Goal: Task Accomplishment & Management: Manage account settings

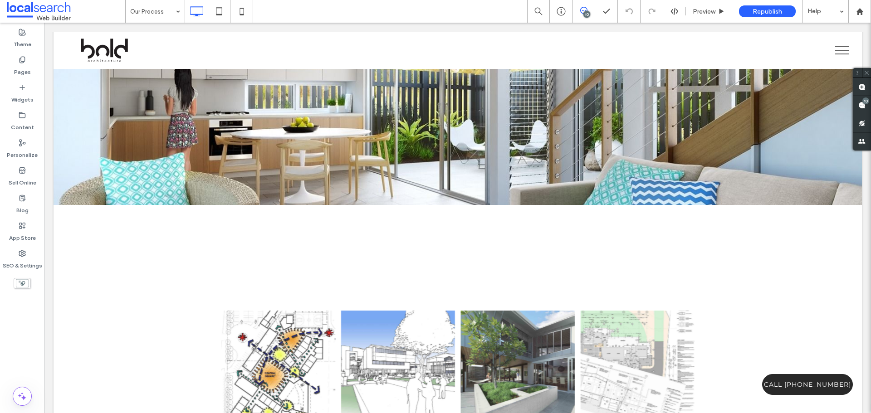
scroll to position [408, 0]
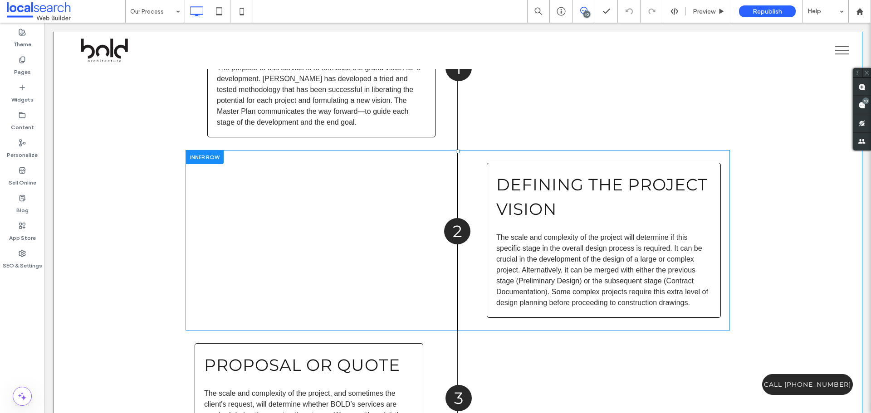
scroll to position [1452, 0]
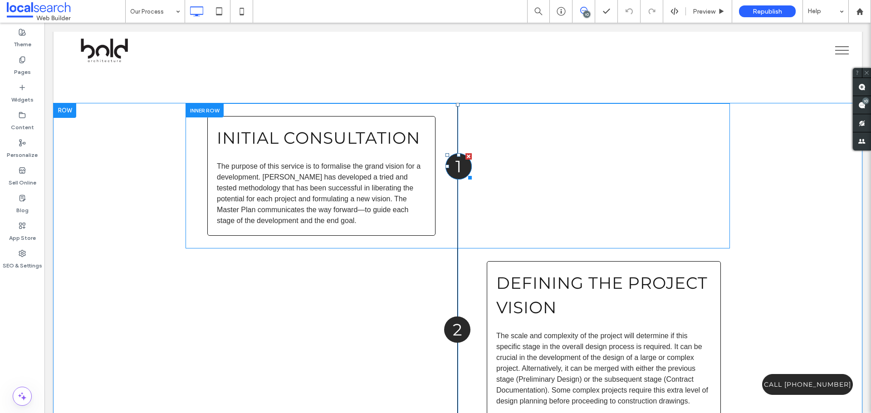
click at [455, 168] on span "1" at bounding box center [458, 167] width 6 height 20
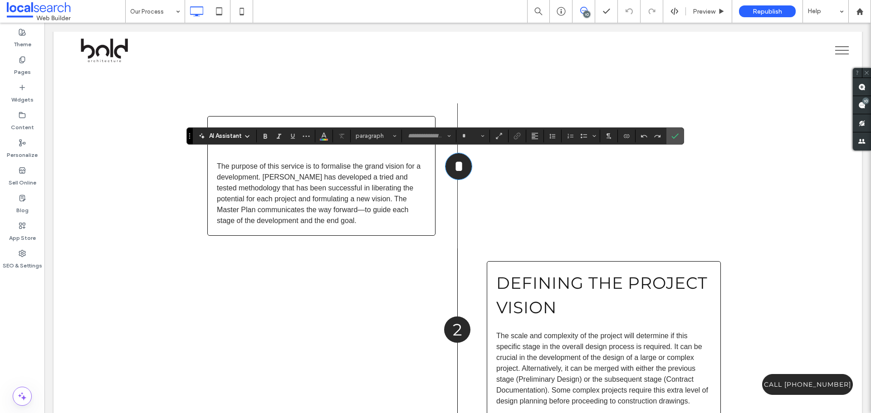
type input "**********"
type input "**"
click at [454, 164] on span "*" at bounding box center [459, 166] width 10 height 16
drag, startPoint x: 673, startPoint y: 137, endPoint x: 581, endPoint y: 151, distance: 92.6
click at [673, 137] on use "Confirm" at bounding box center [674, 135] width 7 height 5
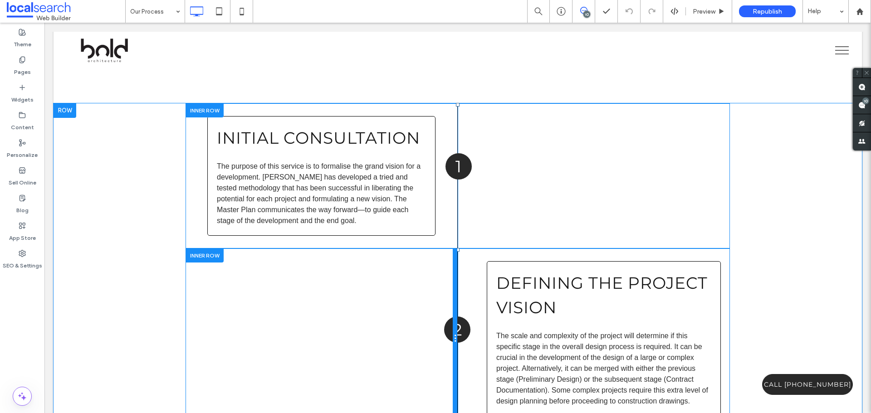
click at [453, 326] on div at bounding box center [455, 339] width 5 height 181
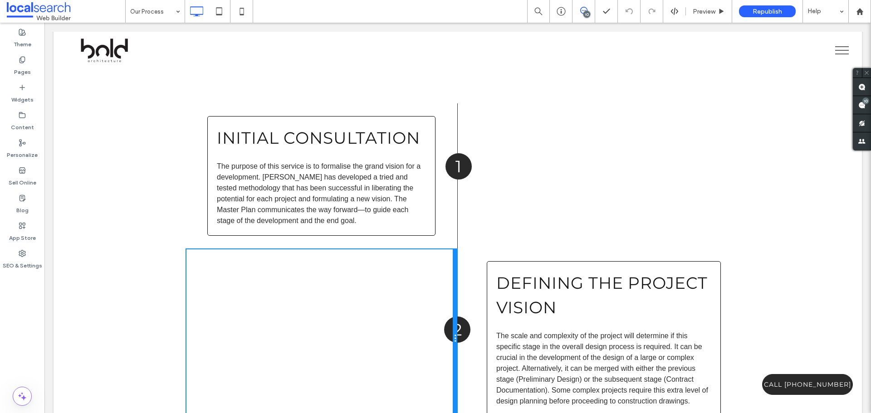
click at [453, 326] on div at bounding box center [455, 339] width 5 height 181
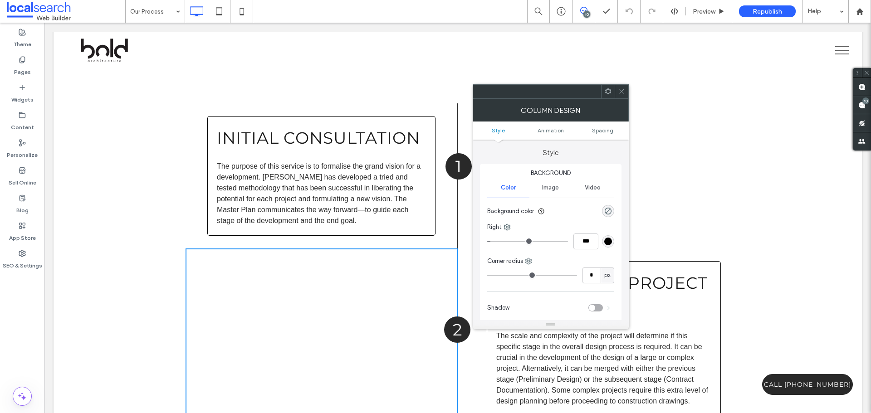
click at [624, 93] on icon at bounding box center [621, 91] width 7 height 7
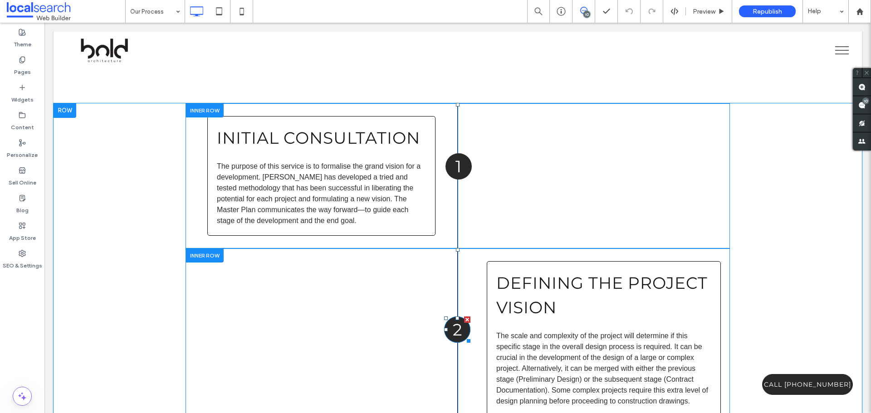
click at [444, 330] on h3 "2" at bounding box center [457, 330] width 26 height 24
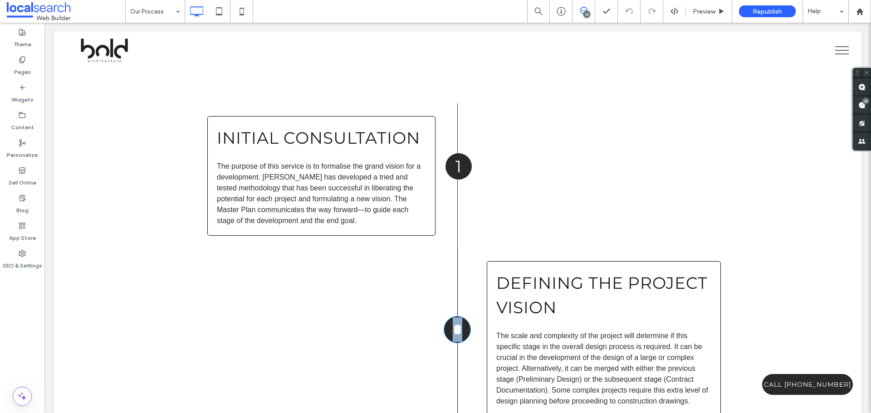
click at [444, 330] on h3 "*" at bounding box center [457, 330] width 26 height 24
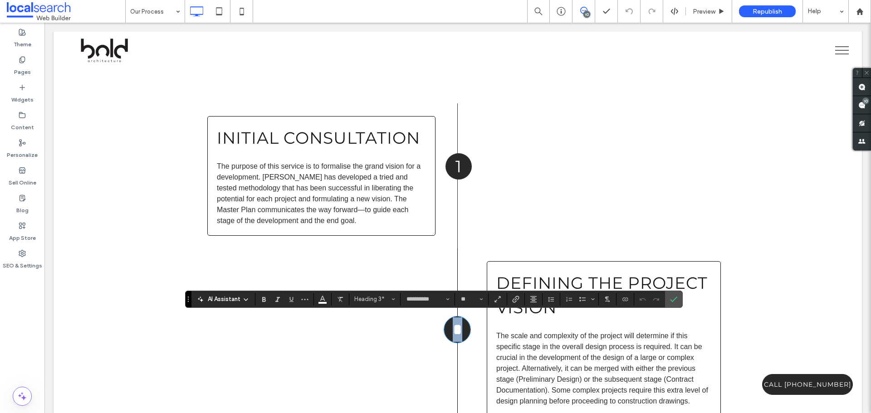
click at [444, 330] on h3 "*" at bounding box center [457, 330] width 26 height 24
click at [676, 302] on icon "Confirm" at bounding box center [673, 299] width 7 height 7
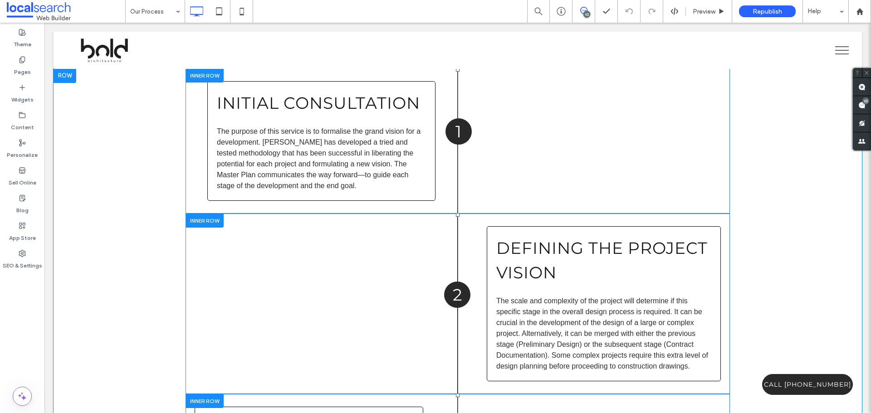
scroll to position [1588, 0]
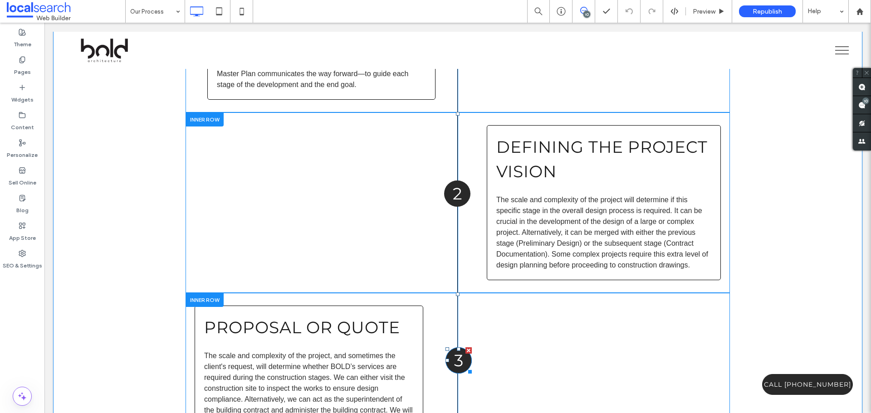
click at [449, 356] on h3 "3" at bounding box center [458, 360] width 26 height 24
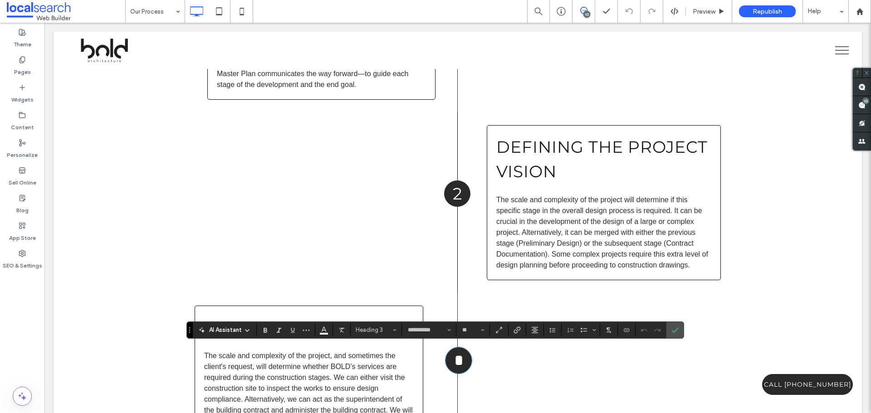
click at [449, 356] on h3 "*" at bounding box center [458, 360] width 26 height 24
click at [670, 331] on label "Confirm" at bounding box center [675, 330] width 14 height 16
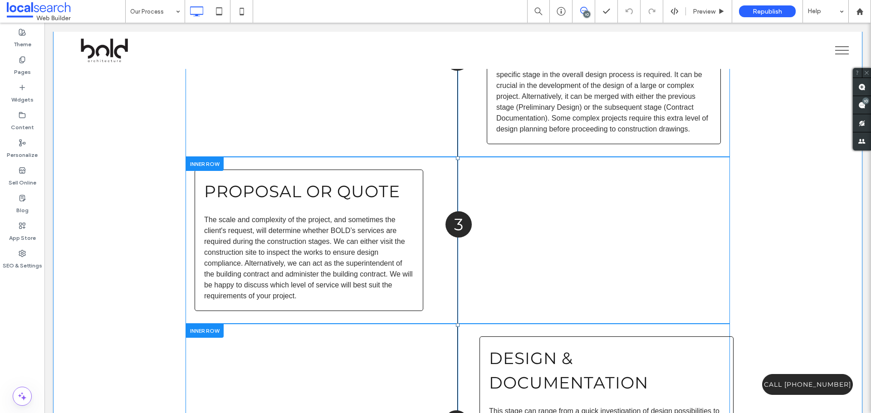
scroll to position [1860, 0]
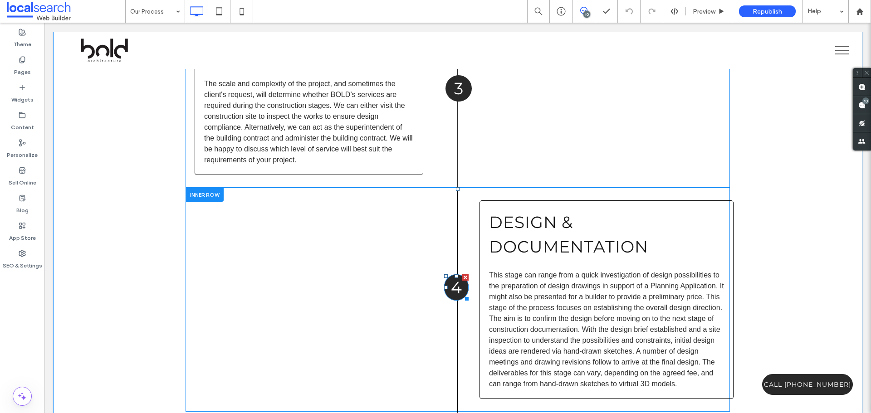
click at [445, 288] on h3 "4" at bounding box center [456, 287] width 24 height 24
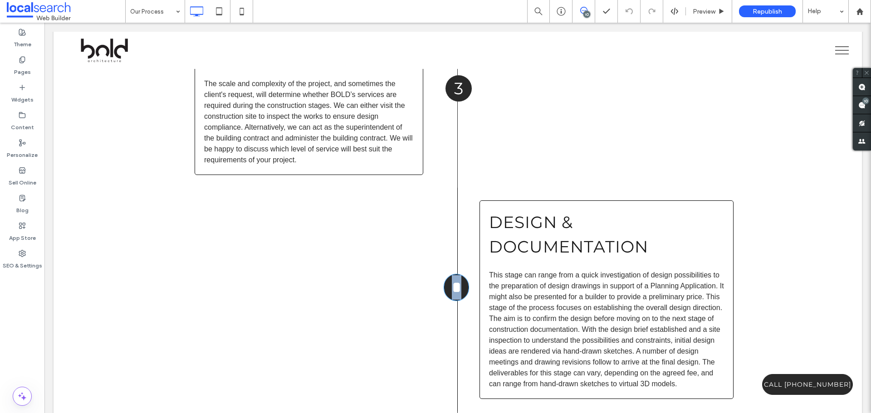
click at [445, 288] on h3 "*" at bounding box center [456, 287] width 24 height 24
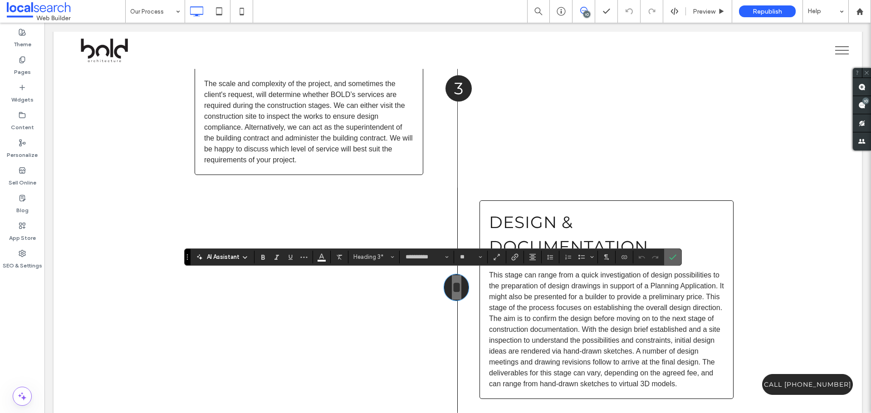
drag, startPoint x: 671, startPoint y: 260, endPoint x: 561, endPoint y: 201, distance: 125.0
click at [671, 260] on icon "Confirm" at bounding box center [672, 257] width 7 height 7
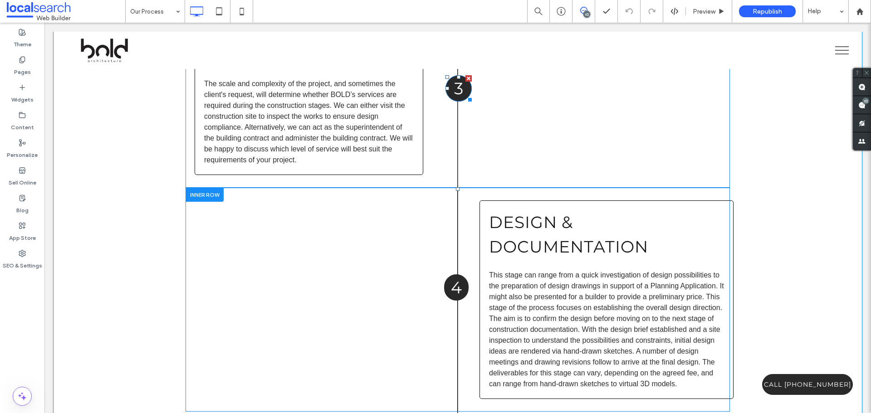
click at [464, 80] on h3 "3" at bounding box center [458, 88] width 26 height 24
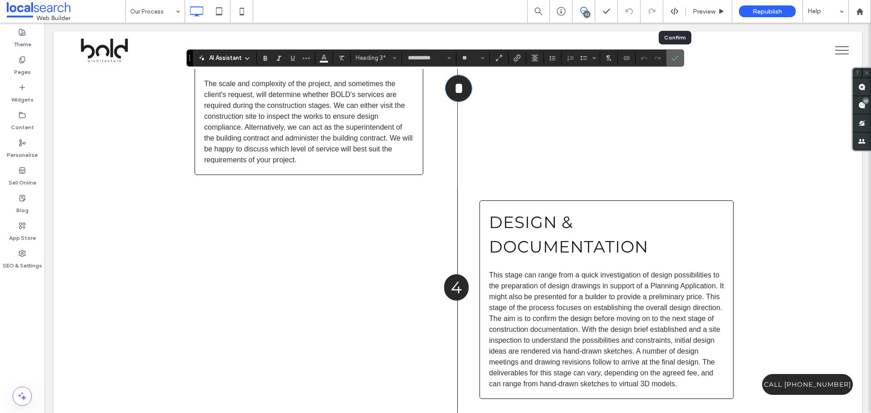
drag, startPoint x: 675, startPoint y: 61, endPoint x: 458, endPoint y: 172, distance: 244.1
click at [675, 61] on icon "Confirm" at bounding box center [674, 57] width 7 height 7
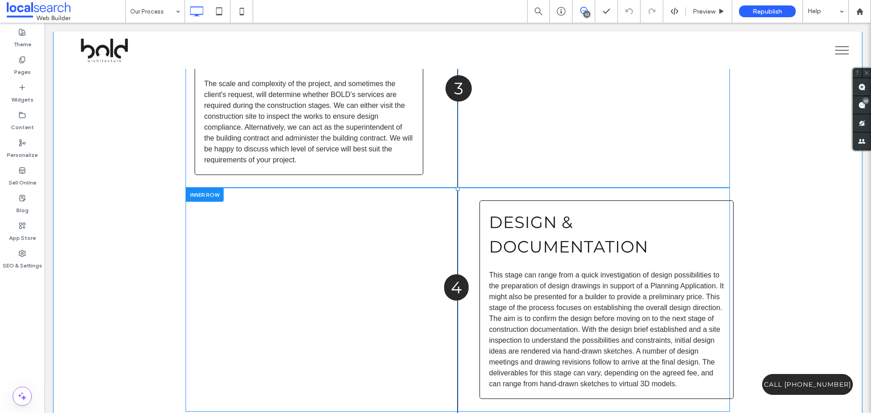
click at [459, 287] on div "Design & Documentation This stage can range from a quick investigation of desig…" at bounding box center [594, 300] width 272 height 224
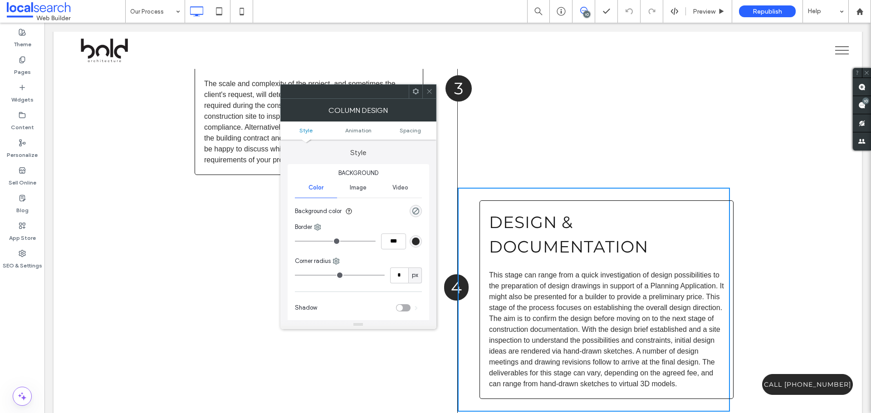
drag, startPoint x: 428, startPoint y: 94, endPoint x: 428, endPoint y: 311, distance: 216.8
click at [428, 95] on span at bounding box center [429, 92] width 7 height 14
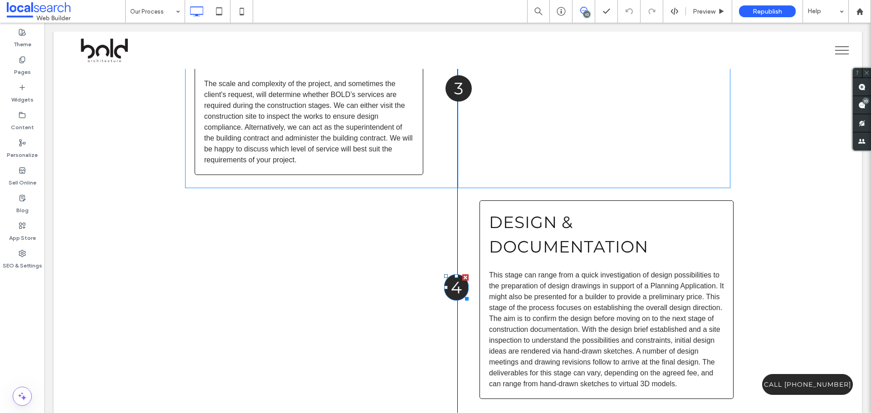
click at [445, 287] on h3 "4" at bounding box center [456, 287] width 24 height 24
click at [445, 287] on h3 "*" at bounding box center [456, 287] width 24 height 24
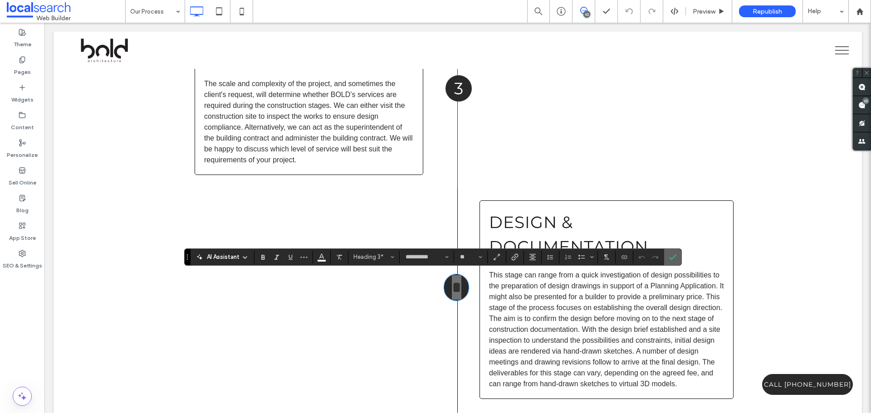
click at [670, 254] on icon "Confirm" at bounding box center [672, 257] width 7 height 7
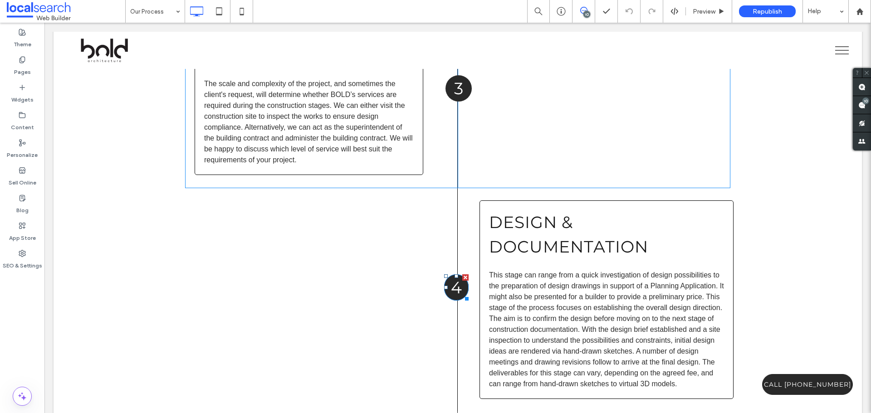
click at [451, 290] on span "4" at bounding box center [456, 288] width 11 height 20
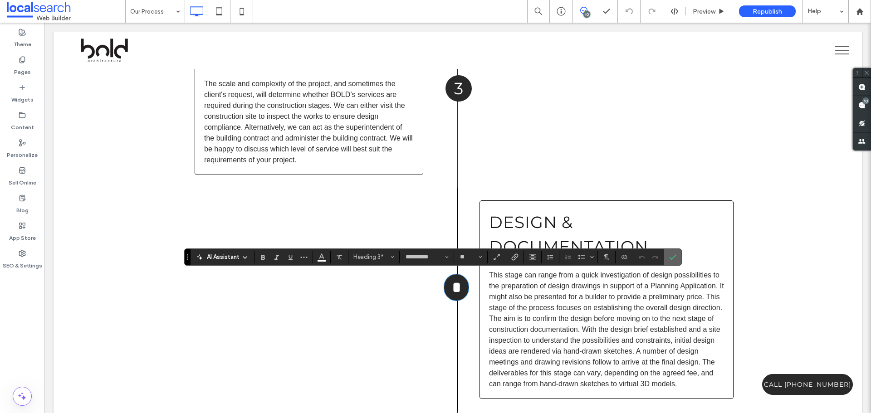
click at [677, 256] on label "Confirm" at bounding box center [673, 257] width 14 height 16
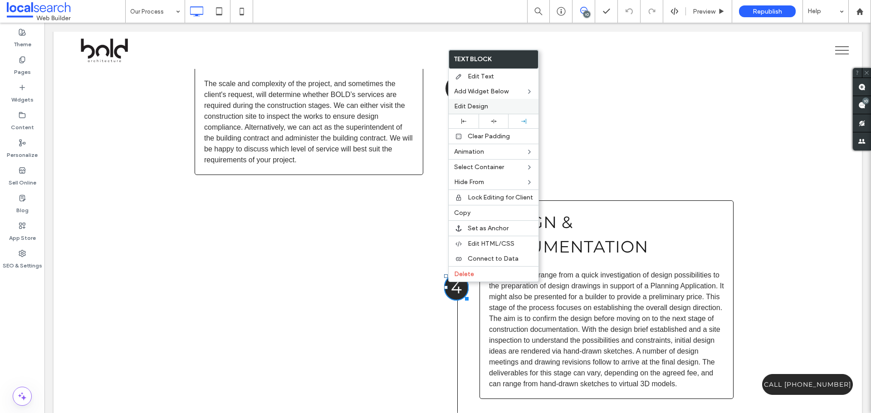
click at [469, 104] on span "Edit Design" at bounding box center [471, 107] width 34 height 8
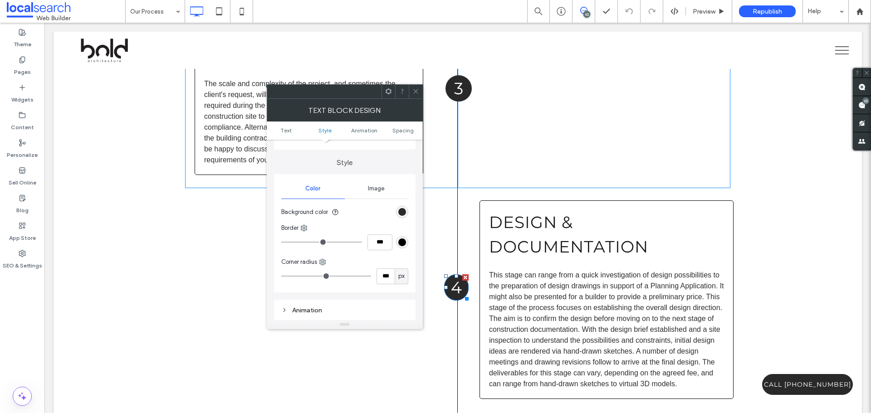
scroll to position [136, 0]
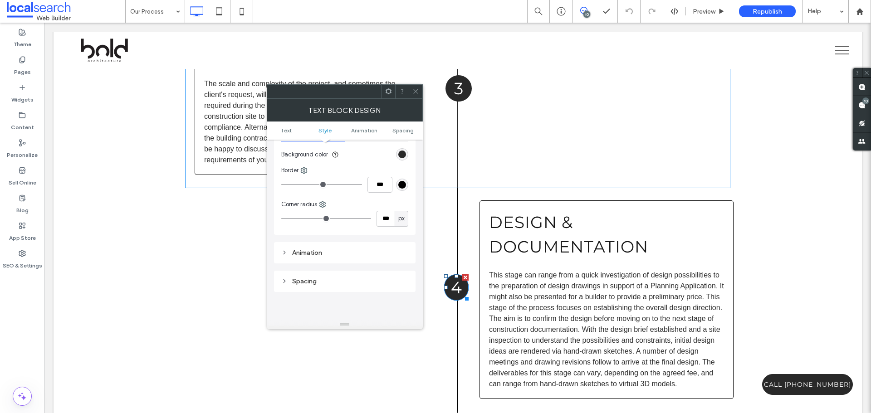
click at [415, 89] on icon at bounding box center [415, 91] width 7 height 7
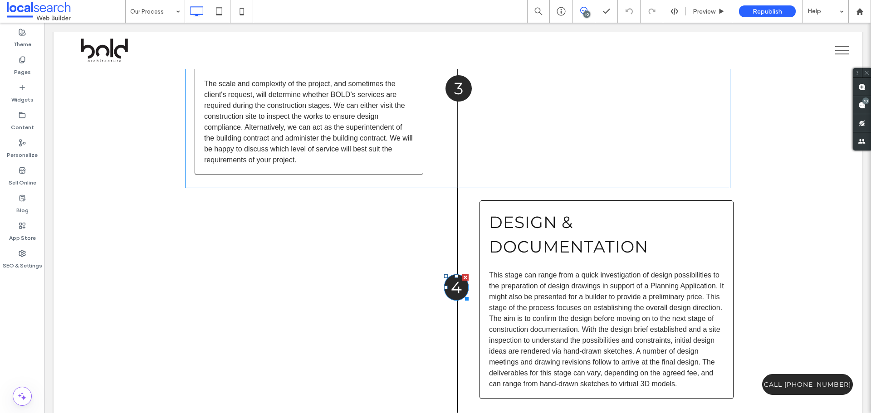
click at [444, 287] on div at bounding box center [446, 288] width 4 height 4
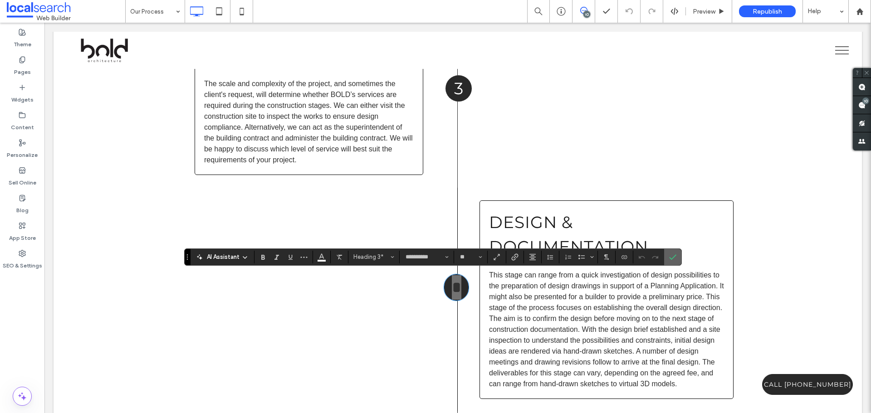
click at [669, 262] on span "Confirm" at bounding box center [671, 257] width 4 height 16
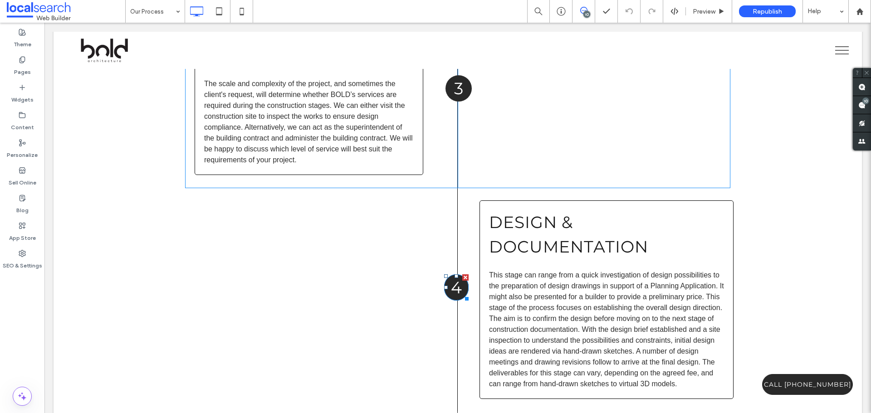
click at [445, 290] on h3 "4" at bounding box center [456, 287] width 24 height 24
type input "**********"
type input "**"
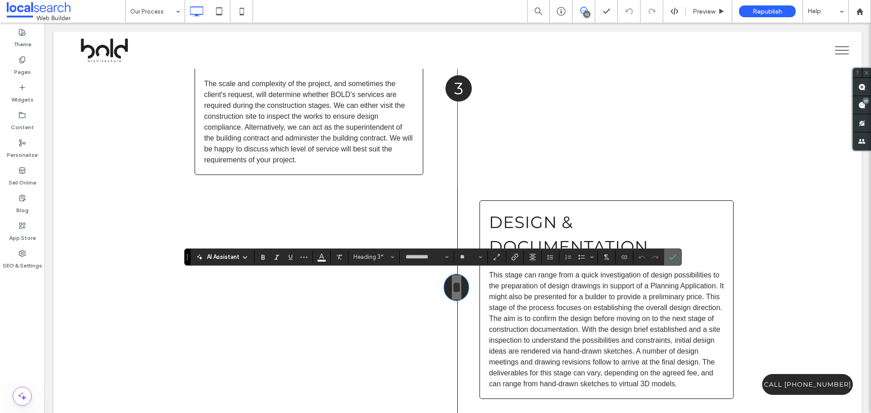
click at [674, 256] on icon "Confirm" at bounding box center [672, 257] width 7 height 7
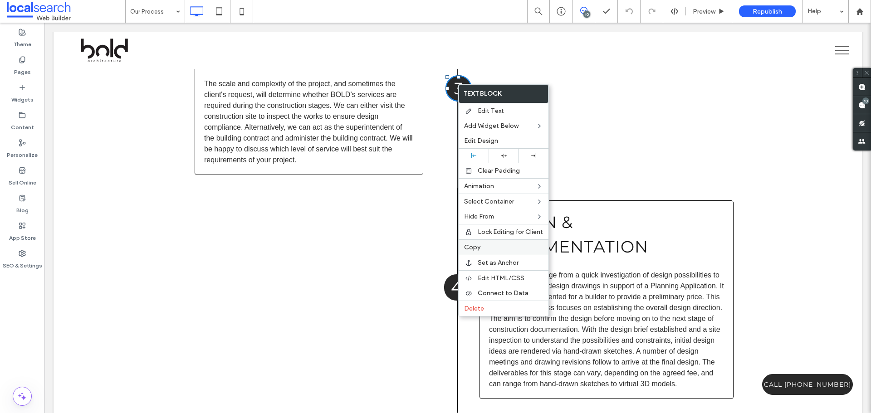
click at [488, 246] on label "Copy" at bounding box center [503, 248] width 79 height 8
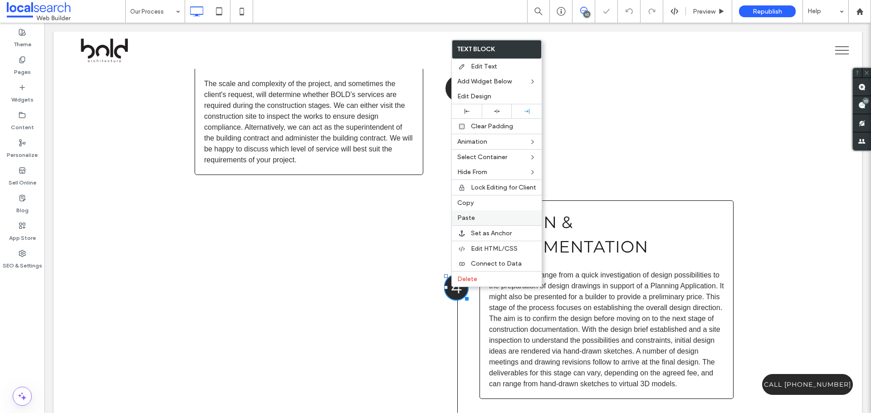
click at [471, 216] on span "Paste" at bounding box center [466, 218] width 18 height 8
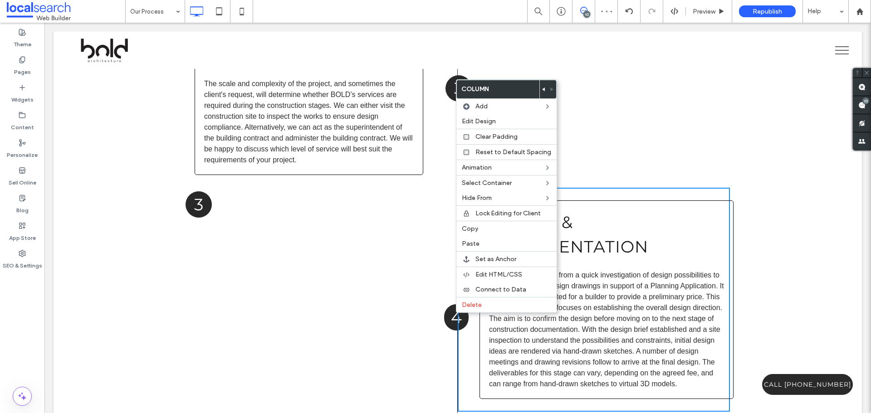
click at [446, 318] on h3 "4" at bounding box center [456, 317] width 24 height 24
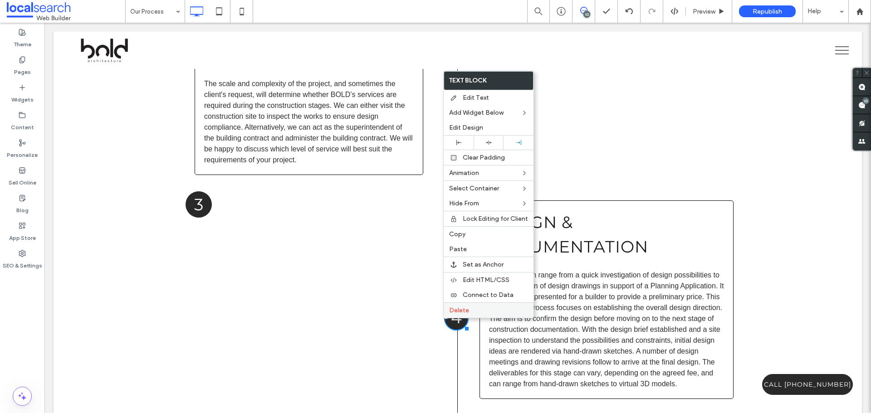
click at [458, 308] on span "Delete" at bounding box center [459, 311] width 20 height 8
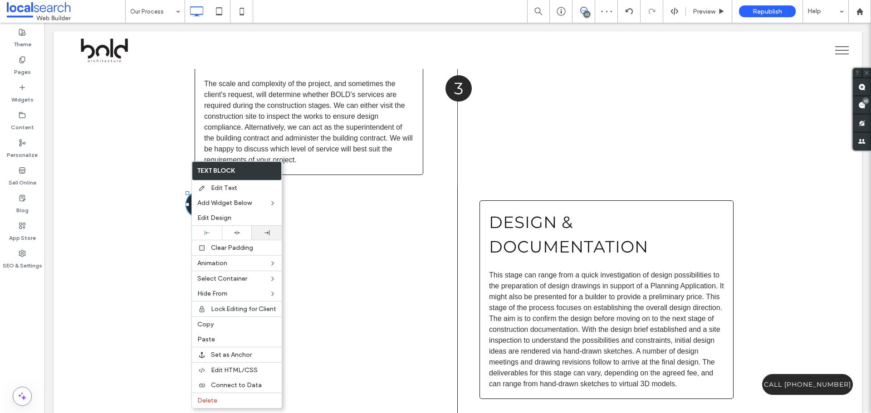
click at [269, 235] on div at bounding box center [266, 232] width 21 height 5
drag, startPoint x: 226, startPoint y: 220, endPoint x: 11, endPoint y: 283, distance: 224.2
click at [225, 220] on span "Edit Design" at bounding box center [214, 218] width 34 height 8
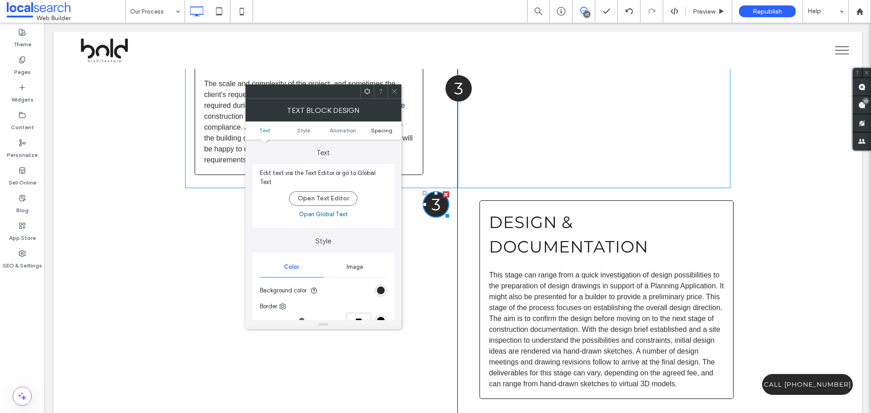
click at [385, 128] on span "Spacing" at bounding box center [381, 130] width 21 height 7
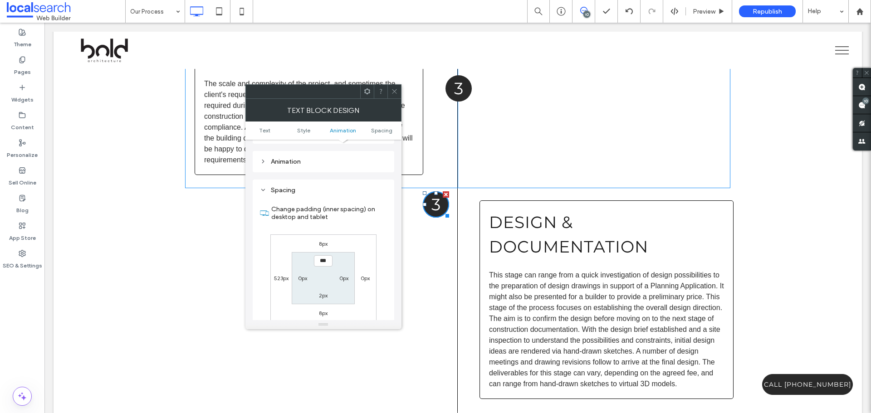
scroll to position [255, 0]
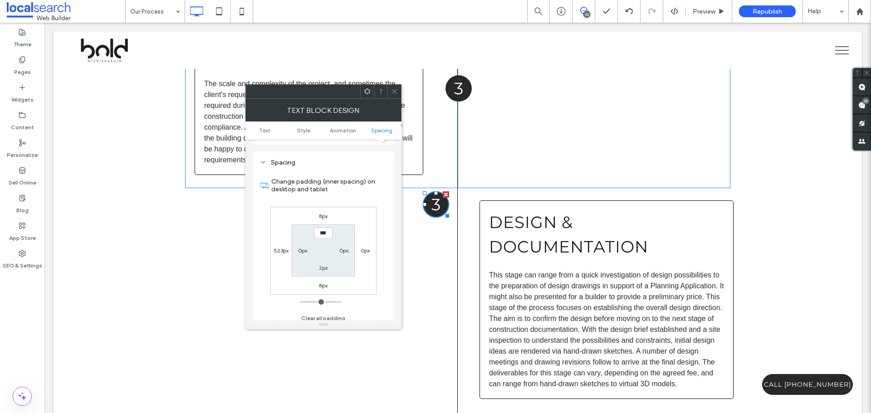
click at [365, 247] on label "0px" at bounding box center [365, 250] width 9 height 7
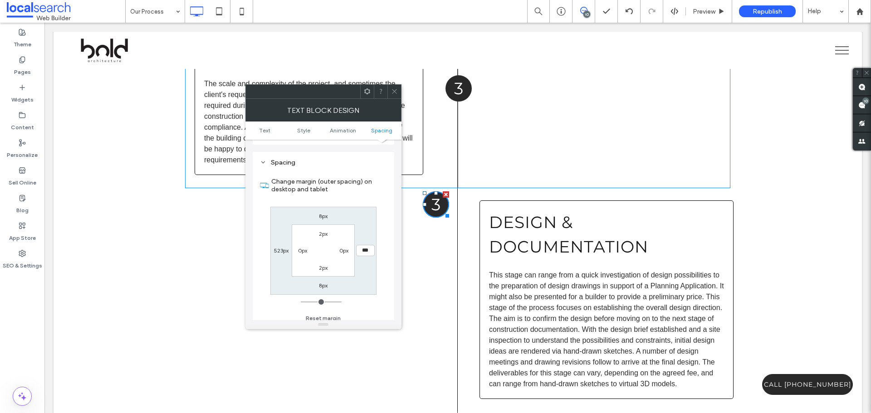
click at [281, 248] on label "523px" at bounding box center [281, 250] width 15 height 7
type input "***"
type input "*"
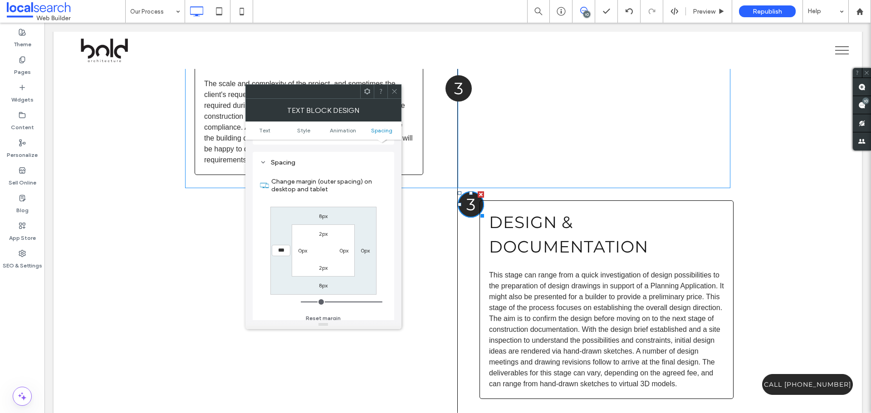
type input "***"
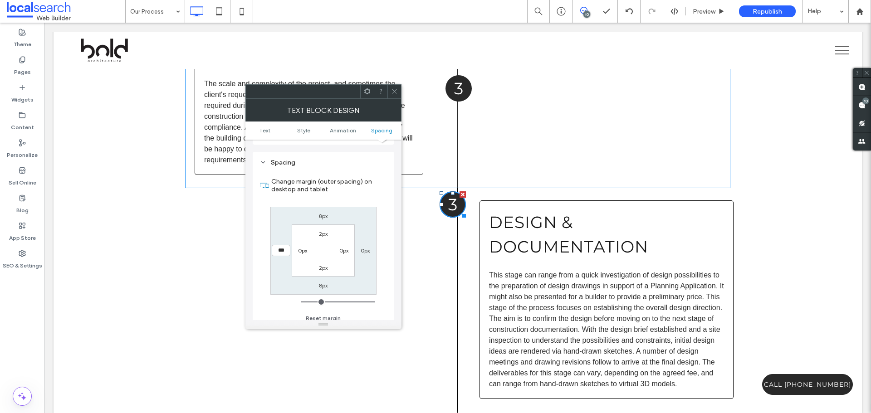
type input "***"
type input "*****"
click at [323, 213] on label "8px" at bounding box center [323, 216] width 9 height 7
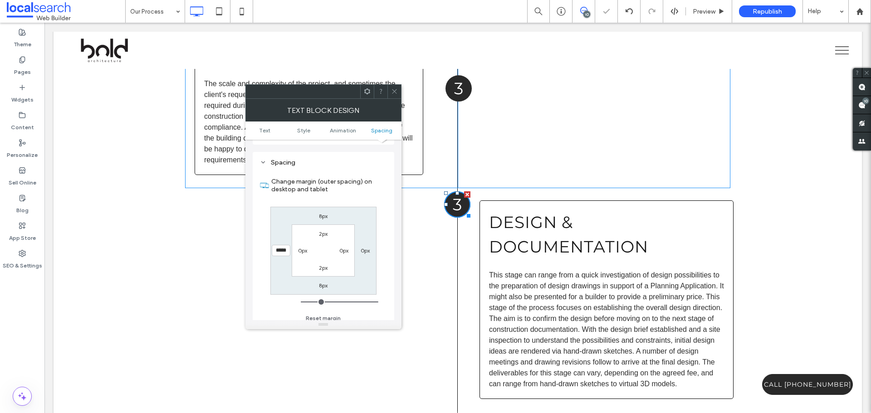
type input "*"
type input "***"
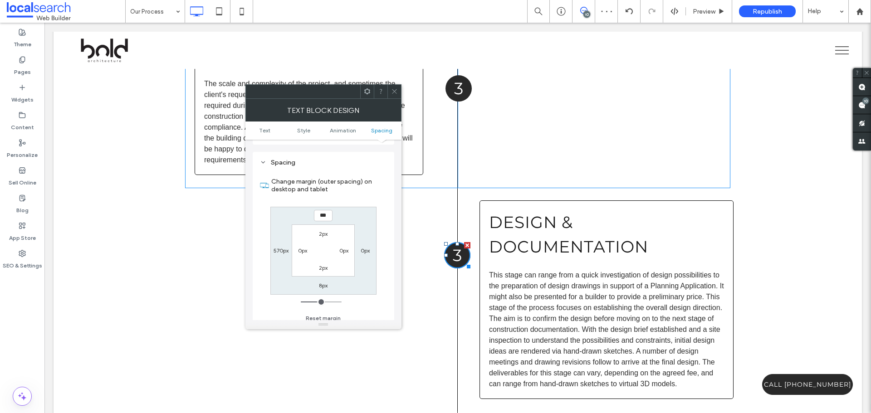
type input "***"
type input "*"
type input "****"
type input "*"
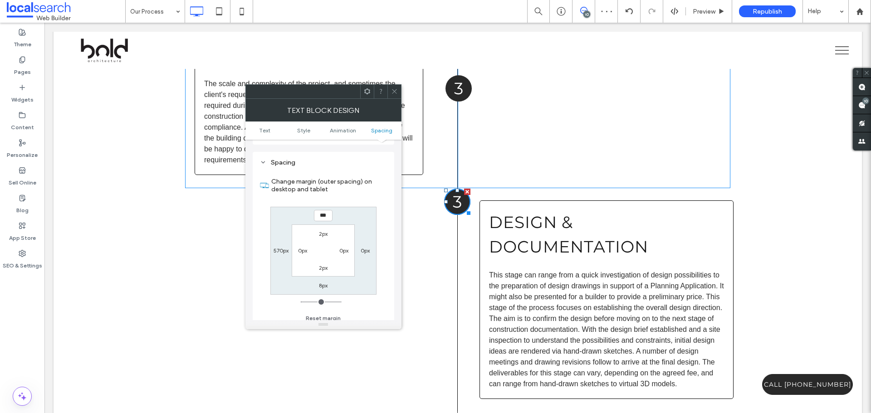
type input "***"
type input "*****"
drag, startPoint x: 394, startPoint y: 90, endPoint x: 396, endPoint y: 97, distance: 7.2
click at [394, 90] on icon at bounding box center [394, 91] width 7 height 7
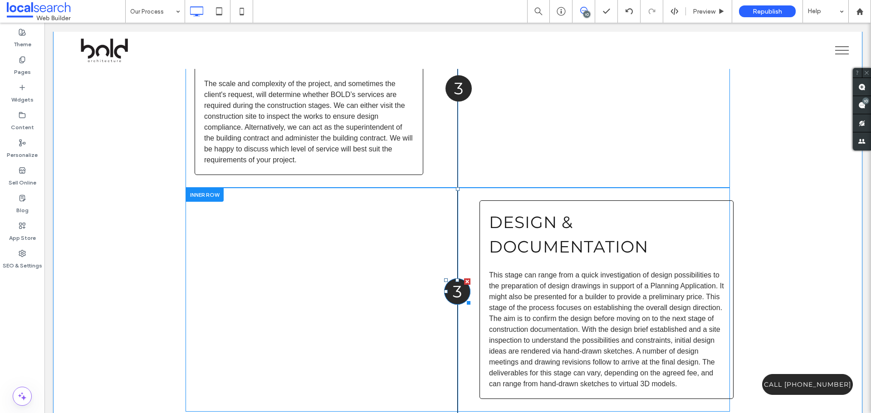
click at [453, 291] on span "3" at bounding box center [458, 292] width 10 height 20
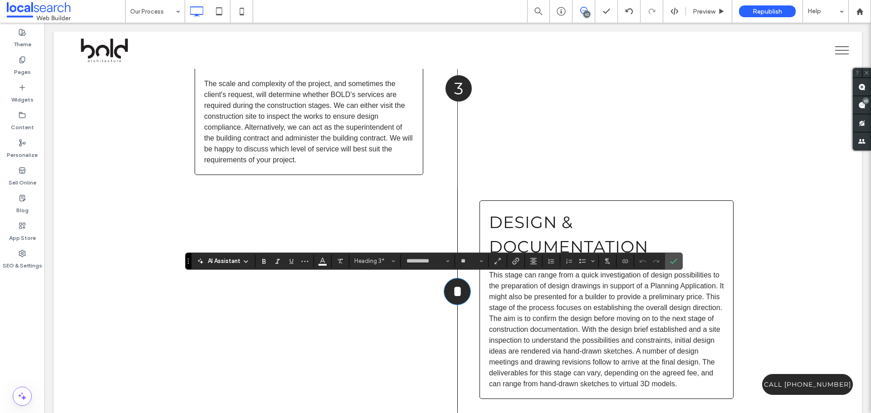
click at [453, 291] on span "*" at bounding box center [458, 292] width 10 height 16
click at [670, 261] on icon "Confirm" at bounding box center [673, 261] width 7 height 7
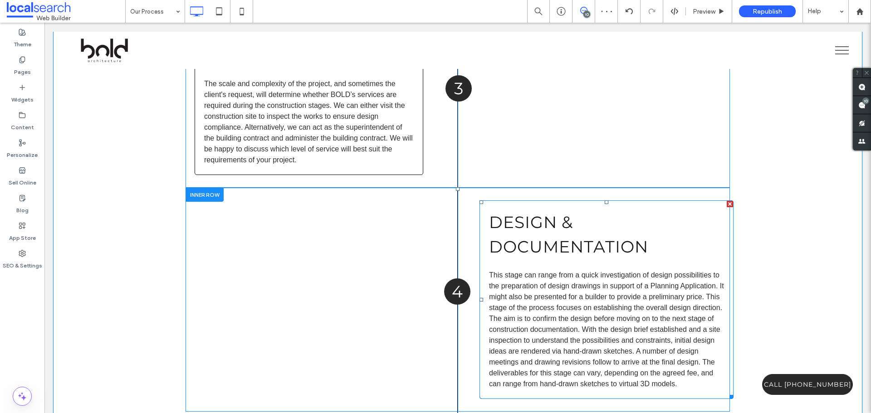
scroll to position [1905, 0]
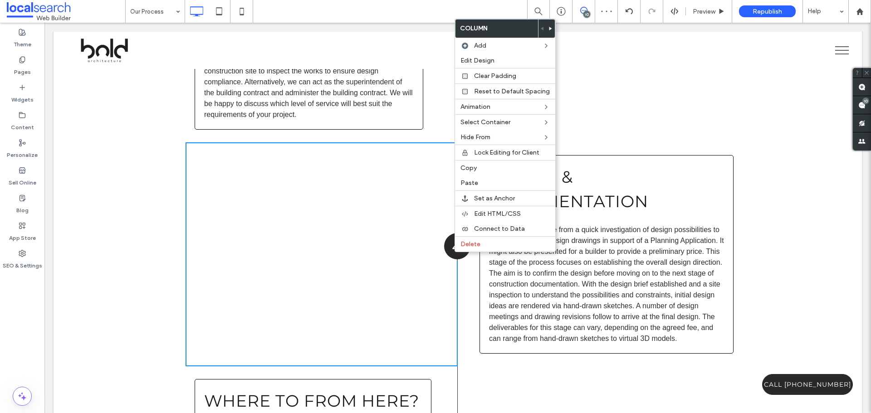
click at [437, 250] on div "4 Click To Paste" at bounding box center [322, 254] width 272 height 224
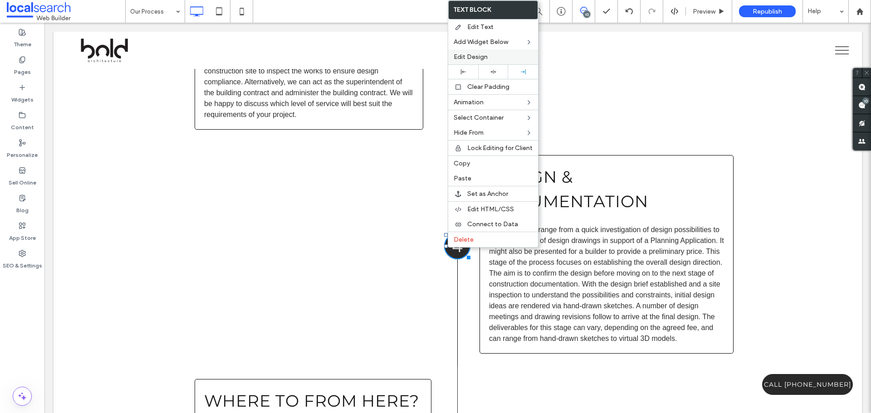
click at [479, 57] on span "Edit Design" at bounding box center [471, 57] width 34 height 8
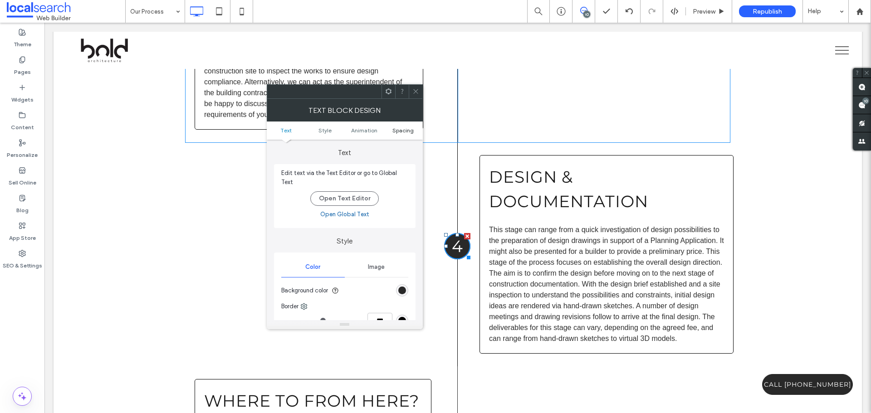
click at [396, 132] on span "Spacing" at bounding box center [402, 130] width 21 height 7
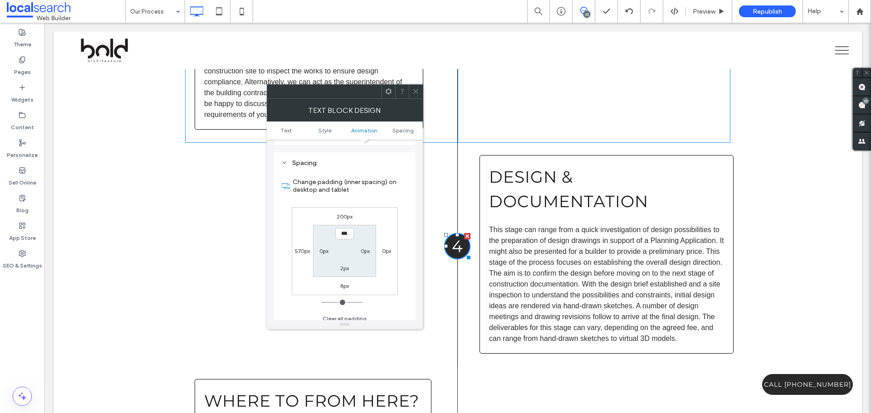
scroll to position [255, 0]
click at [340, 213] on label "200px" at bounding box center [345, 216] width 16 height 7
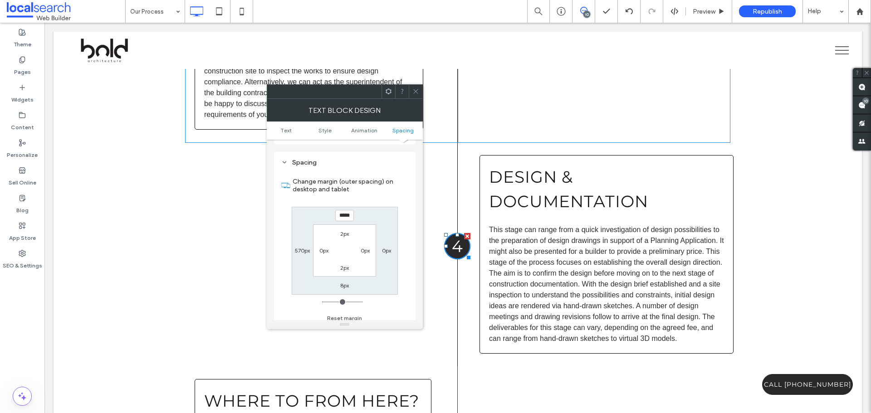
type input "***"
type input "*****"
click at [417, 89] on icon at bounding box center [415, 91] width 7 height 7
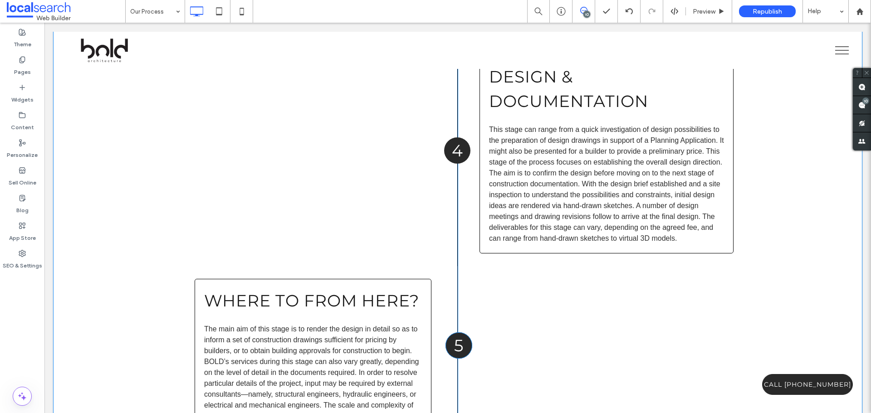
scroll to position [1996, 0]
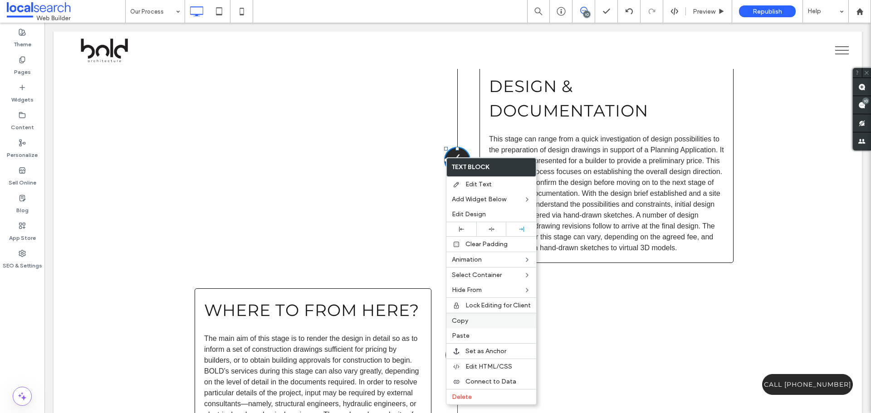
click at [463, 322] on span "Copy" at bounding box center [460, 321] width 16 height 8
click at [468, 322] on span "Copy" at bounding box center [461, 321] width 16 height 8
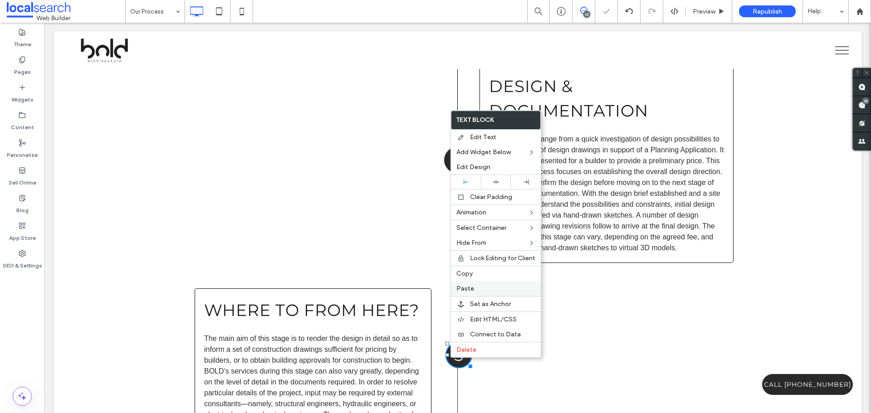
click at [473, 288] on span "Paste" at bounding box center [465, 289] width 18 height 8
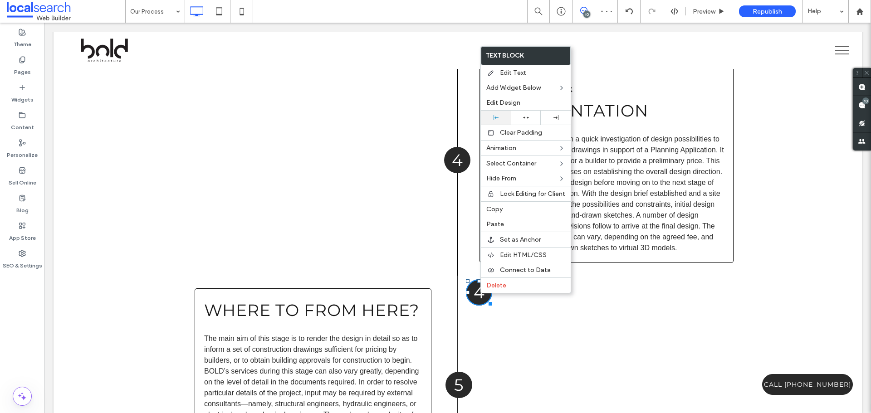
click at [498, 121] on div at bounding box center [496, 118] width 30 height 14
click at [498, 105] on span "Edit Design" at bounding box center [503, 103] width 34 height 8
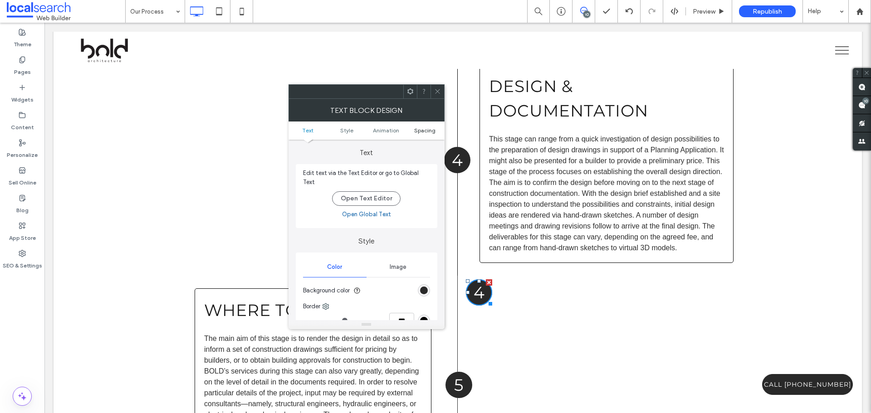
click at [426, 130] on span "Spacing" at bounding box center [424, 130] width 21 height 7
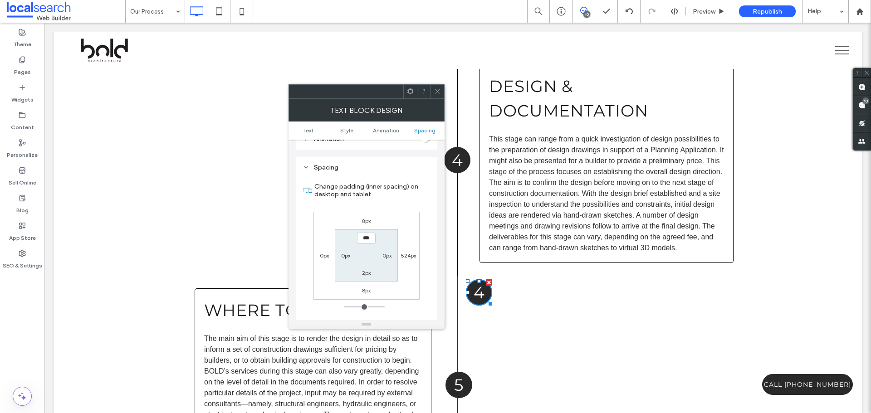
scroll to position [255, 0]
click at [412, 247] on label "524px" at bounding box center [408, 250] width 15 height 7
type input "***"
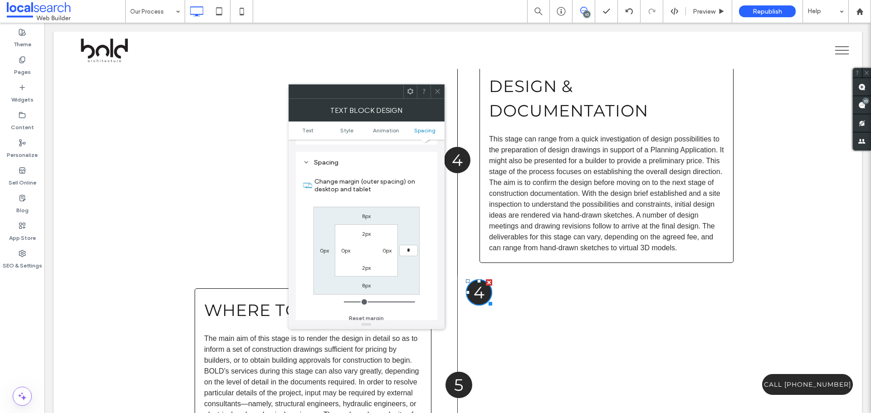
type input "*"
type input "***"
click at [325, 247] on label "0px" at bounding box center [324, 250] width 9 height 7
type input "***"
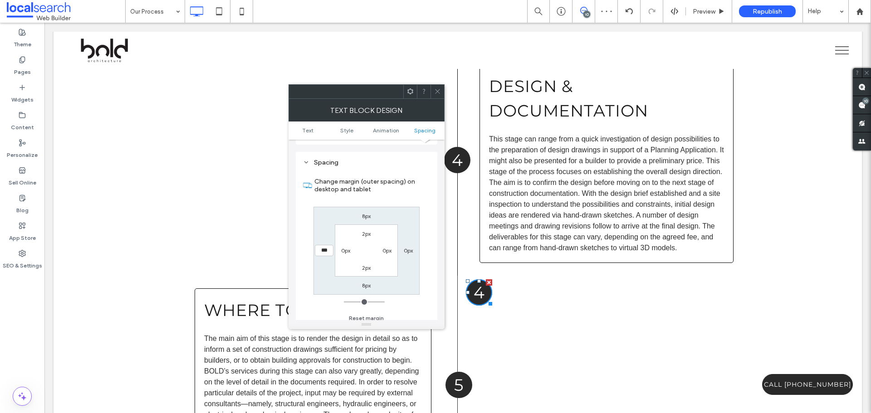
type input "*"
type input "*****"
click at [436, 88] on span at bounding box center [437, 92] width 7 height 14
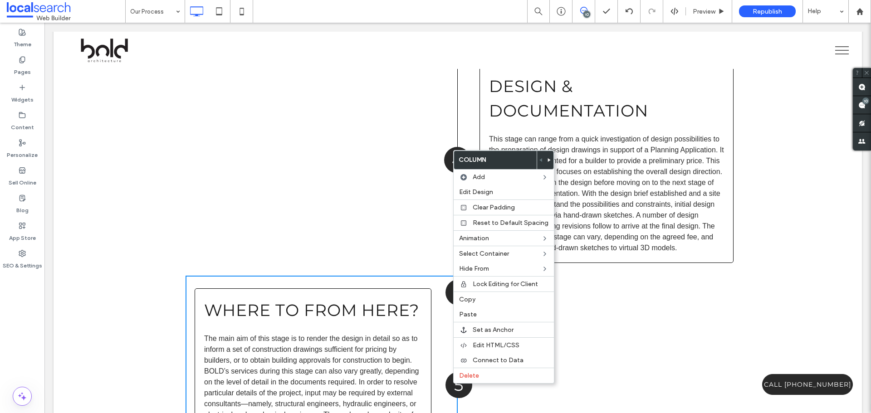
click at [445, 386] on h3 "5" at bounding box center [458, 385] width 27 height 24
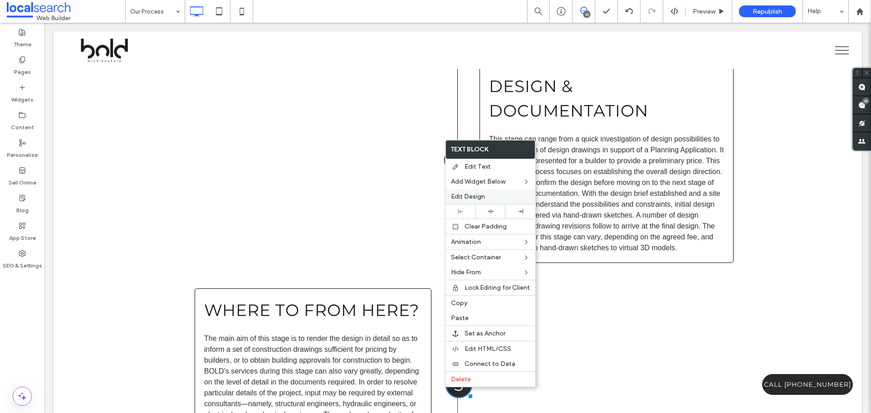
click at [470, 197] on span "Edit Design" at bounding box center [468, 197] width 34 height 8
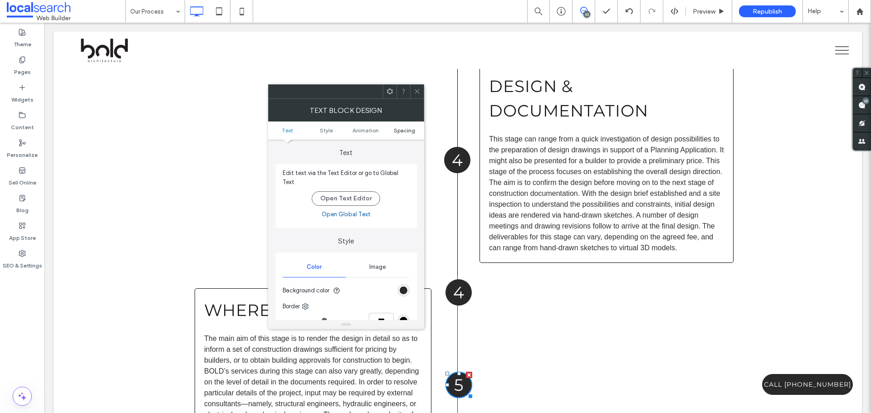
click at [410, 132] on span "Spacing" at bounding box center [404, 130] width 21 height 7
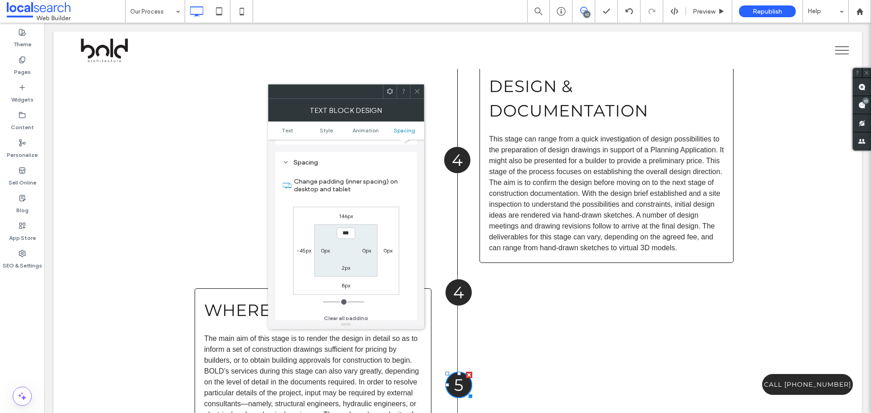
click at [417, 91] on icon at bounding box center [417, 91] width 7 height 7
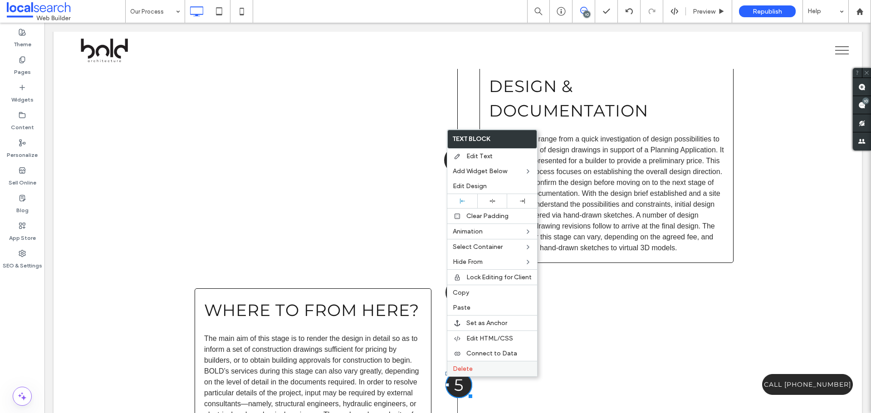
click at [462, 364] on div "Delete" at bounding box center [492, 368] width 90 height 15
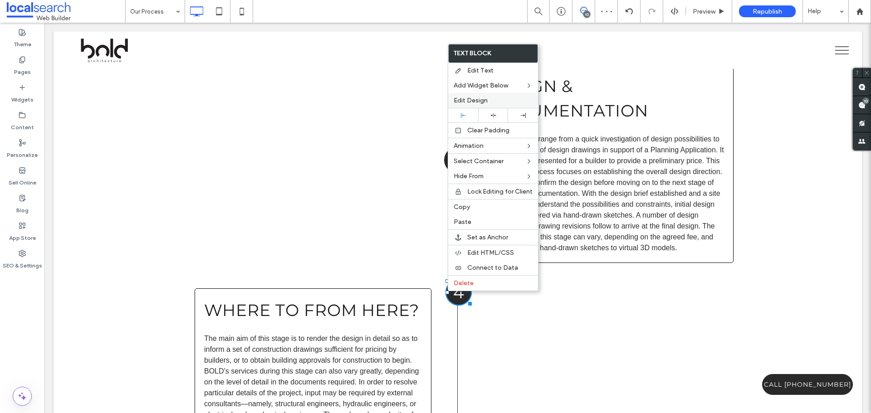
click at [471, 100] on span "Edit Design" at bounding box center [471, 101] width 34 height 8
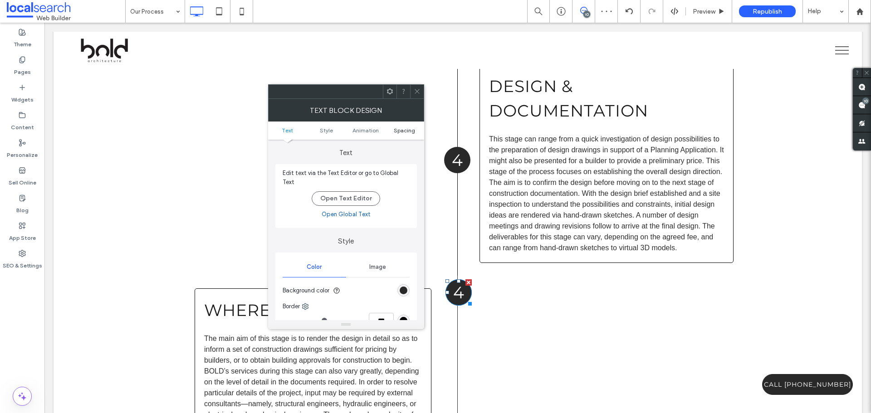
click at [400, 131] on span "Spacing" at bounding box center [404, 130] width 21 height 7
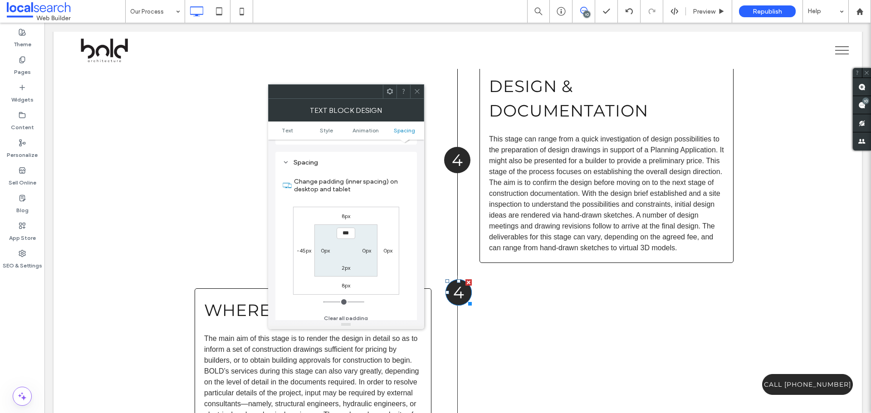
click at [345, 213] on label "8px" at bounding box center [346, 216] width 9 height 7
type input "*"
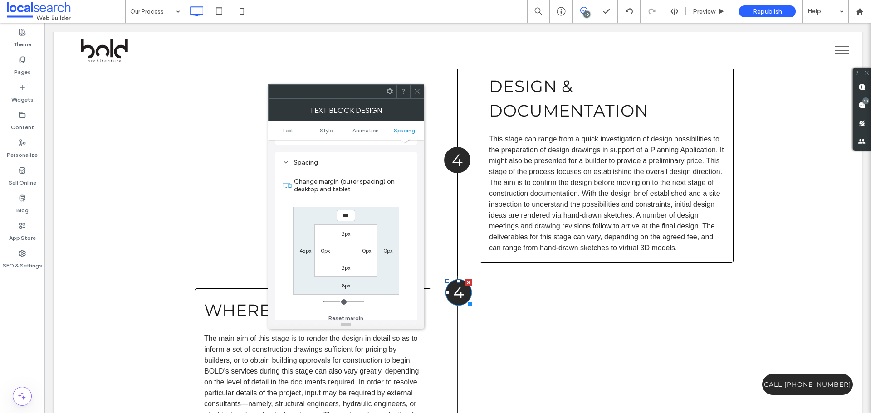
type input "***"
type input "*****"
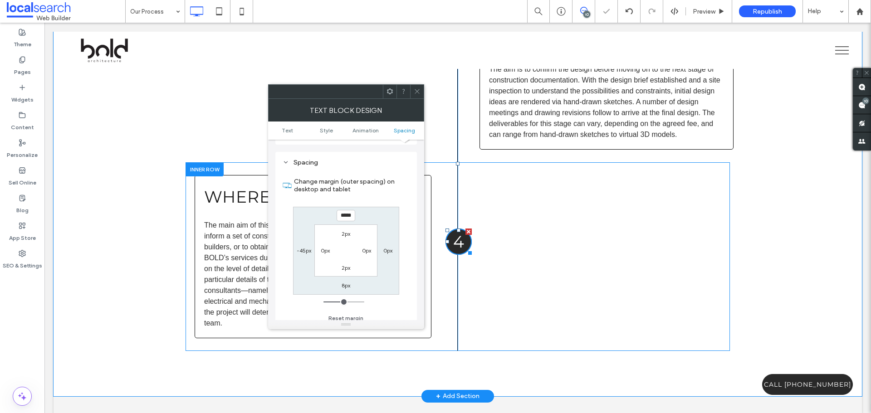
scroll to position [2132, 0]
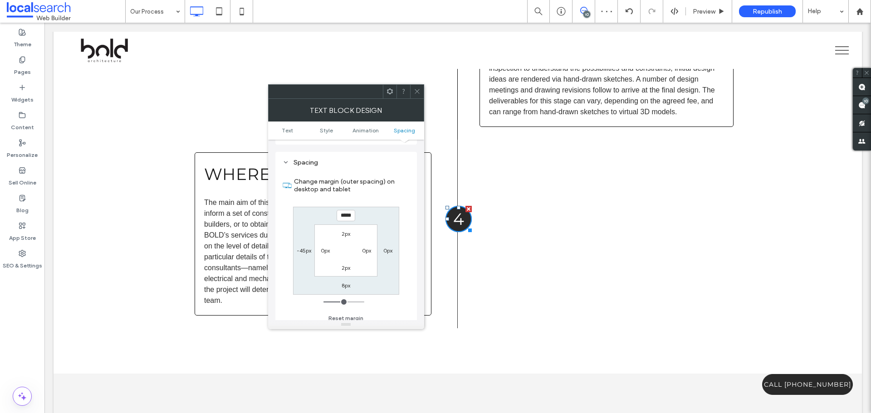
click at [414, 87] on span at bounding box center [417, 92] width 7 height 14
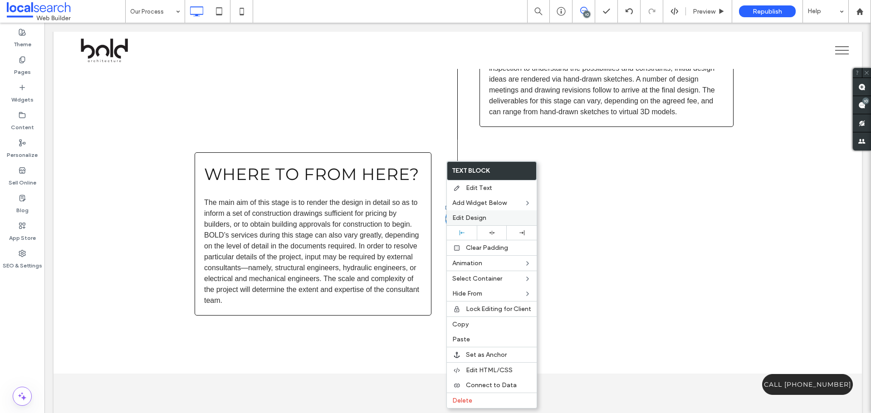
click at [467, 218] on span "Edit Design" at bounding box center [469, 218] width 34 height 8
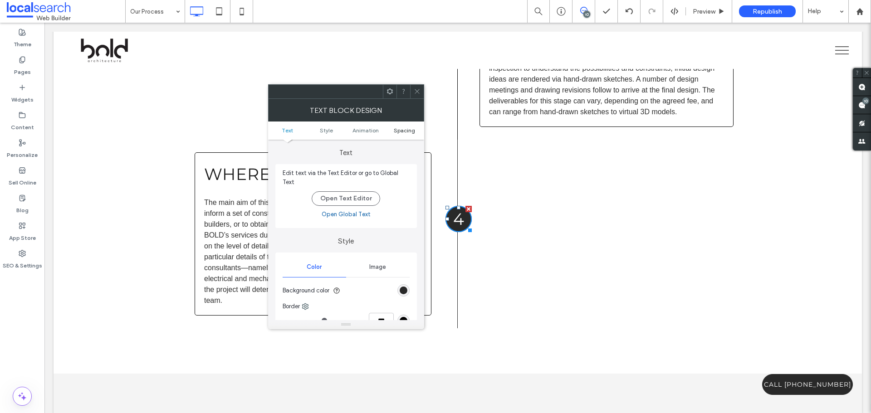
click at [398, 127] on span "Spacing" at bounding box center [404, 130] width 21 height 7
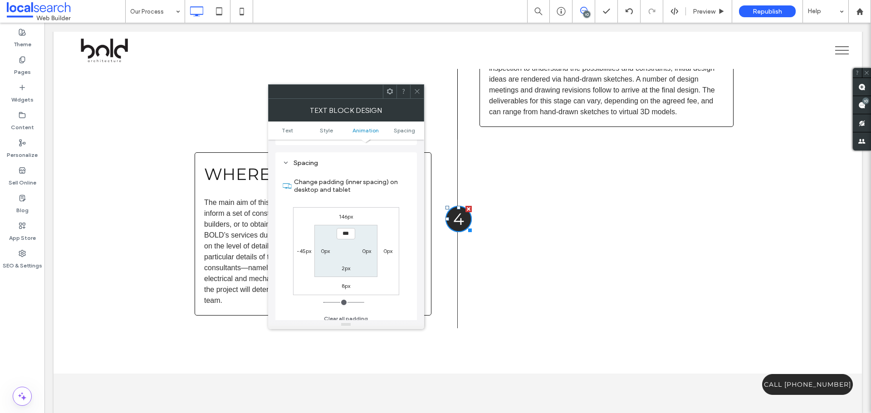
scroll to position [255, 0]
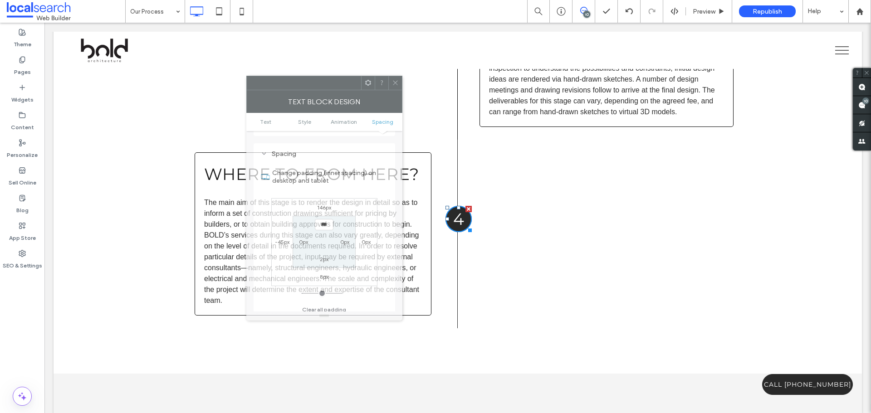
drag, startPoint x: 346, startPoint y: 98, endPoint x: 324, endPoint y: 90, distance: 23.4
click at [324, 90] on div "Text block Design" at bounding box center [324, 101] width 156 height 23
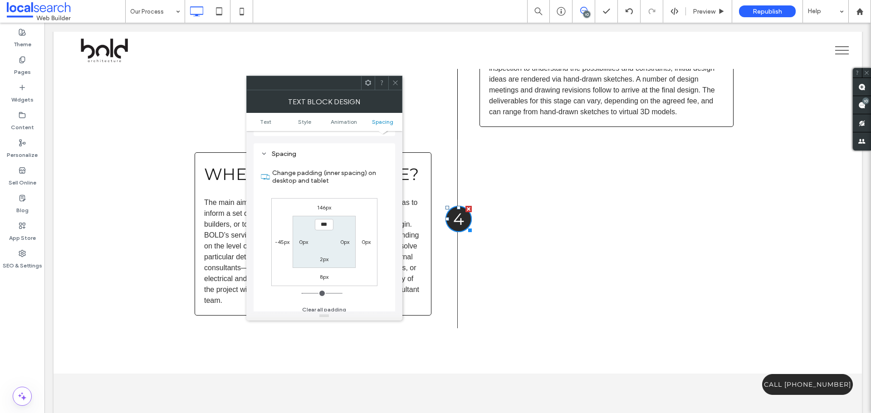
click at [322, 204] on label "146px" at bounding box center [324, 207] width 14 height 7
type input "***"
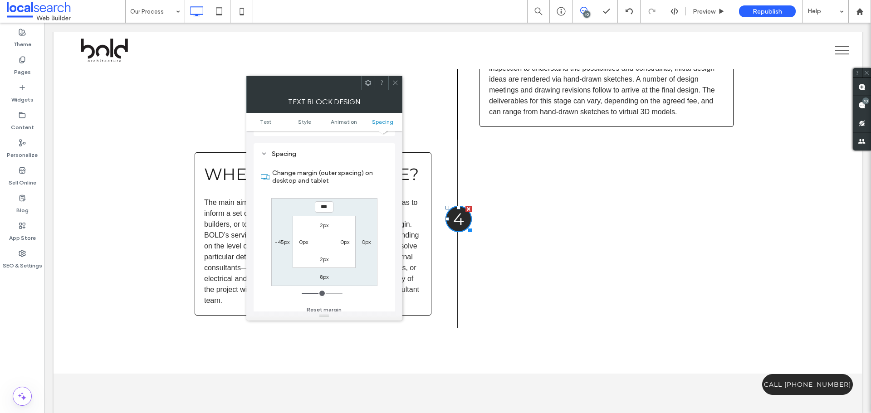
type input "***"
type input "*"
type input "***"
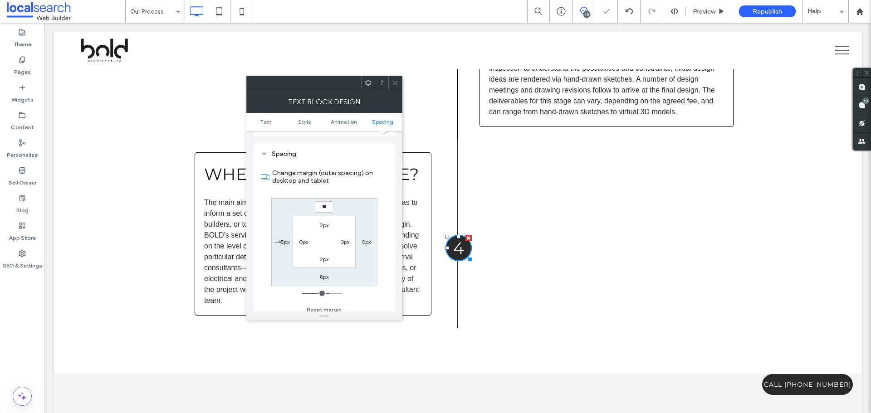
type input "*"
type input "***"
type input "*"
type input "***"
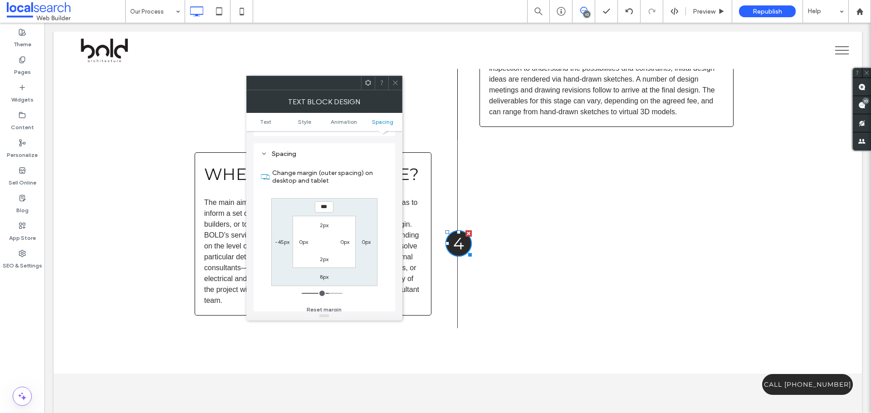
type input "***"
type input "*****"
click at [399, 83] on div at bounding box center [395, 83] width 14 height 14
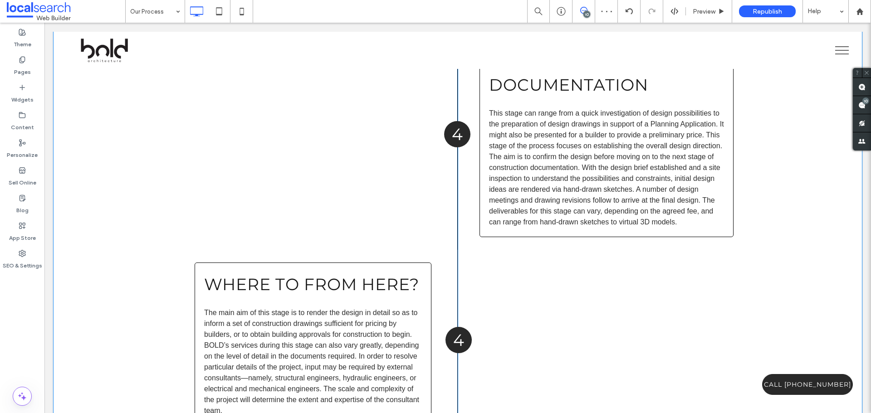
scroll to position [2132, 0]
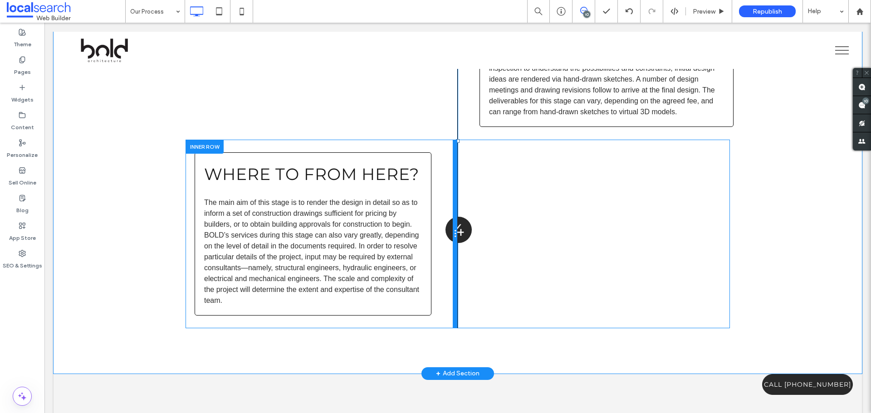
click at [453, 224] on div at bounding box center [455, 234] width 5 height 189
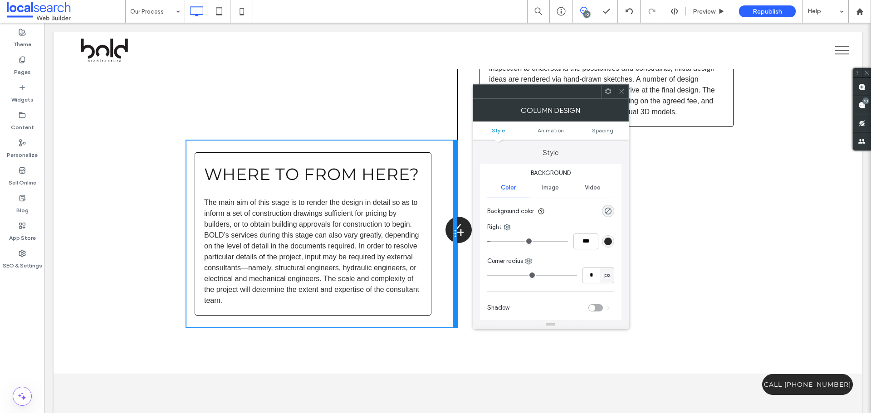
click at [453, 224] on div at bounding box center [455, 234] width 5 height 189
click at [621, 88] on icon at bounding box center [621, 91] width 7 height 7
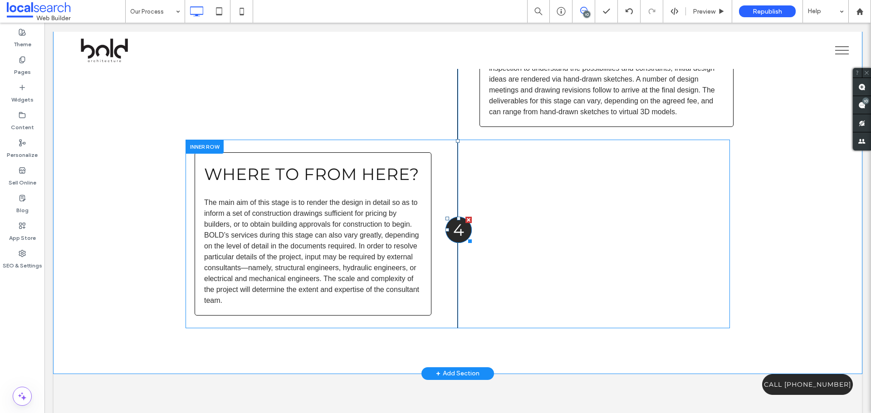
click at [459, 227] on span "4" at bounding box center [458, 230] width 11 height 20
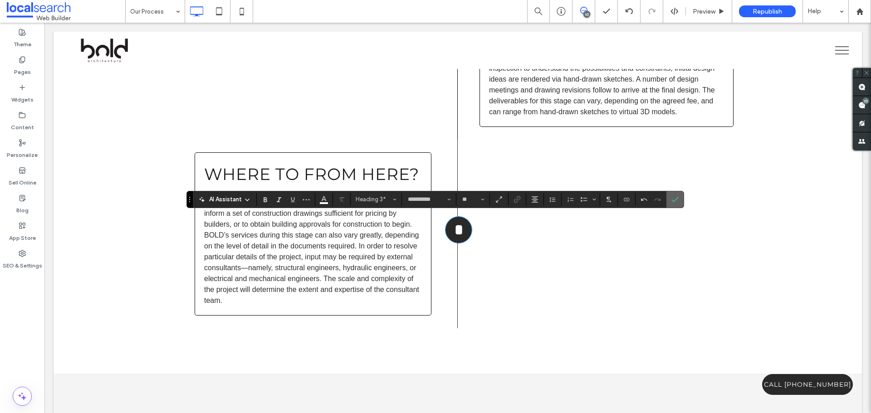
click at [676, 200] on icon "Confirm" at bounding box center [674, 199] width 7 height 7
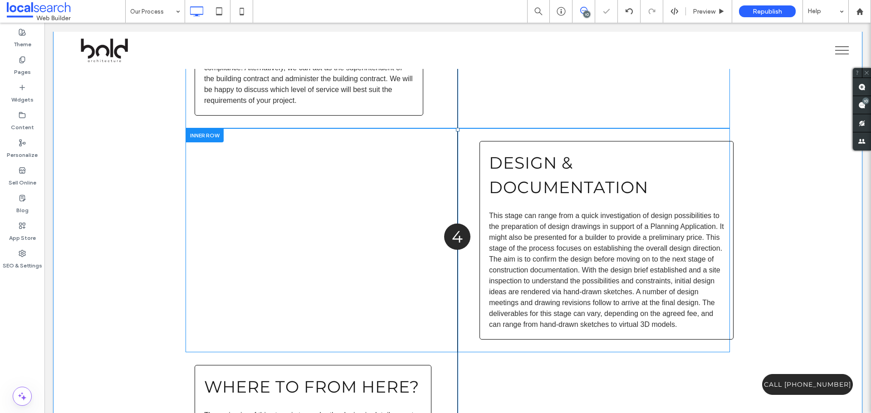
scroll to position [1860, 0]
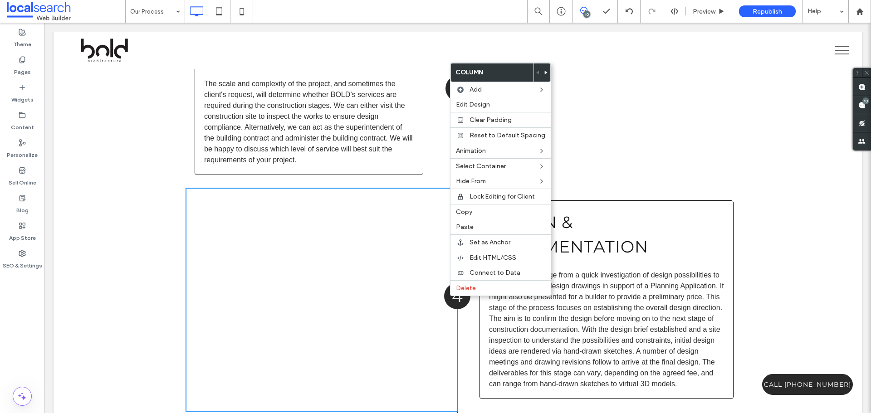
click at [472, 335] on div "Design & Documentation This stage can range from a quick investigation of desig…" at bounding box center [594, 300] width 272 height 224
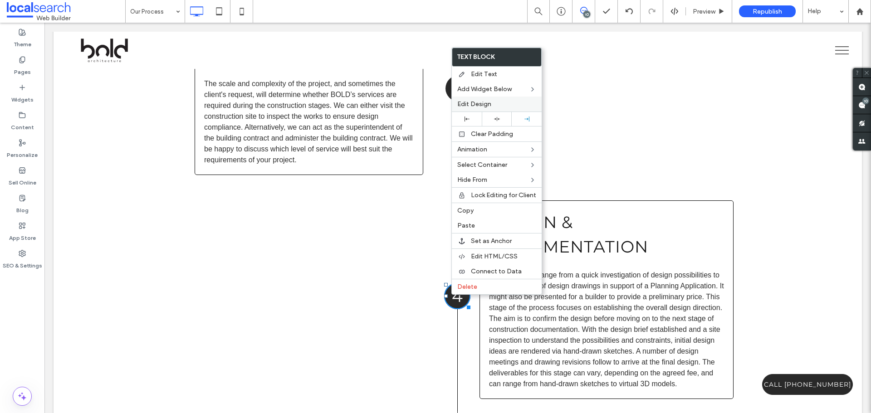
click at [485, 107] on span "Edit Design" at bounding box center [474, 104] width 34 height 8
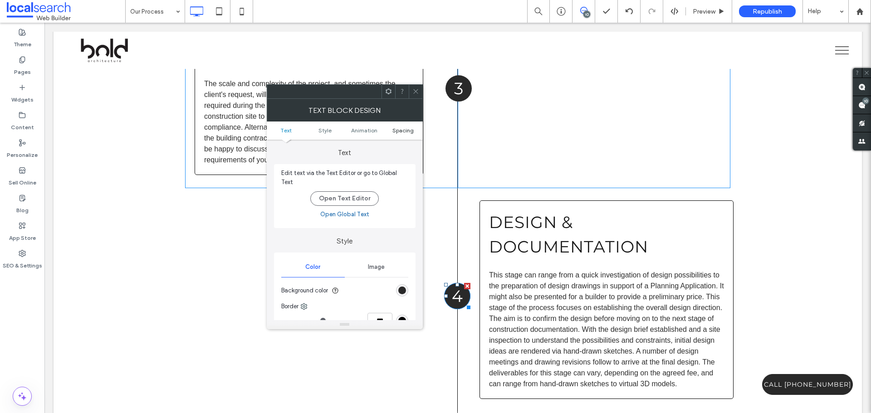
click at [398, 128] on span "Spacing" at bounding box center [402, 130] width 21 height 7
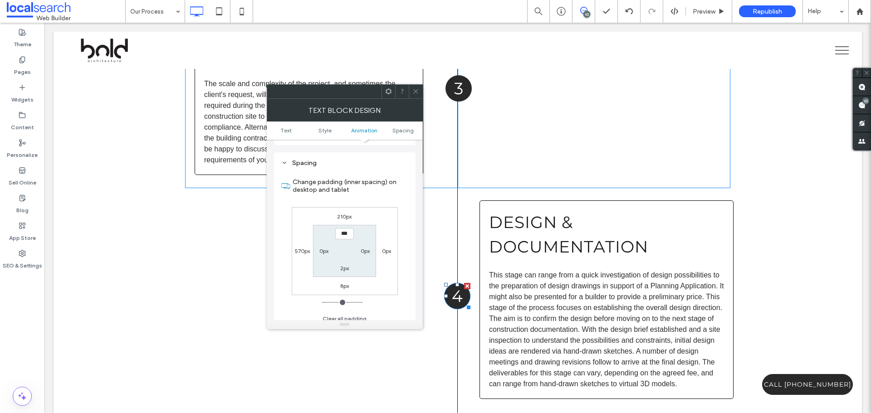
scroll to position [255, 0]
click at [343, 213] on label "210px" at bounding box center [344, 216] width 15 height 7
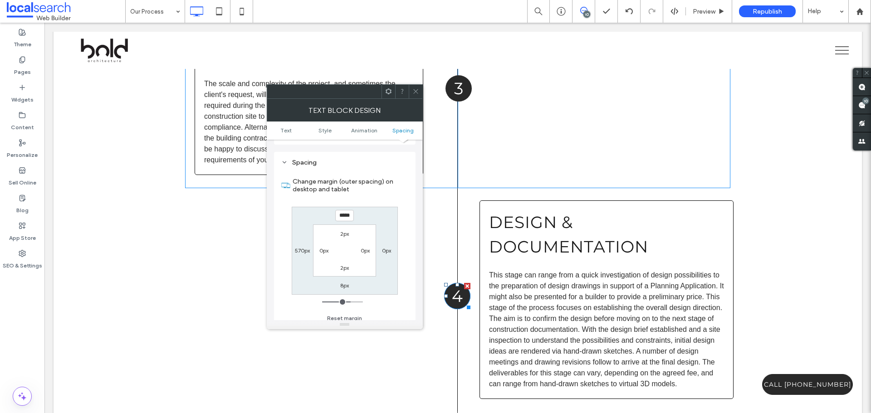
type input "***"
click at [412, 89] on icon at bounding box center [415, 91] width 7 height 7
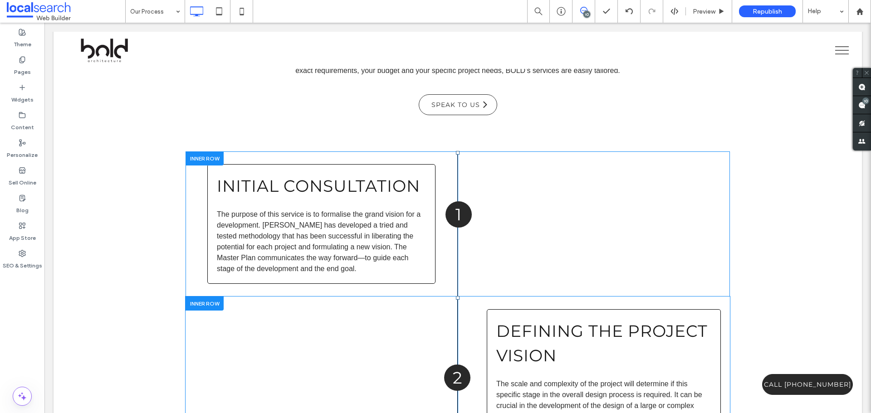
scroll to position [1179, 0]
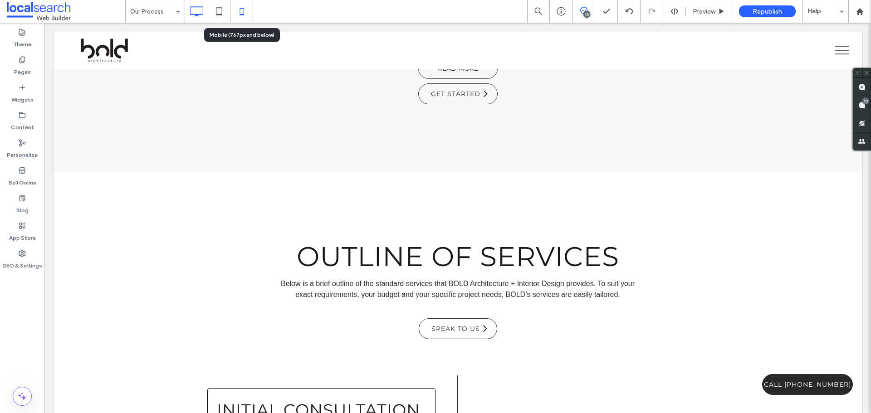
click at [235, 12] on icon at bounding box center [242, 11] width 18 height 18
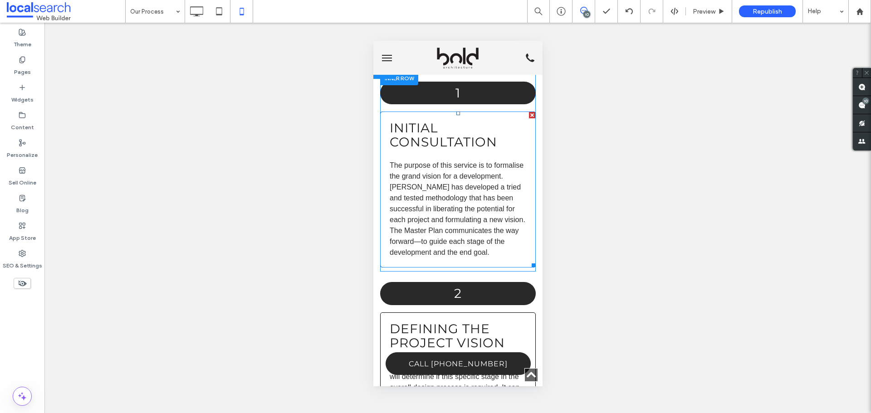
scroll to position [1043, 0]
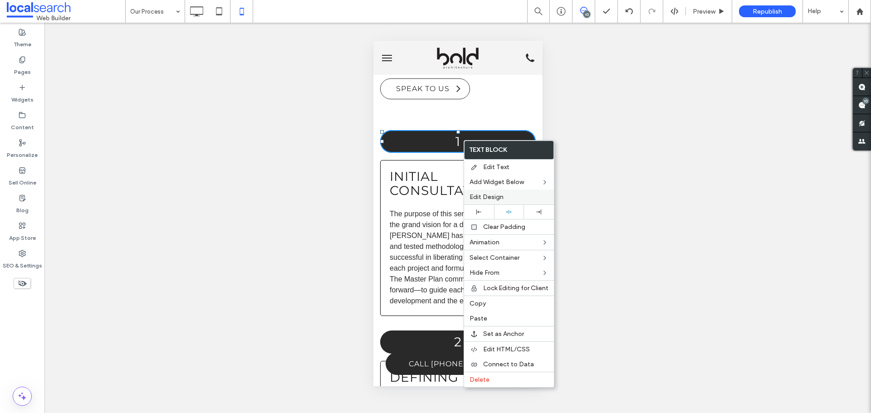
click at [497, 200] on span "Edit Design" at bounding box center [487, 197] width 34 height 8
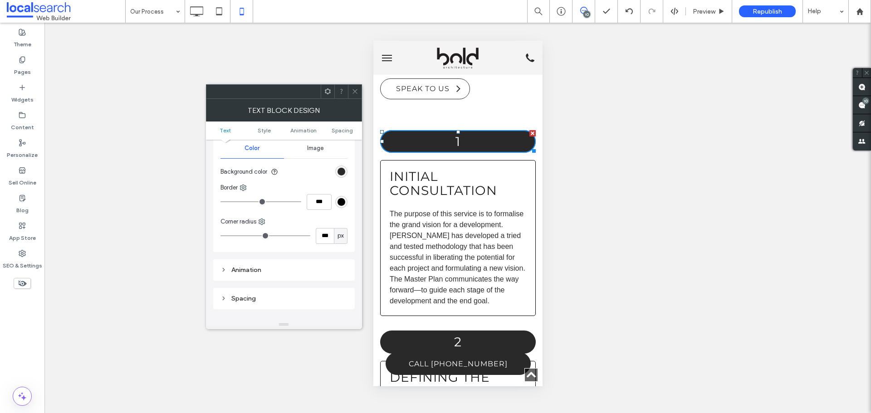
scroll to position [136, 0]
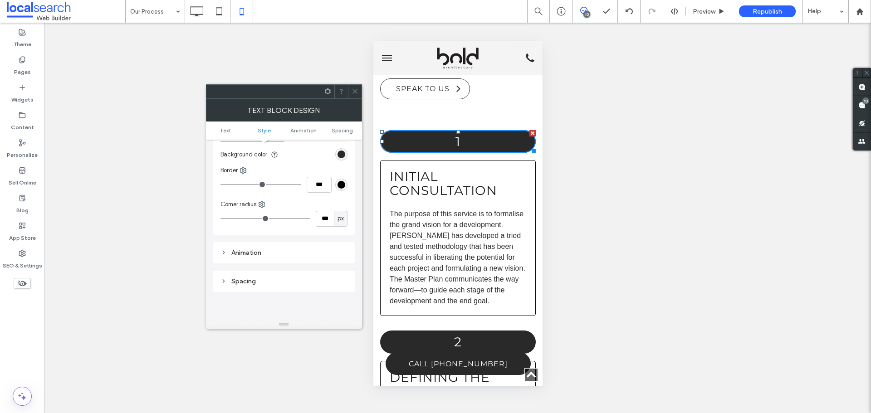
drag, startPoint x: 306, startPoint y: 217, endPoint x: 312, endPoint y: 216, distance: 5.5
click at [310, 218] on input "range" at bounding box center [265, 218] width 90 height 1
drag, startPoint x: 352, startPoint y: 91, endPoint x: 23, endPoint y: 61, distance: 330.2
click at [352, 91] on icon at bounding box center [355, 91] width 7 height 7
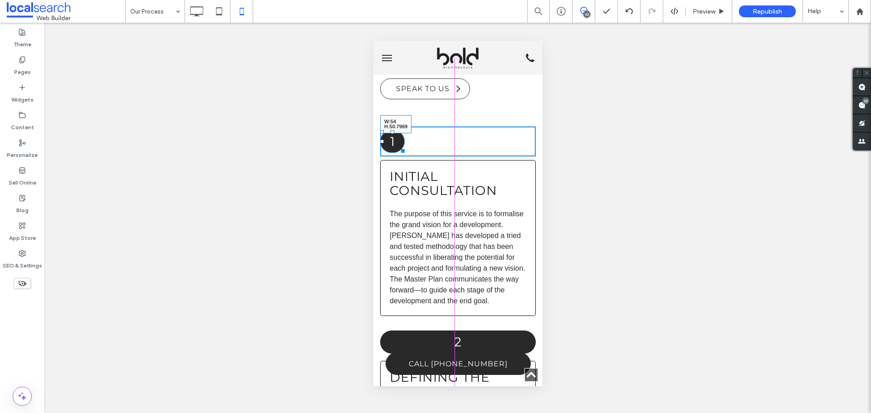
drag, startPoint x: 523, startPoint y: 152, endPoint x: 461, endPoint y: 162, distance: 62.9
click at [461, 162] on div "Initial Consultation The purpose of this service is to formalise the grand visi…" at bounding box center [458, 223] width 156 height 193
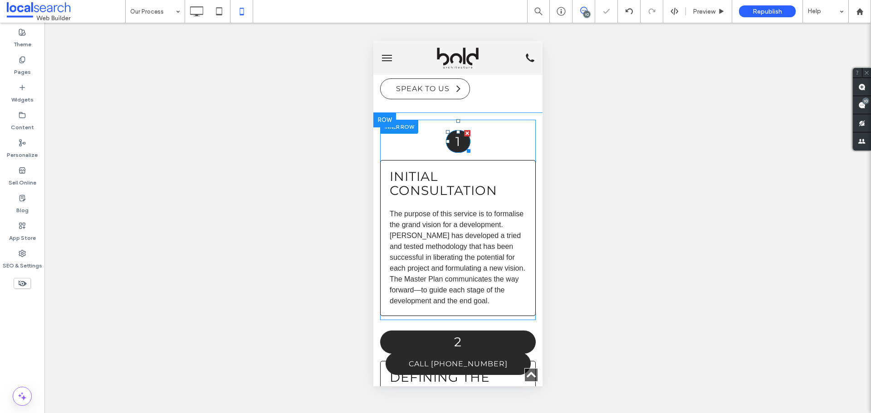
click at [457, 146] on h3 "1" at bounding box center [457, 142] width 24 height 14
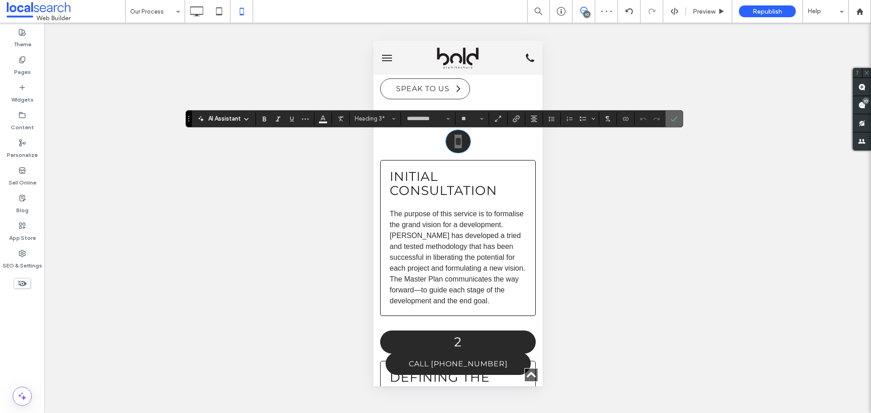
drag, startPoint x: 130, startPoint y: 100, endPoint x: 560, endPoint y: 134, distance: 431.0
click at [674, 118] on icon "Confirm" at bounding box center [673, 118] width 7 height 7
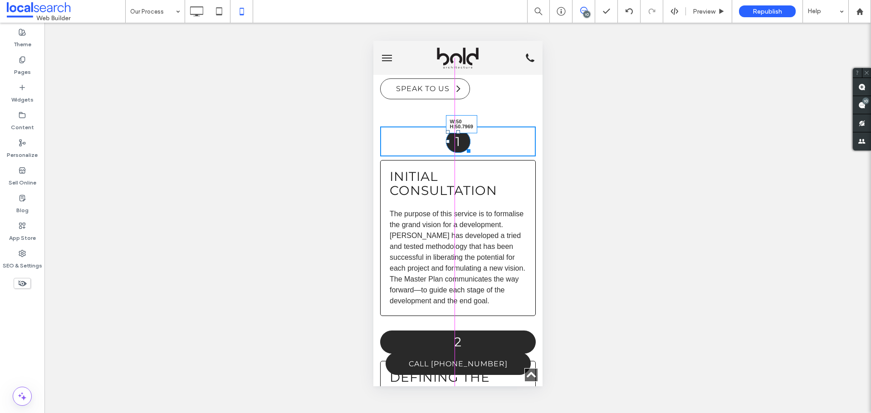
click at [463, 153] on div at bounding box center [466, 149] width 7 height 7
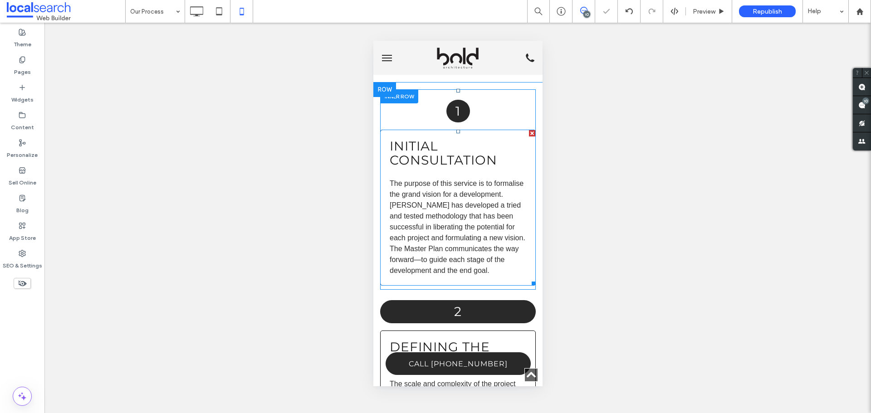
scroll to position [1089, 0]
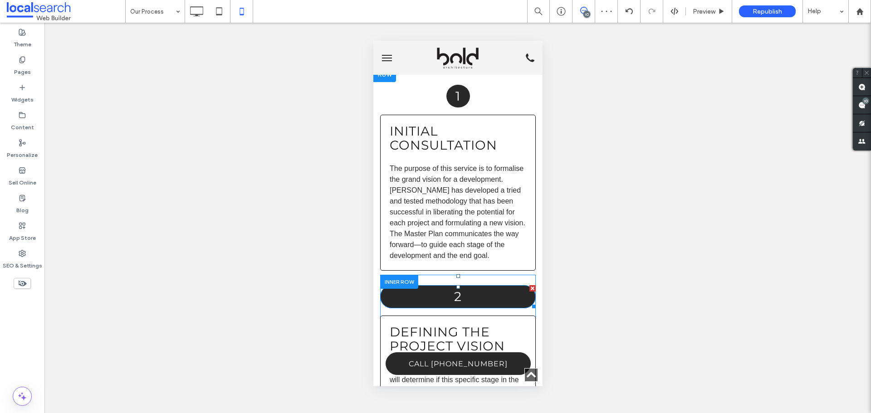
click at [465, 304] on h3 "2" at bounding box center [458, 297] width 156 height 14
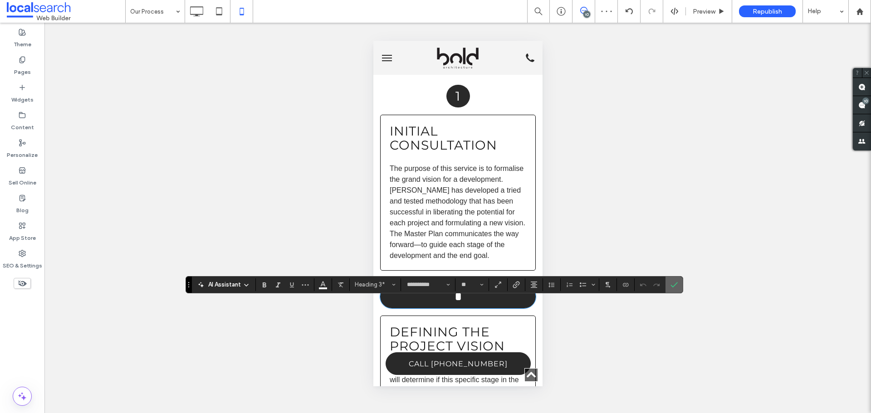
click at [676, 285] on icon "Confirm" at bounding box center [673, 284] width 7 height 7
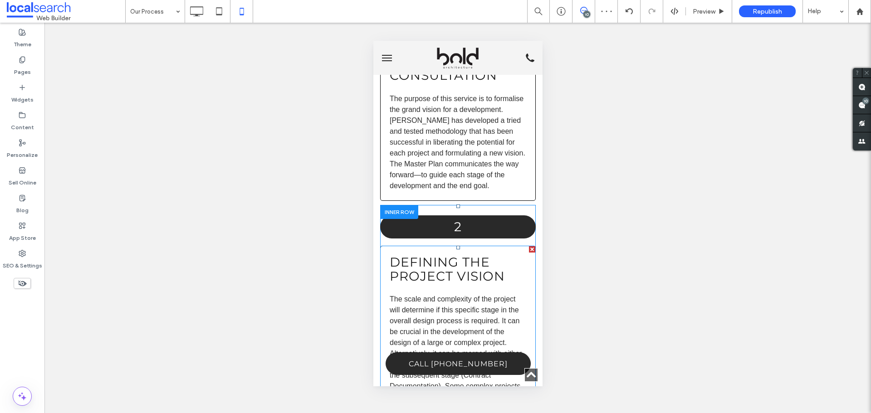
scroll to position [1179, 0]
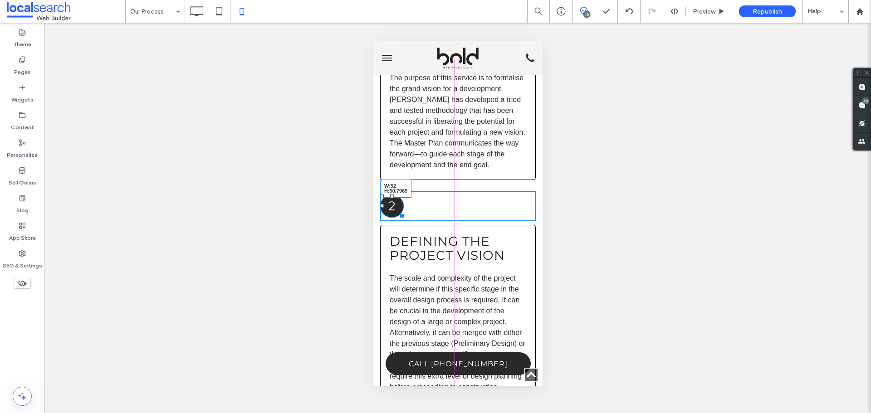
drag, startPoint x: 527, startPoint y: 230, endPoint x: 464, endPoint y: 236, distance: 62.9
click at [464, 236] on div "2 W:52 H:50.7969 Click To Paste Defining the Project Vision The scale and compl…" at bounding box center [458, 304] width 156 height 226
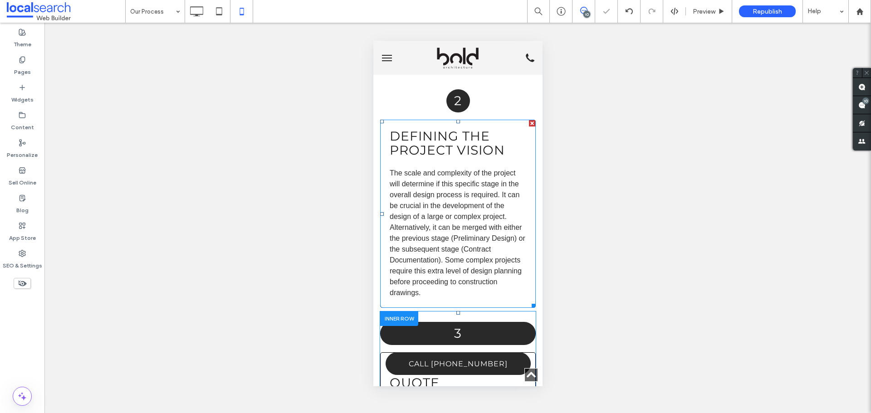
scroll to position [1361, 0]
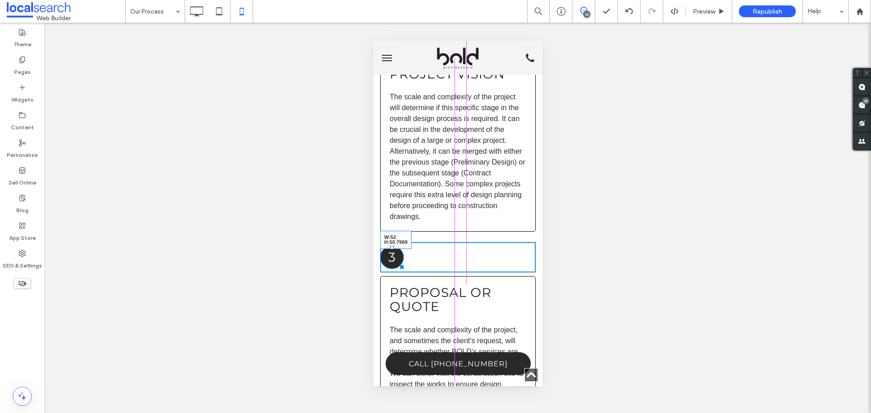
drag, startPoint x: 524, startPoint y: 282, endPoint x: 850, endPoint y: 323, distance: 328.3
click at [403, 269] on div at bounding box center [399, 265] width 7 height 7
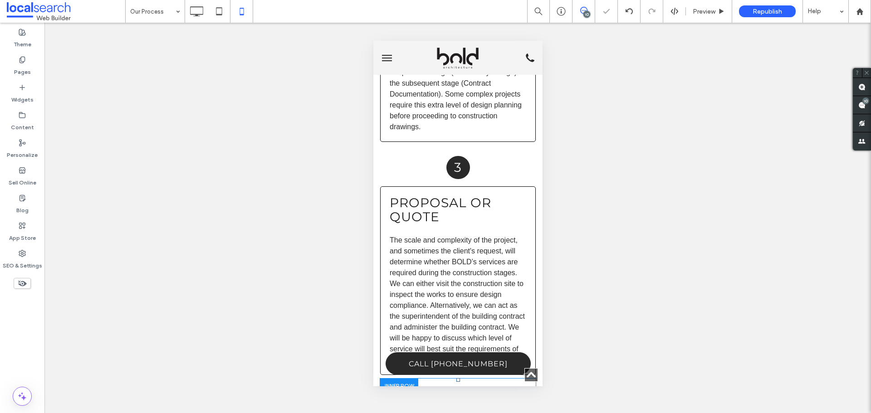
scroll to position [1588, 0]
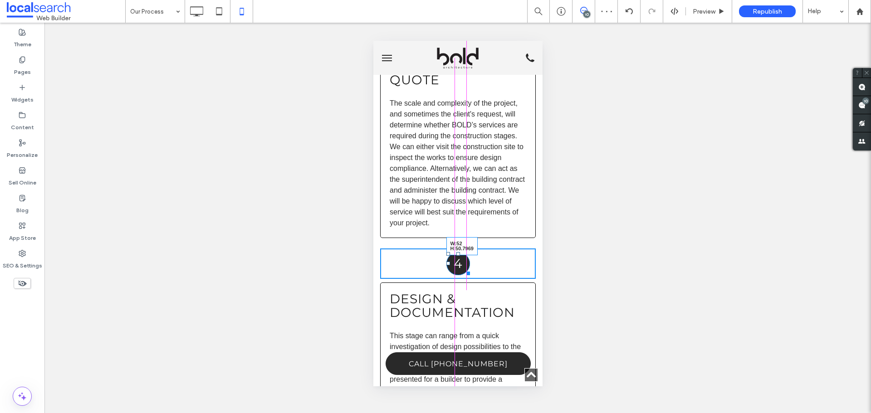
drag, startPoint x: 523, startPoint y: 289, endPoint x: 462, endPoint y: 292, distance: 61.8
click at [462, 279] on div "4 W:52 H:50.7969 Click To Paste" at bounding box center [458, 264] width 156 height 30
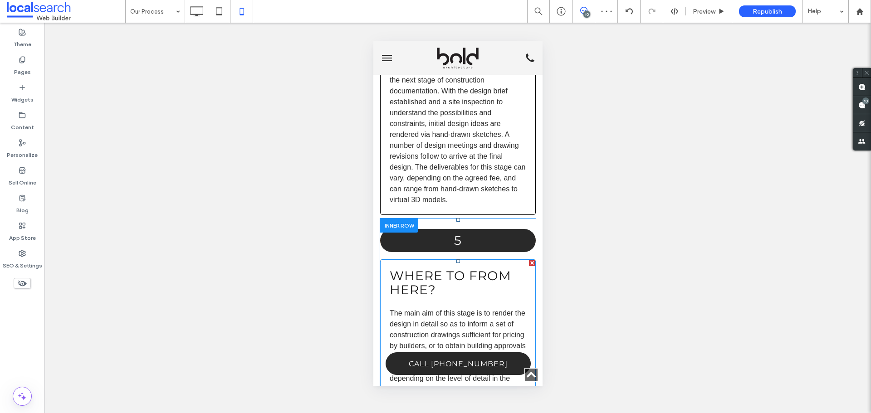
scroll to position [1951, 0]
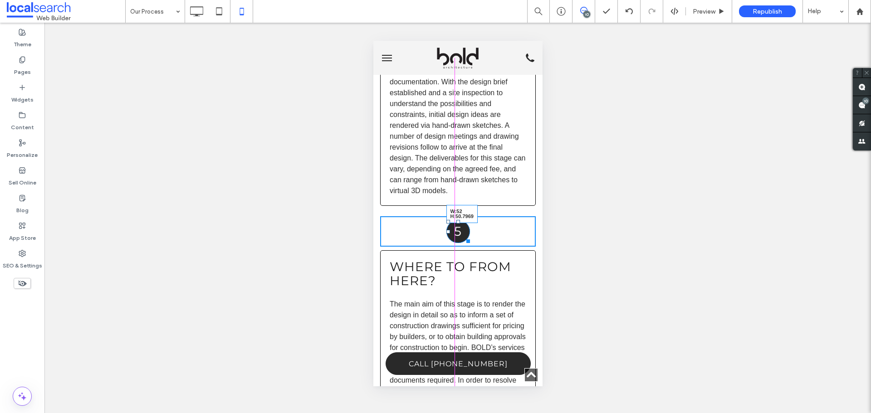
drag, startPoint x: 523, startPoint y: 255, endPoint x: 461, endPoint y: 262, distance: 63.0
click at [461, 262] on div "Where to From Here? ﻿ The main aim of this stage is to render the design in det…" at bounding box center [458, 345] width 156 height 259
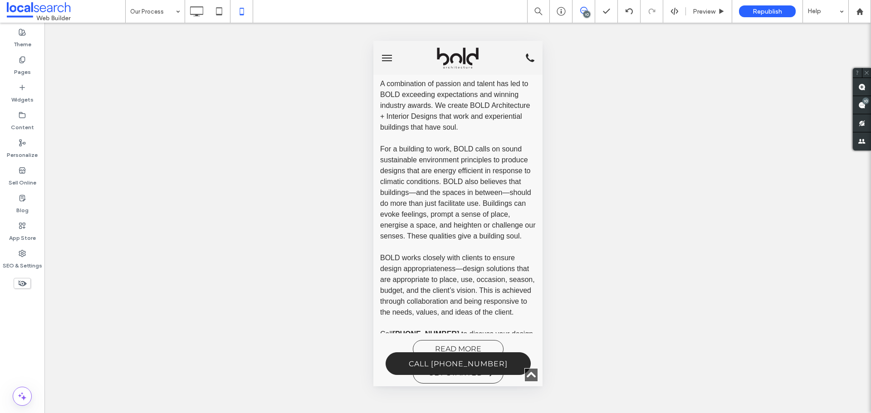
scroll to position [590, 0]
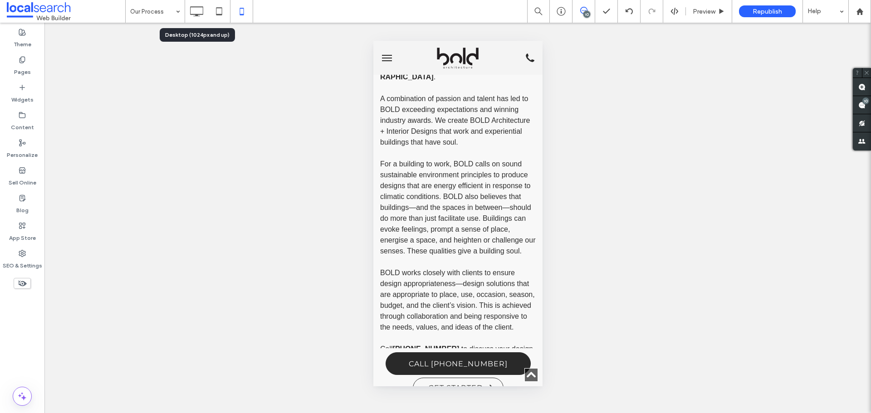
drag, startPoint x: 192, startPoint y: 3, endPoint x: 172, endPoint y: 3, distance: 20.0
click at [192, 3] on icon at bounding box center [196, 11] width 18 height 18
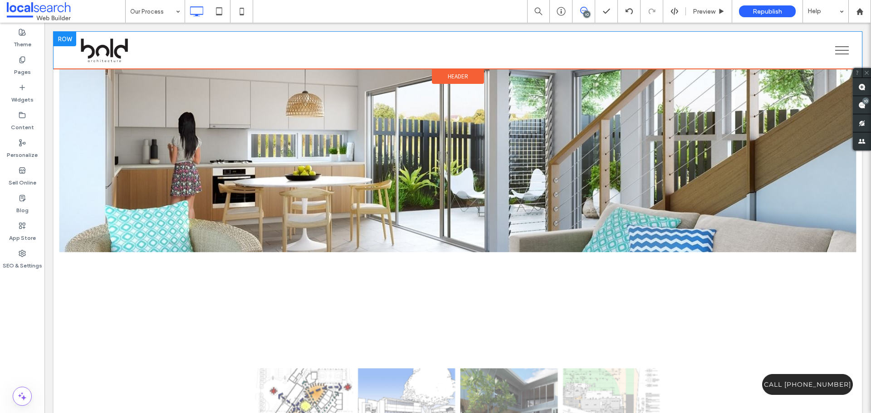
scroll to position [408, 0]
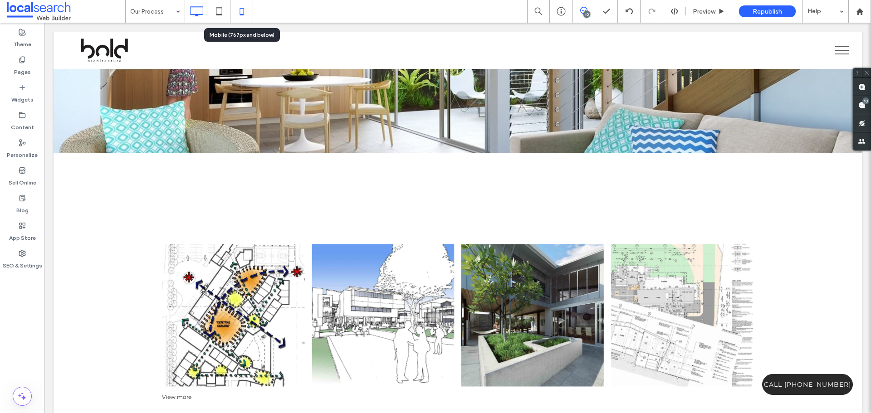
click at [240, 17] on icon at bounding box center [242, 11] width 18 height 18
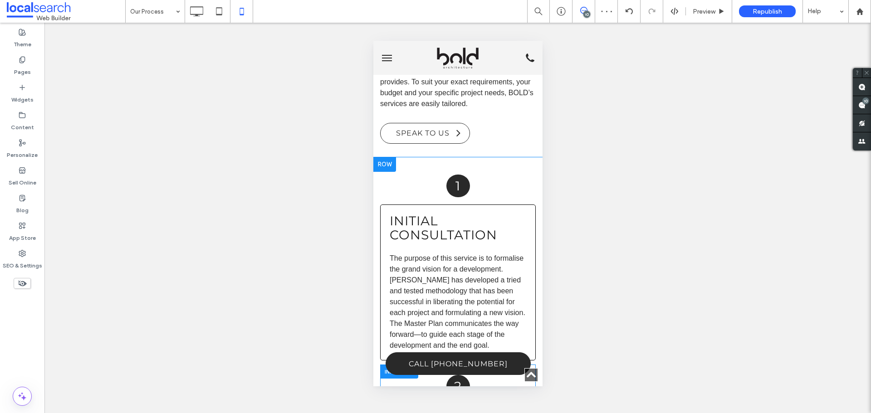
scroll to position [998, 0]
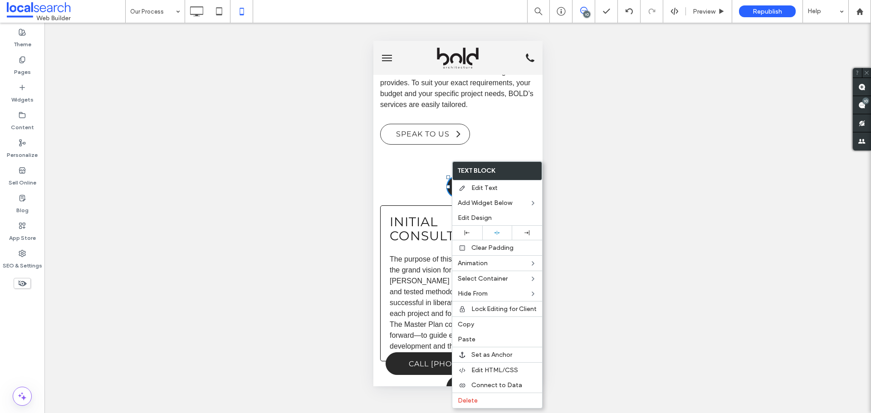
click at [464, 225] on div "Text Block Edit Text Add Widget Below Edit Design Clear Padding Animation Selec…" at bounding box center [497, 285] width 91 height 248
click at [463, 234] on div at bounding box center [467, 232] width 21 height 5
click at [417, 189] on div "1 Click To Paste" at bounding box center [458, 187] width 156 height 30
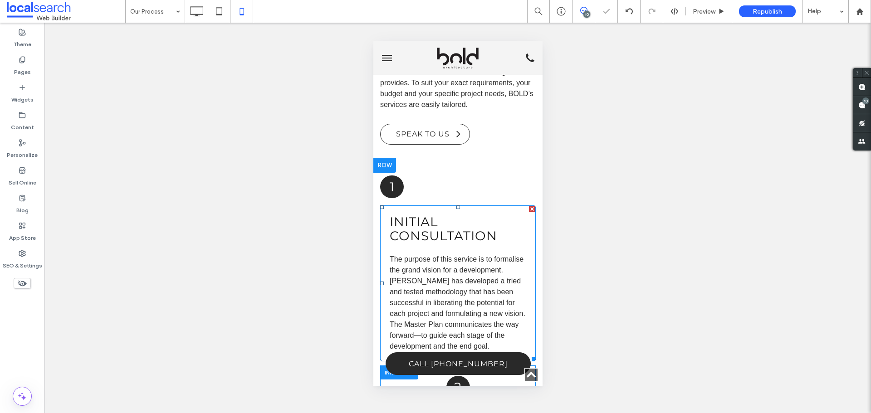
scroll to position [1179, 0]
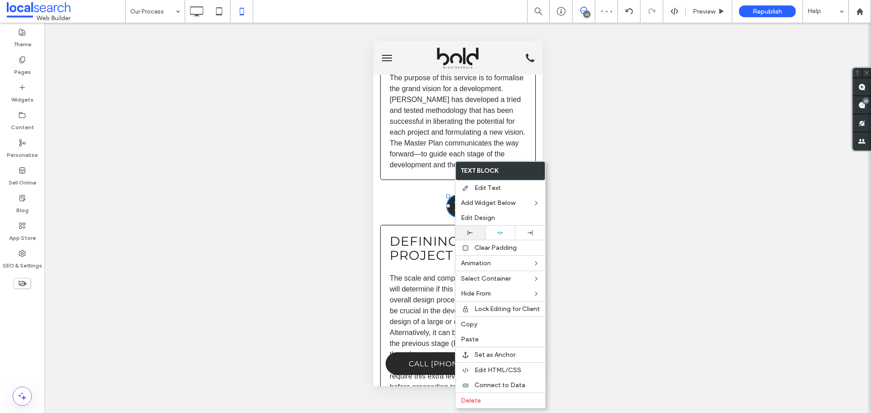
click at [470, 233] on use at bounding box center [470, 232] width 5 height 5
click at [453, 221] on div "2 Click To Paste" at bounding box center [458, 206] width 156 height 30
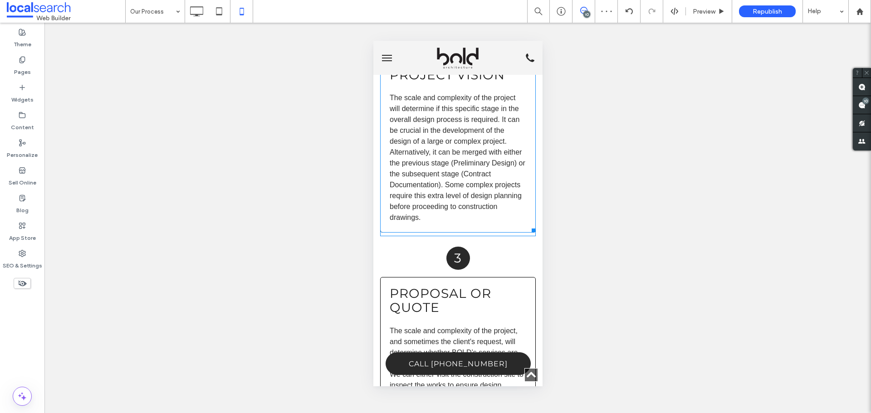
scroll to position [1361, 0]
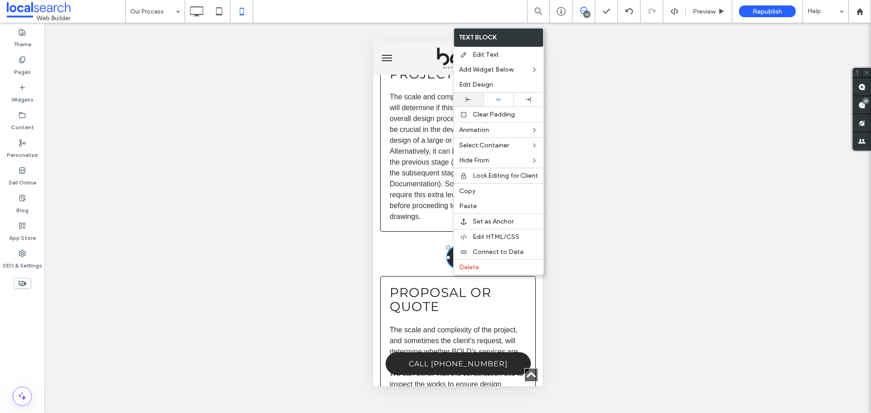
click at [469, 99] on icon at bounding box center [468, 99] width 5 height 5
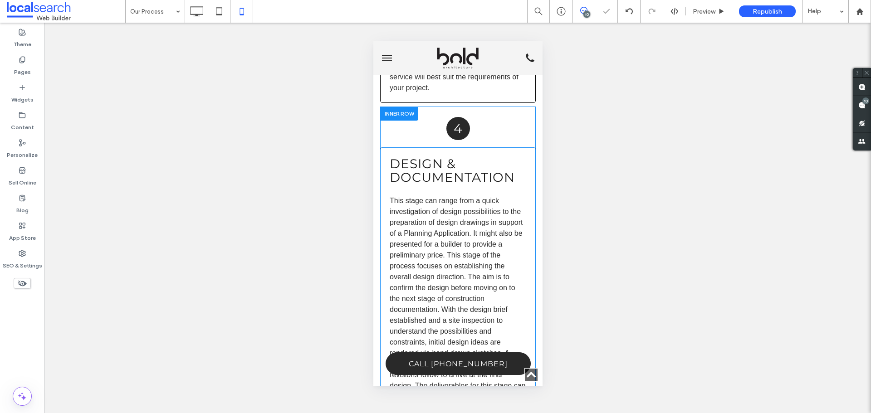
scroll to position [1724, 0]
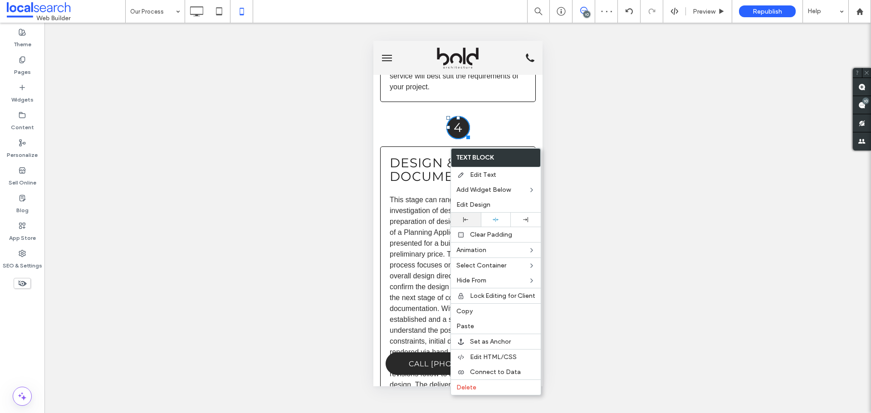
click at [461, 221] on div at bounding box center [465, 219] width 21 height 5
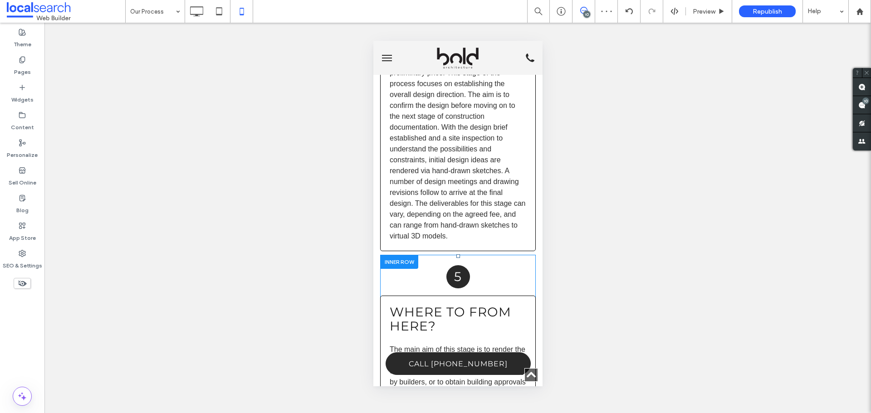
scroll to position [2041, 0]
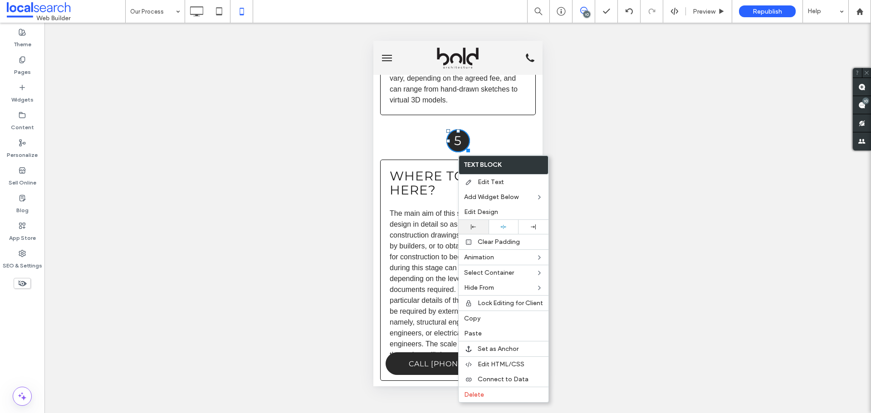
click at [470, 228] on div at bounding box center [473, 227] width 21 height 5
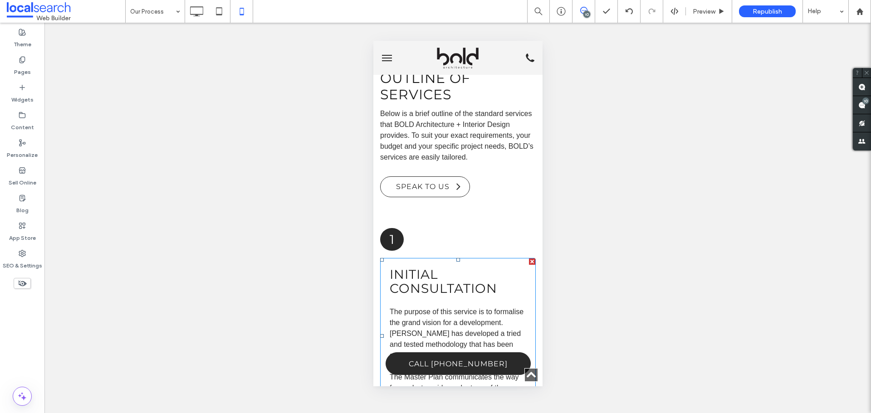
scroll to position [907, 0]
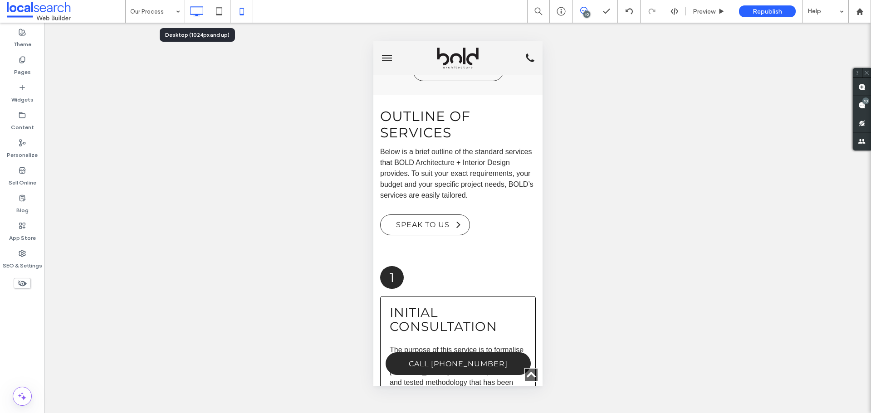
click at [198, 15] on use at bounding box center [197, 11] width 13 height 10
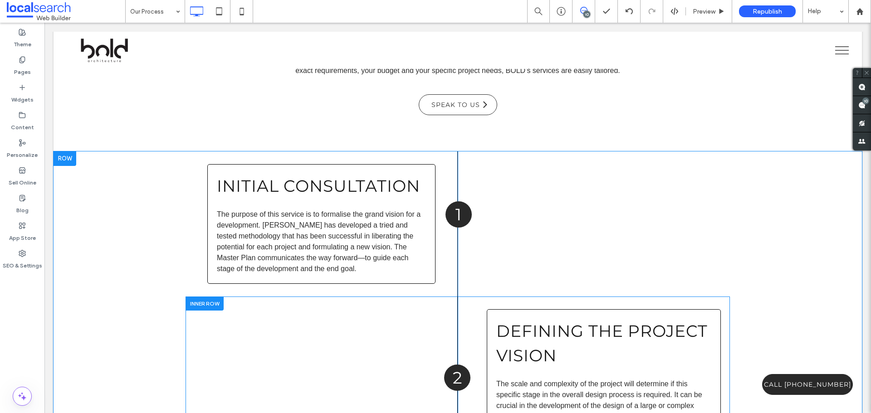
scroll to position [1406, 0]
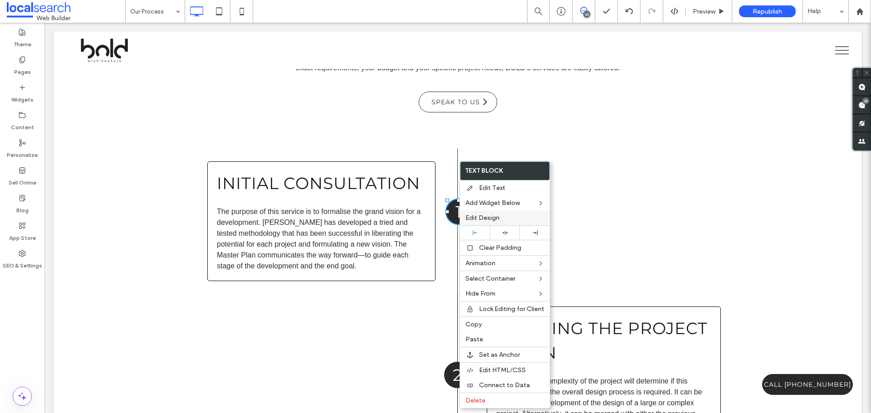
click at [496, 216] on span "Edit Design" at bounding box center [482, 218] width 34 height 8
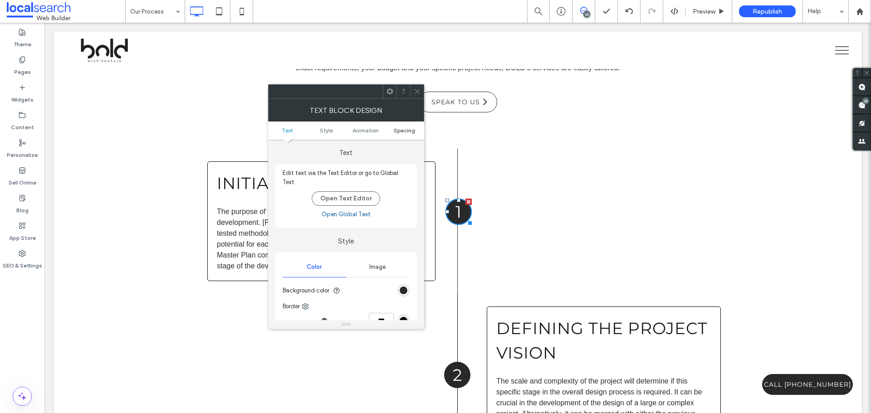
click at [401, 130] on span "Spacing" at bounding box center [404, 130] width 21 height 7
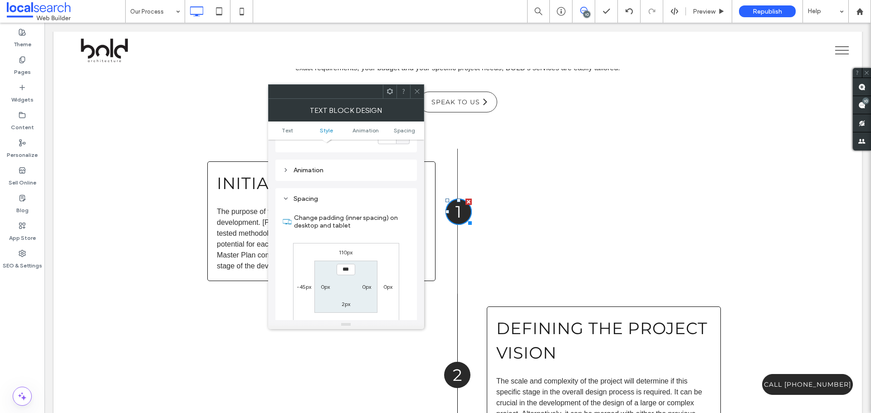
scroll to position [255, 0]
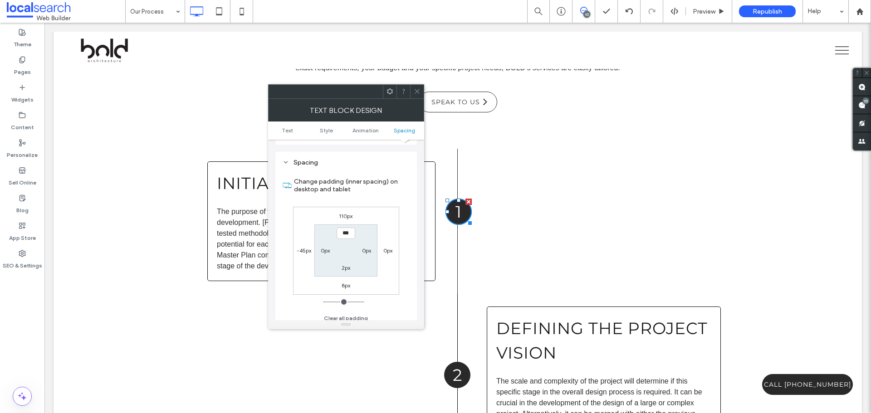
click at [342, 213] on label "110px" at bounding box center [346, 216] width 14 height 7
type input "***"
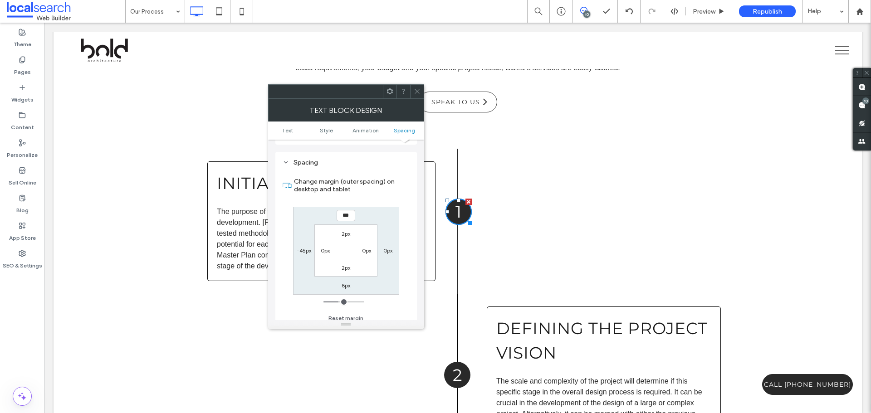
type input "***"
type input "*****"
click at [415, 95] on span at bounding box center [417, 92] width 7 height 14
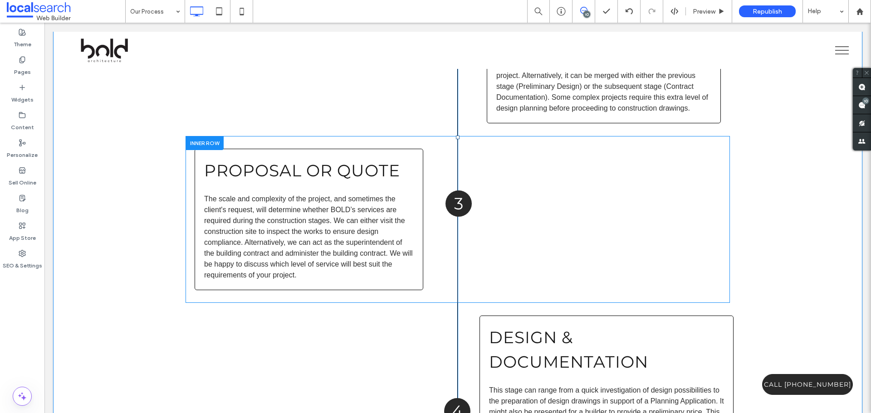
scroll to position [1724, 0]
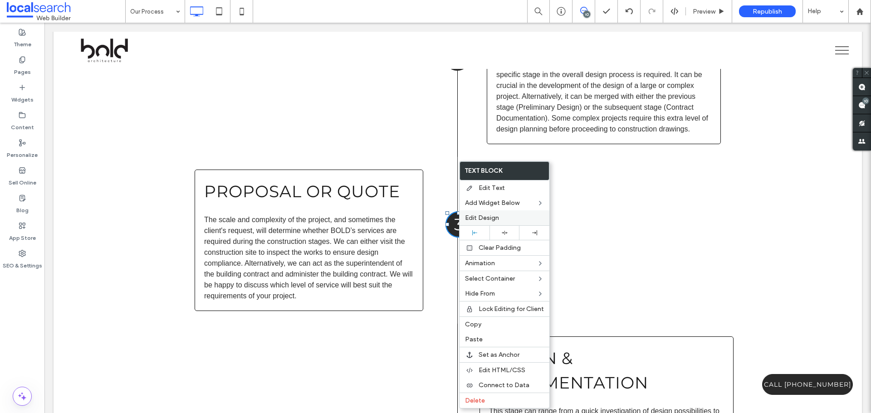
click at [486, 215] on span "Edit Design" at bounding box center [482, 218] width 34 height 8
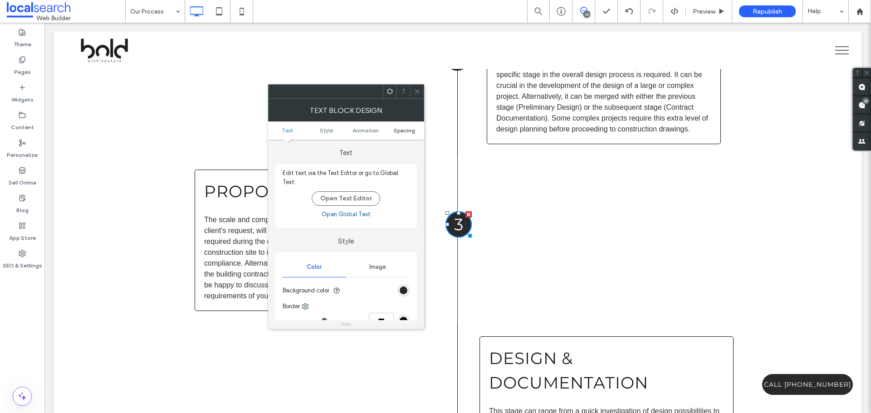
click at [402, 130] on span "Spacing" at bounding box center [404, 130] width 21 height 7
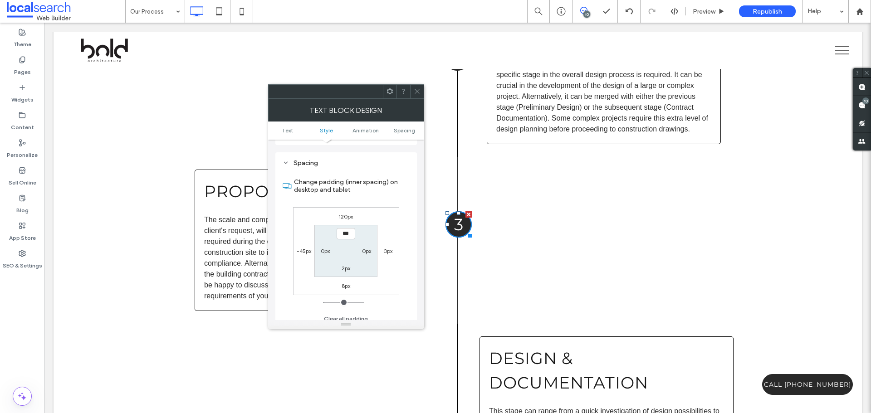
scroll to position [255, 0]
click at [346, 213] on label "120px" at bounding box center [345, 216] width 15 height 7
type input "***"
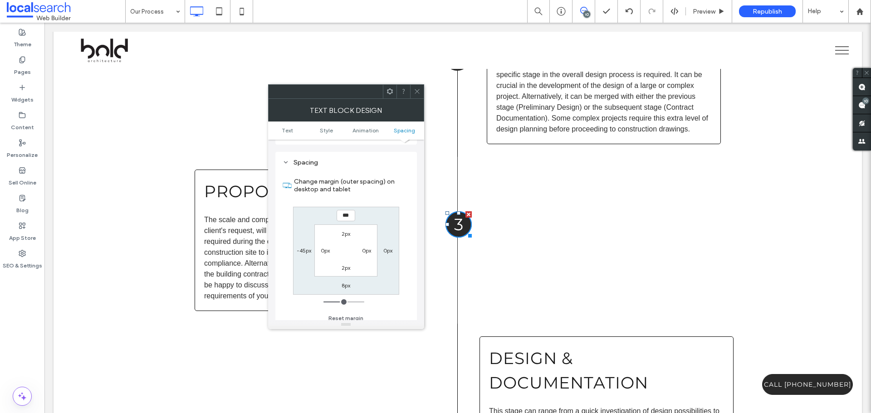
type input "***"
type input "*****"
click at [421, 93] on div at bounding box center [417, 92] width 14 height 14
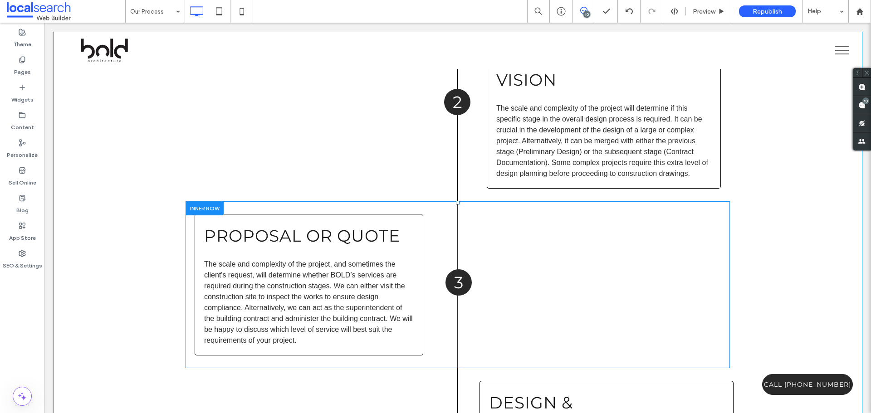
scroll to position [1678, 0]
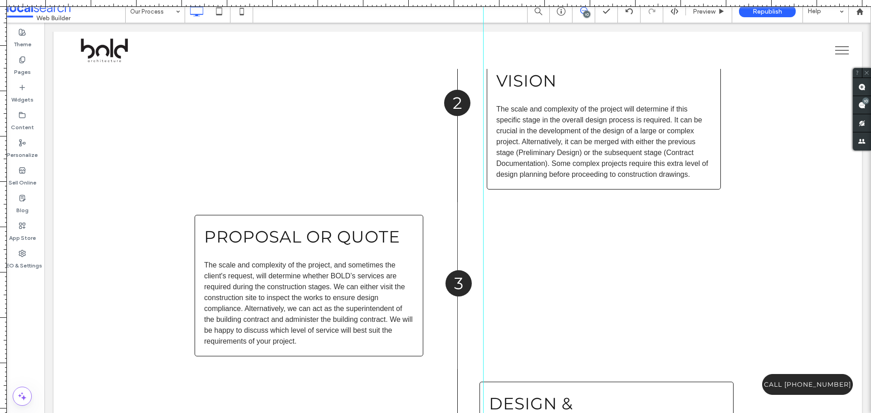
drag, startPoint x: 5, startPoint y: 286, endPoint x: 483, endPoint y: 309, distance: 479.1
click at [483, 413] on div at bounding box center [435, 413] width 871 height 0
drag, startPoint x: 4, startPoint y: 333, endPoint x: 666, endPoint y: 337, distance: 662.3
click at [718, 413] on div at bounding box center [435, 413] width 871 height 0
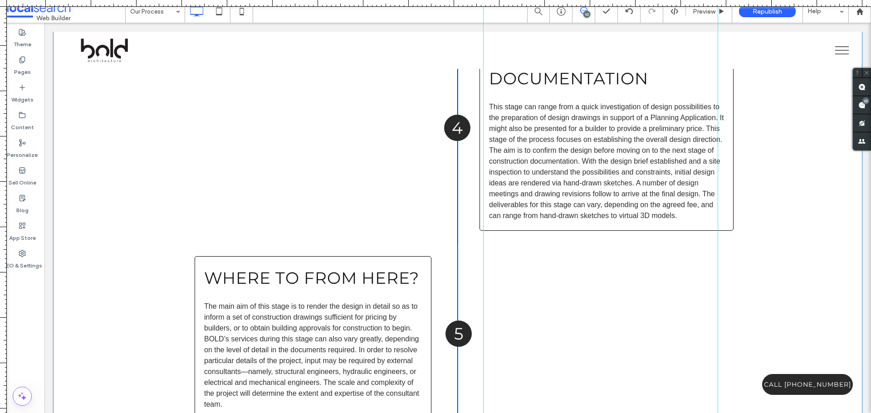
scroll to position [2041, 0]
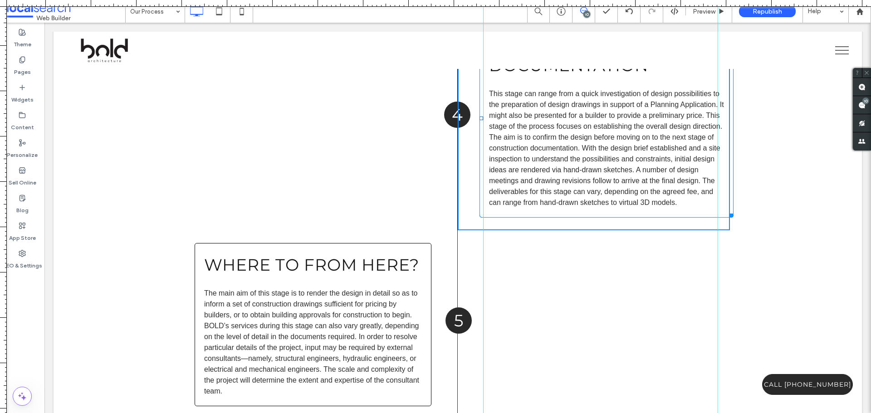
drag, startPoint x: 729, startPoint y: 212, endPoint x: 720, endPoint y: 210, distance: 8.7
click at [720, 210] on div "Design & Documentation This stage can range from a quick investigation of desig…" at bounding box center [594, 118] width 272 height 224
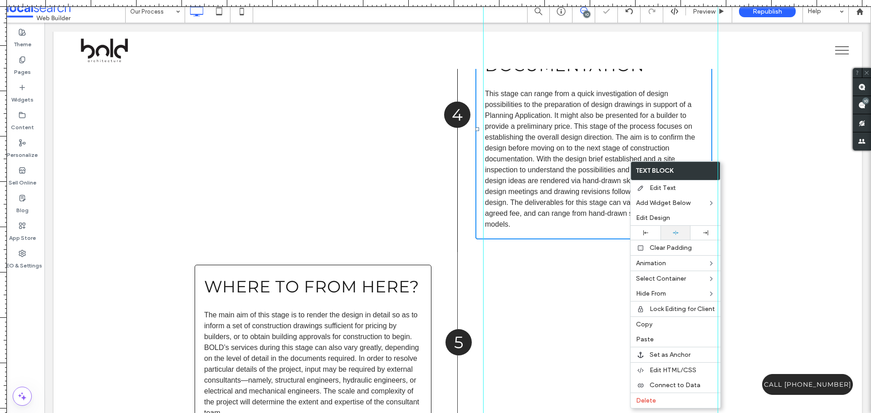
click at [674, 232] on use at bounding box center [676, 233] width 6 height 4
click at [678, 235] on icon at bounding box center [676, 233] width 6 height 6
click at [527, 233] on div "Design & Documentation This stage can range from a quick investigation of desig…" at bounding box center [593, 129] width 237 height 220
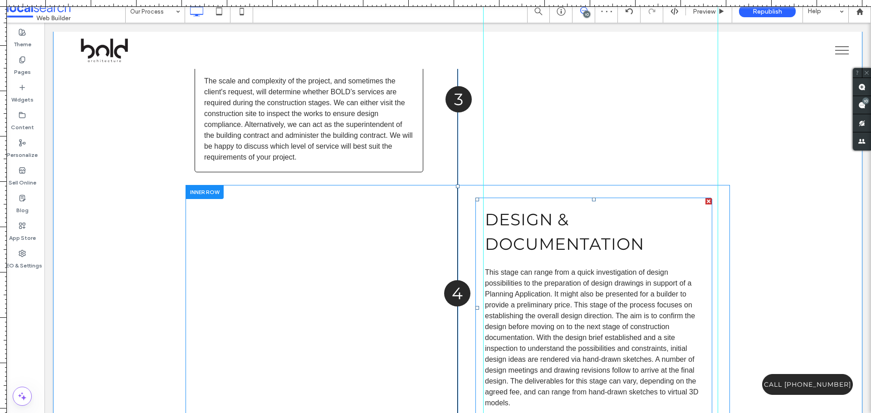
scroll to position [1996, 0]
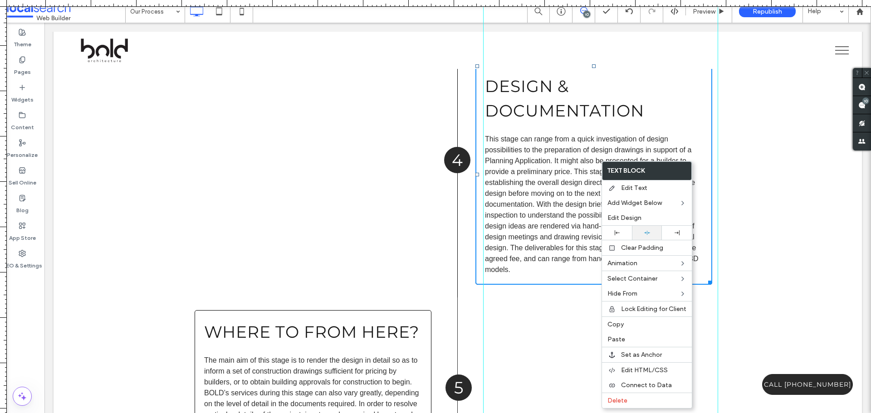
click at [648, 234] on icon at bounding box center [647, 233] width 6 height 6
click at [460, 273] on div "Design & Documentation This stage can range from a quick investigation of desig…" at bounding box center [594, 175] width 272 height 246
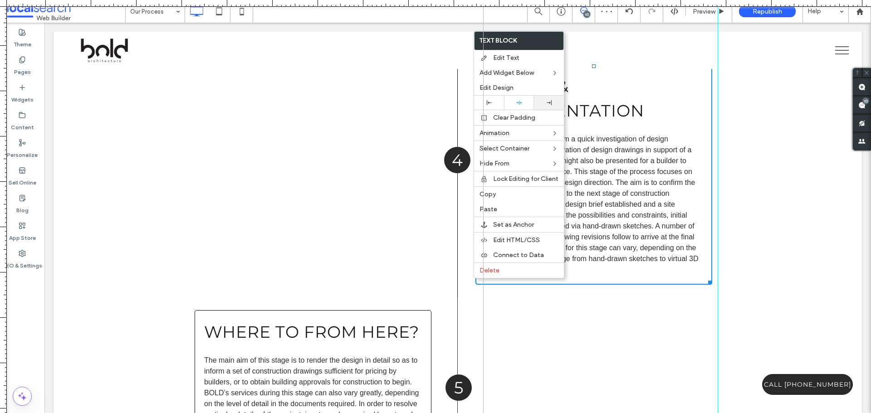
click at [544, 102] on div at bounding box center [548, 102] width 21 height 5
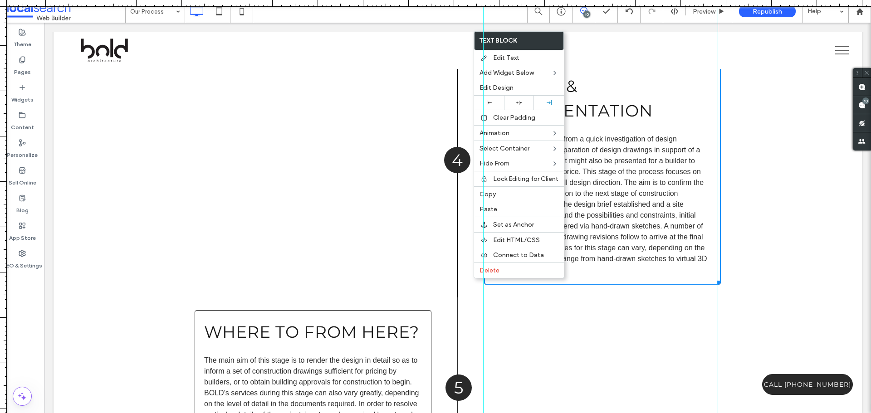
click at [630, 279] on div "Design & Documentation This stage can range from a quick investigation of desig…" at bounding box center [602, 174] width 237 height 220
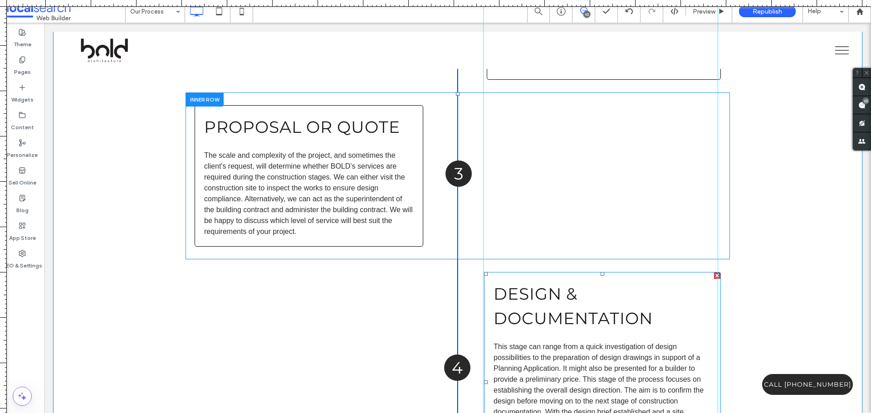
scroll to position [1678, 0]
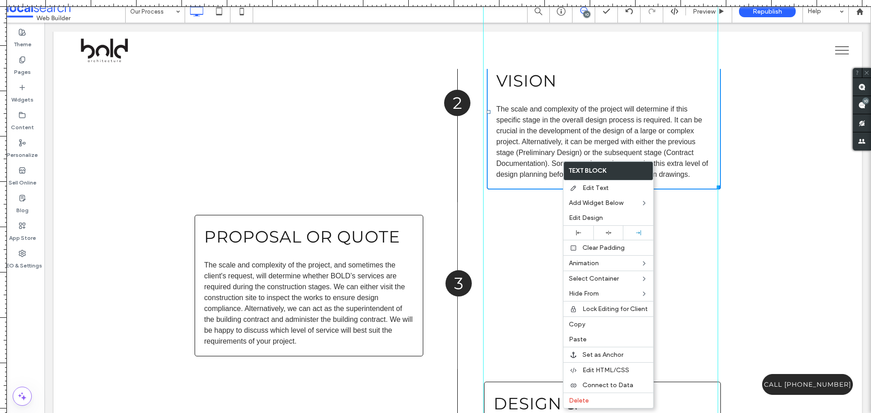
click at [530, 259] on div "3 Click To Paste" at bounding box center [594, 285] width 272 height 167
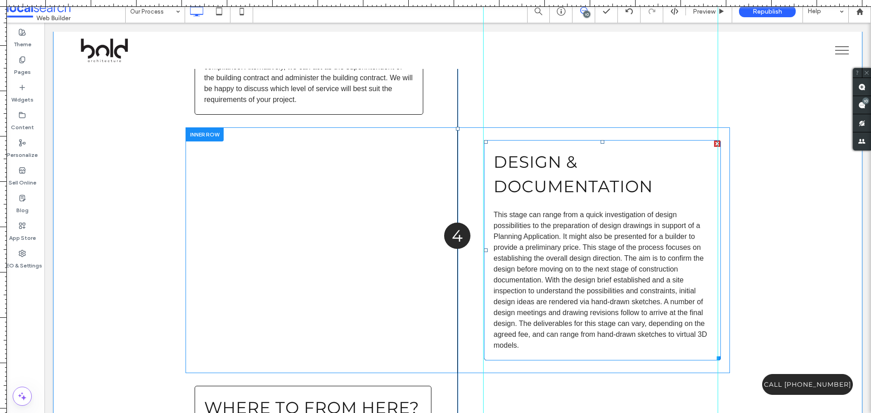
scroll to position [1951, 0]
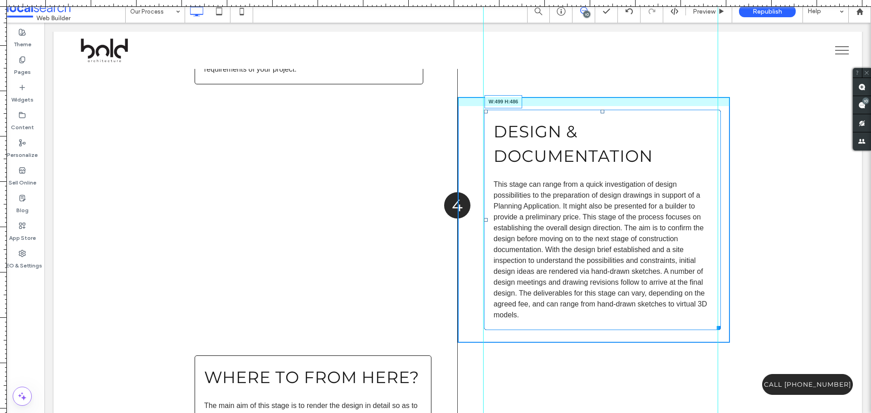
drag, startPoint x: 712, startPoint y: 325, endPoint x: 702, endPoint y: 322, distance: 11.0
click at [714, 323] on div at bounding box center [717, 326] width 7 height 7
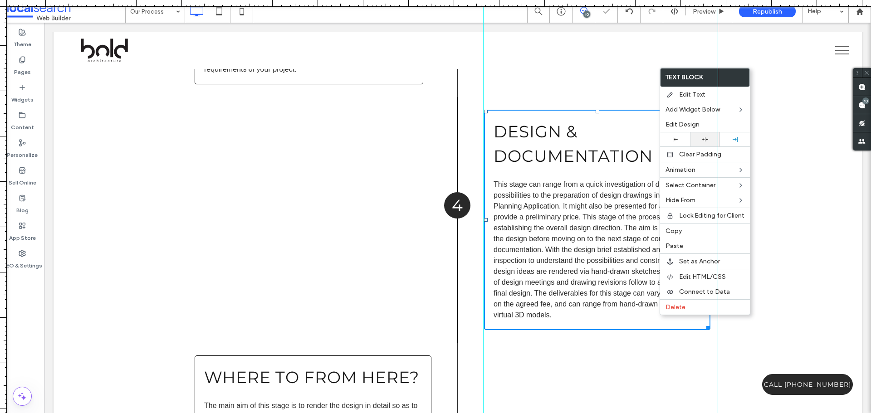
click at [709, 138] on div at bounding box center [705, 140] width 21 height 6
click at [739, 138] on div at bounding box center [734, 139] width 21 height 5
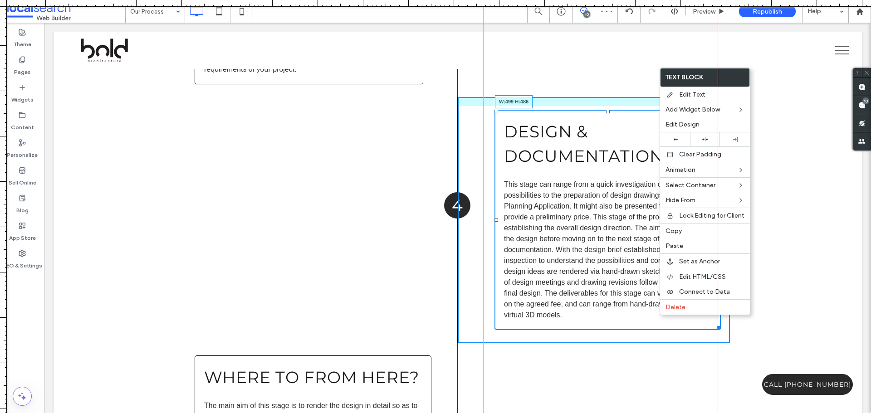
drag, startPoint x: 712, startPoint y: 326, endPoint x: 719, endPoint y: 323, distance: 6.9
click at [719, 323] on div "Design & Documentation This stage can range from a quick investigation of desig…" at bounding box center [594, 220] width 272 height 246
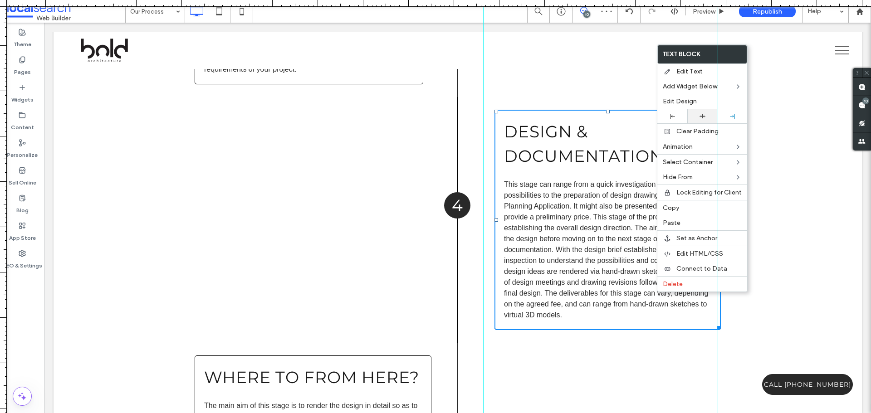
click at [707, 119] on div at bounding box center [702, 116] width 30 height 14
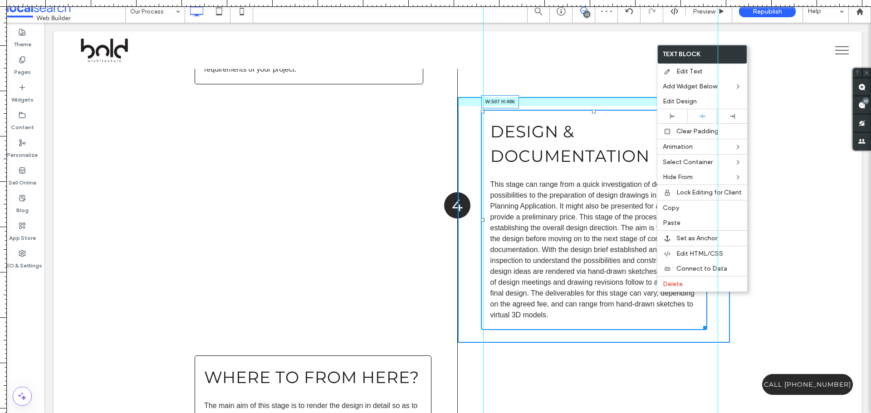
drag, startPoint x: 700, startPoint y: 325, endPoint x: 723, endPoint y: 132, distance: 195.0
click at [702, 325] on div at bounding box center [703, 326] width 7 height 7
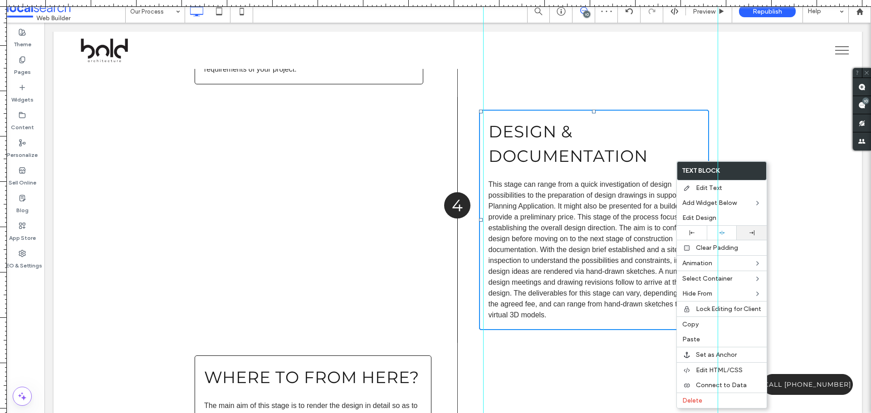
click at [753, 231] on icon at bounding box center [751, 232] width 5 height 5
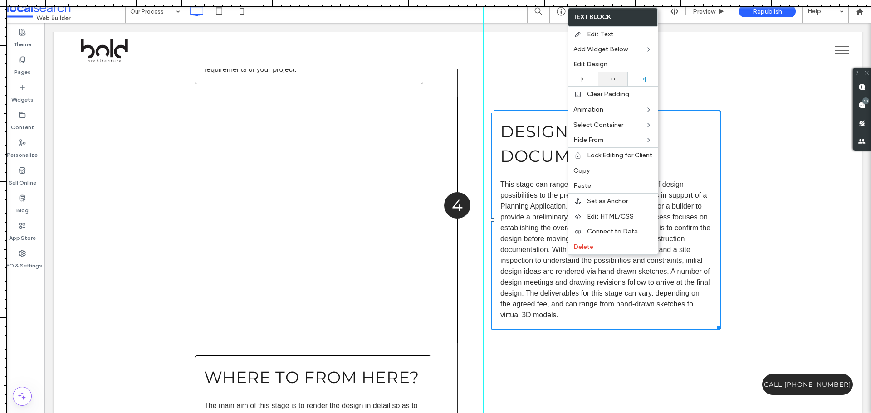
click at [608, 83] on div at bounding box center [613, 79] width 30 height 14
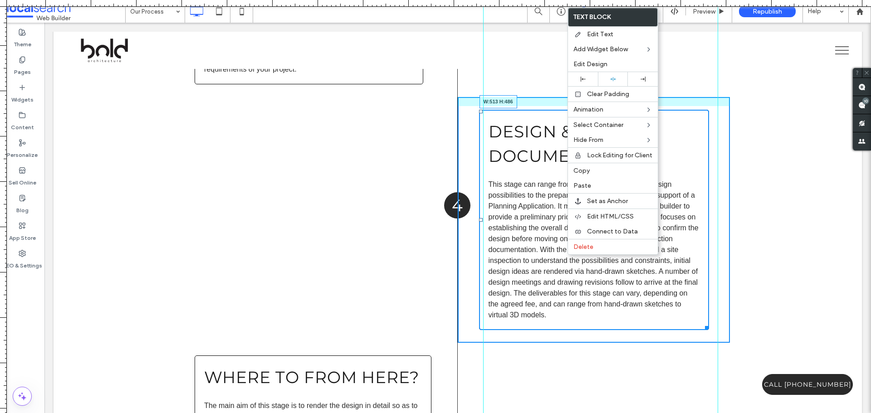
click at [706, 327] on div at bounding box center [705, 326] width 7 height 7
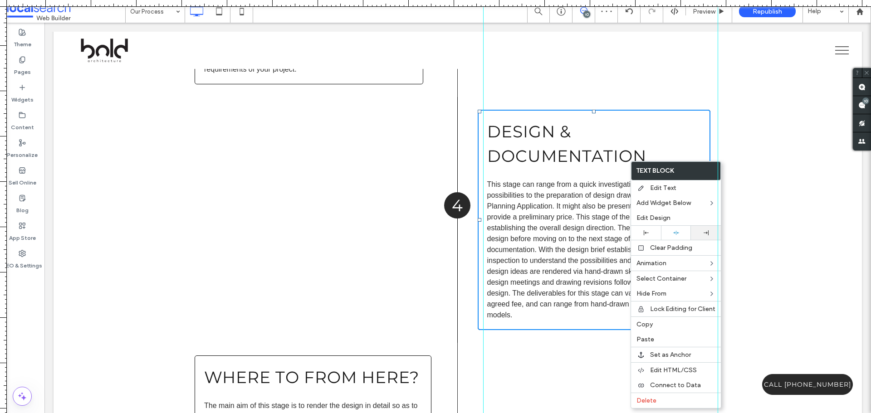
click at [702, 233] on div at bounding box center [705, 232] width 21 height 5
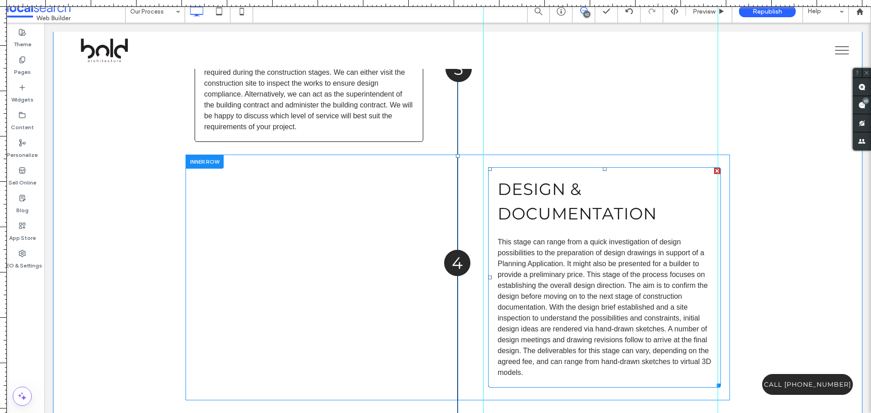
scroll to position [1905, 0]
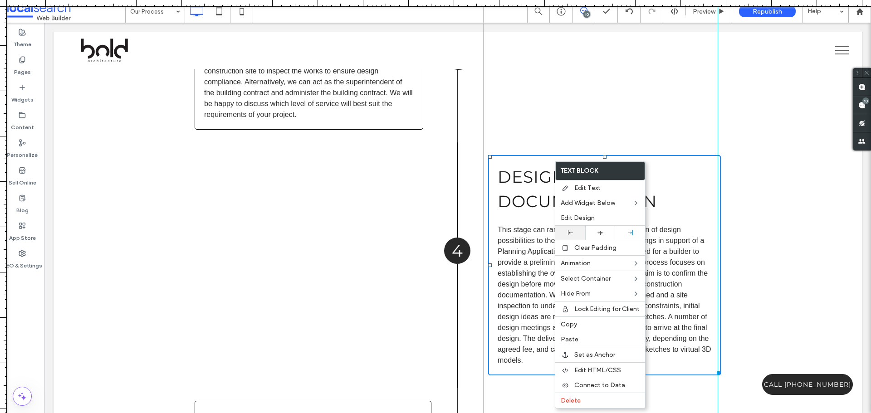
click at [573, 235] on div at bounding box center [570, 232] width 21 height 5
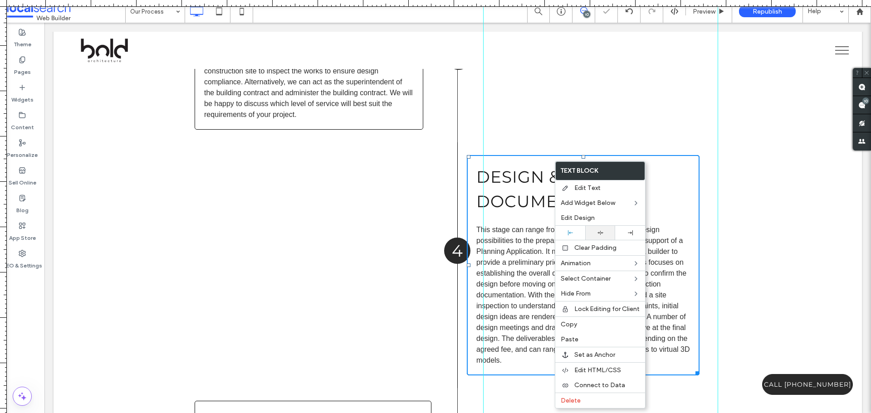
click at [599, 235] on icon at bounding box center [600, 233] width 6 height 6
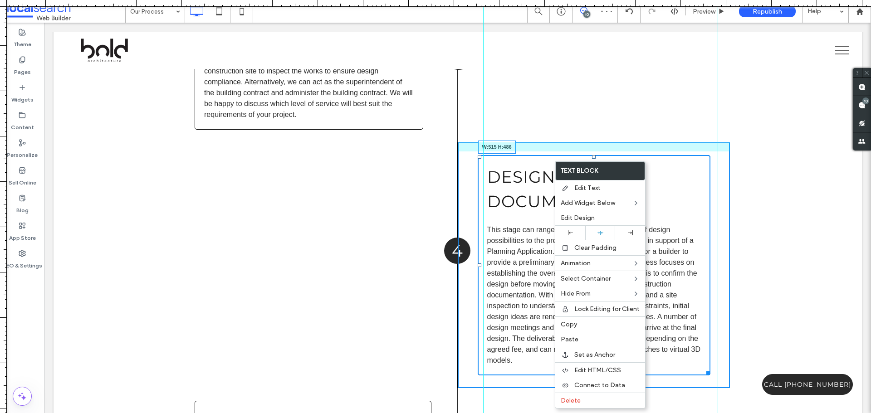
click at [706, 372] on div at bounding box center [706, 371] width 7 height 7
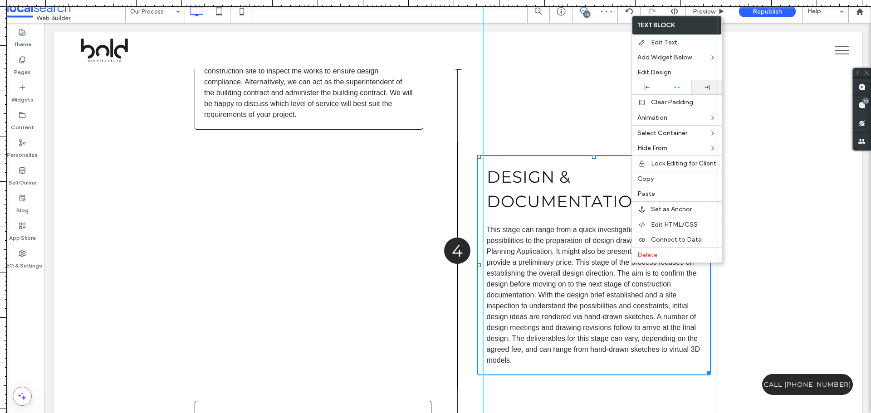
click at [707, 88] on use at bounding box center [706, 87] width 5 height 5
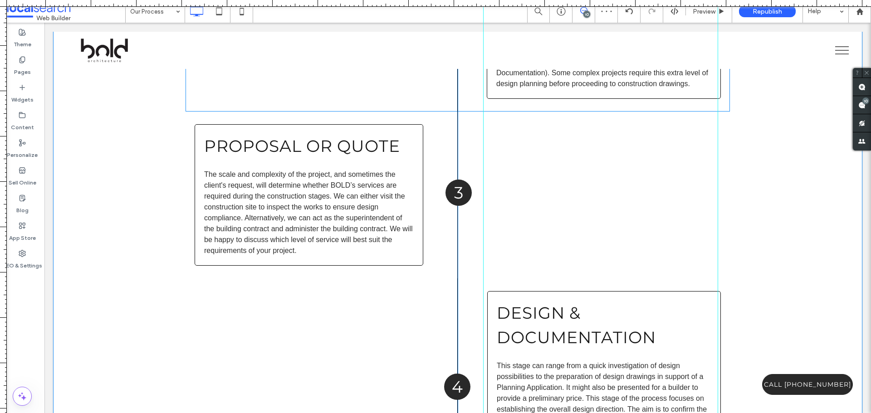
scroll to position [1588, 0]
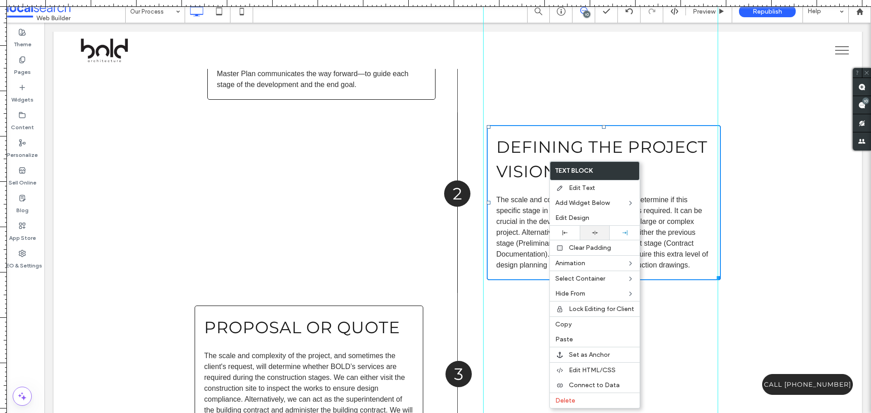
click at [597, 233] on icon at bounding box center [595, 233] width 6 height 6
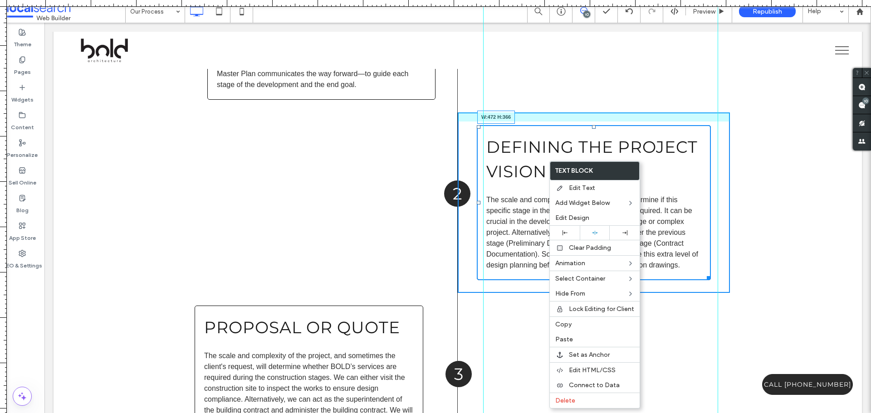
drag, startPoint x: 704, startPoint y: 277, endPoint x: 694, endPoint y: 275, distance: 10.1
click at [694, 275] on div "Defining the Project Vision The scale and complexity of the project will determ…" at bounding box center [594, 202] width 234 height 155
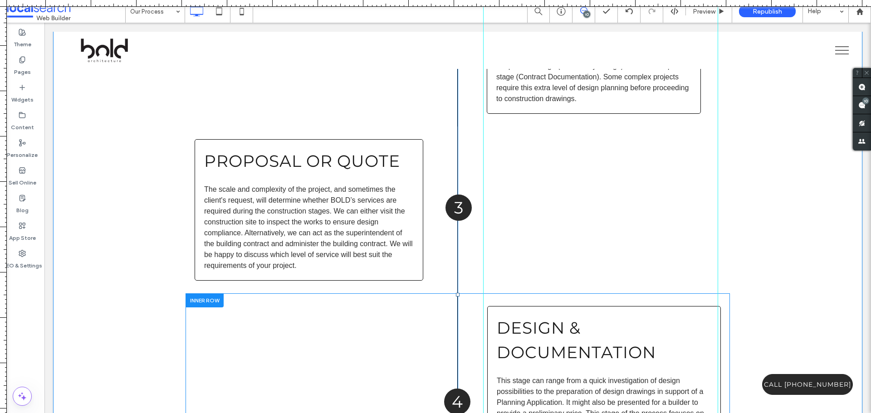
scroll to position [1633, 0]
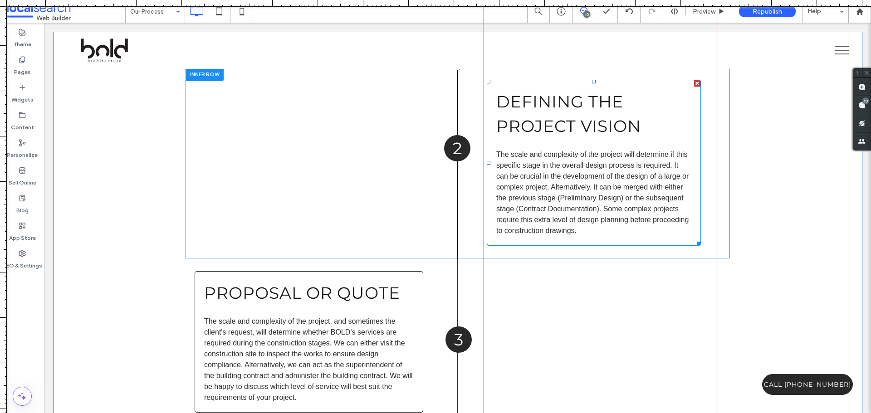
click at [695, 240] on div at bounding box center [697, 242] width 7 height 7
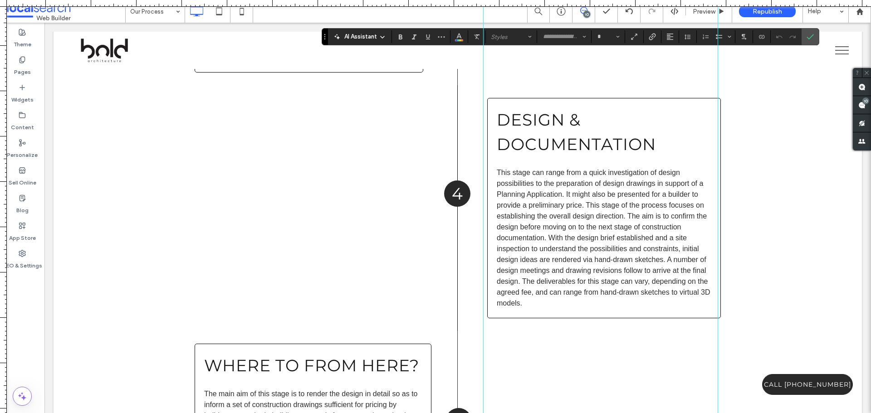
scroll to position [1951, 0]
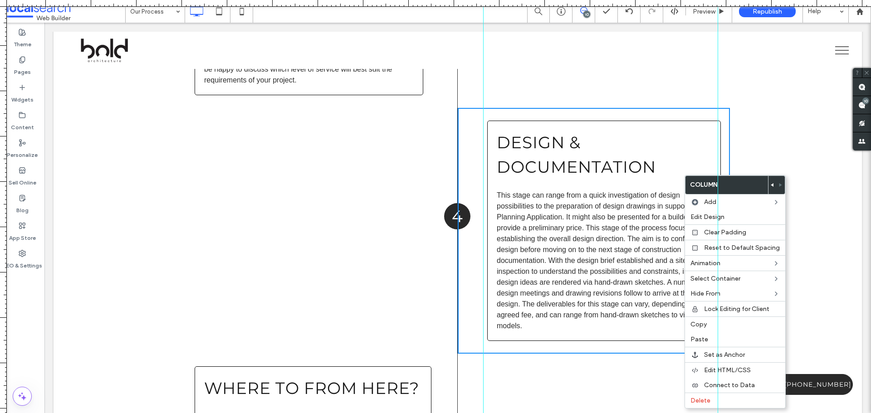
click at [644, 152] on h3 "Design & Documentation" at bounding box center [604, 154] width 215 height 49
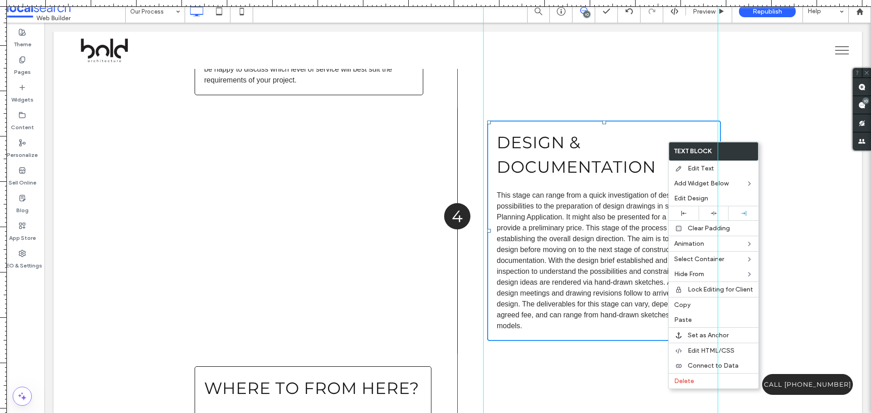
click at [656, 90] on div "3 Click To Paste" at bounding box center [594, 24] width 272 height 167
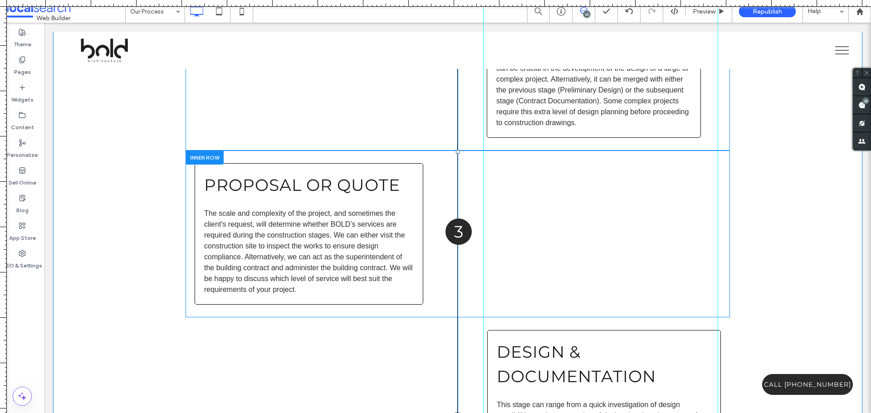
scroll to position [1678, 0]
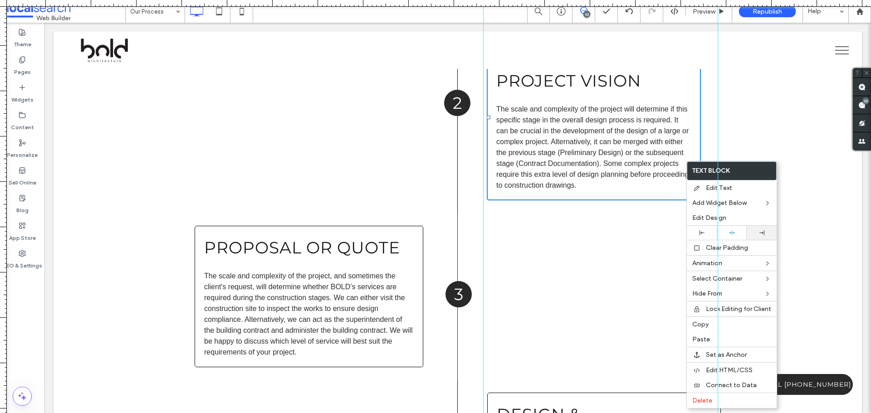
click at [758, 236] on div at bounding box center [762, 233] width 30 height 14
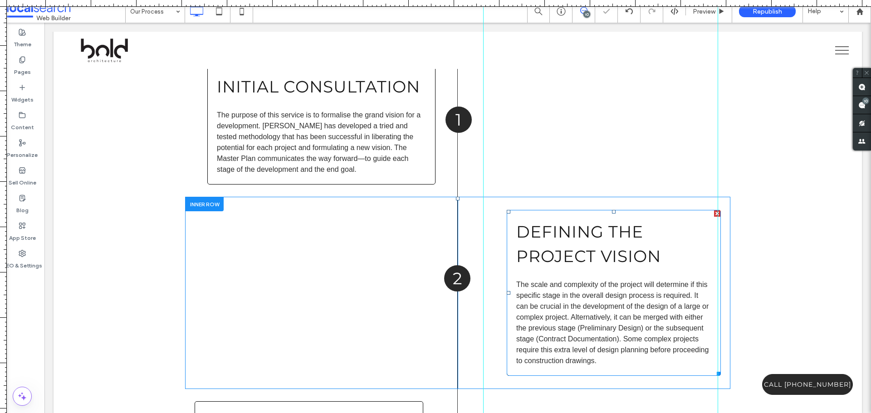
scroll to position [1497, 0]
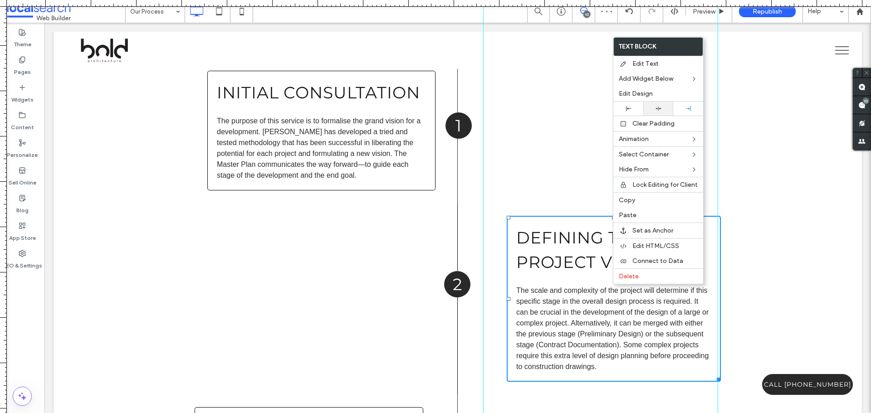
click at [659, 108] on icon at bounding box center [659, 109] width 6 height 6
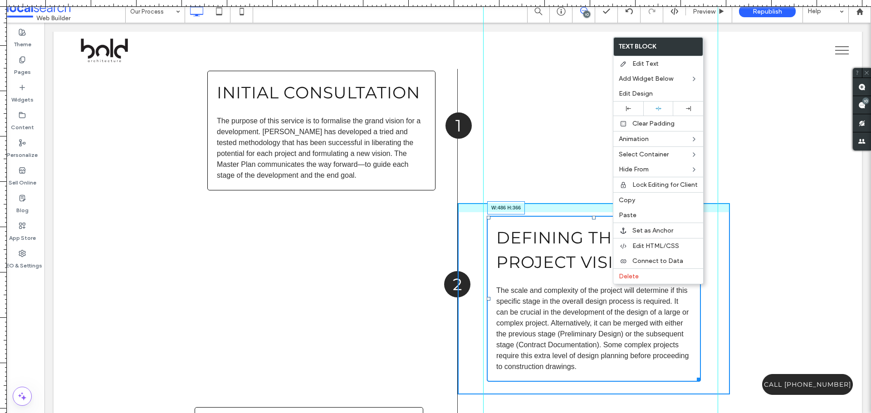
click at [700, 375] on div at bounding box center [697, 378] width 7 height 7
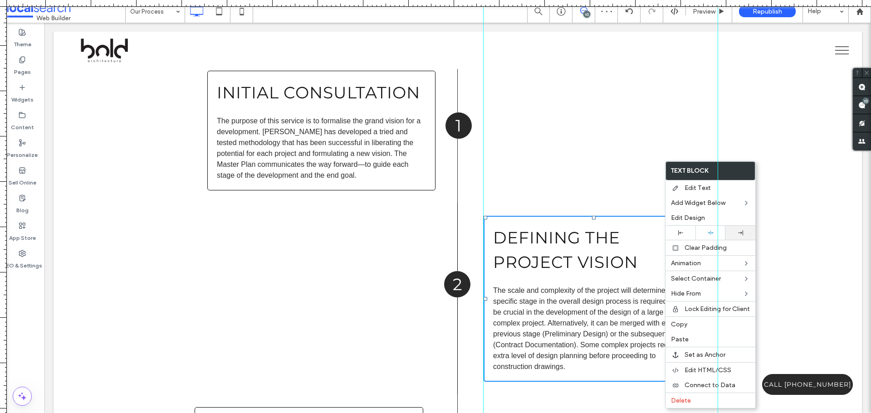
click at [740, 229] on div at bounding box center [740, 233] width 30 height 14
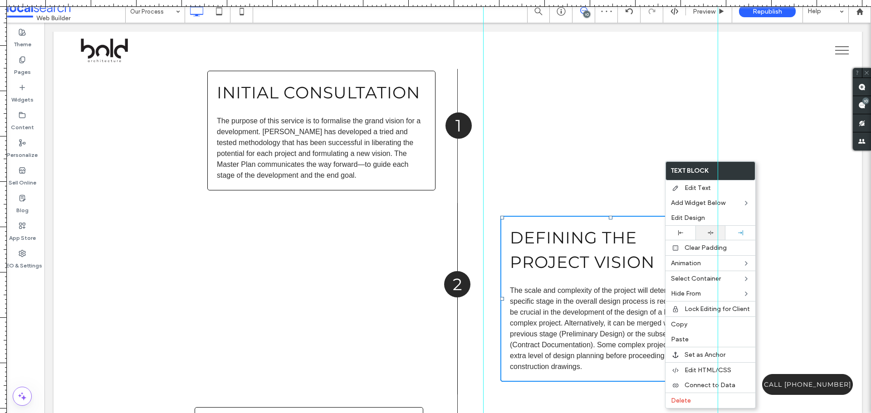
click at [704, 233] on div at bounding box center [710, 233] width 21 height 6
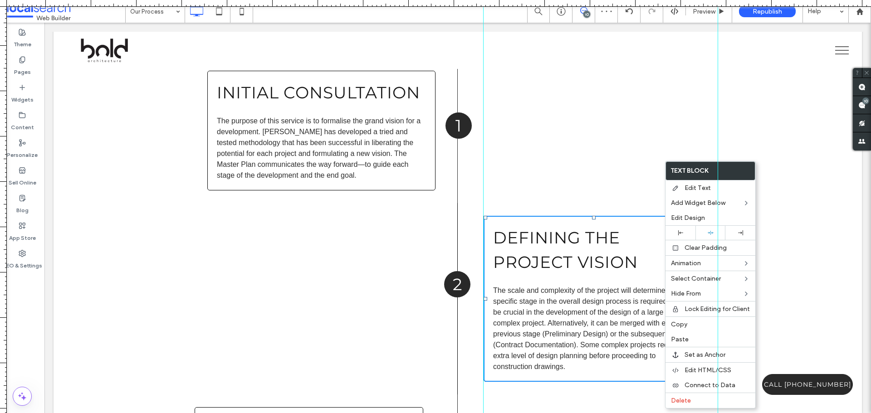
click at [629, 148] on div "1 Click To Paste" at bounding box center [594, 130] width 272 height 145
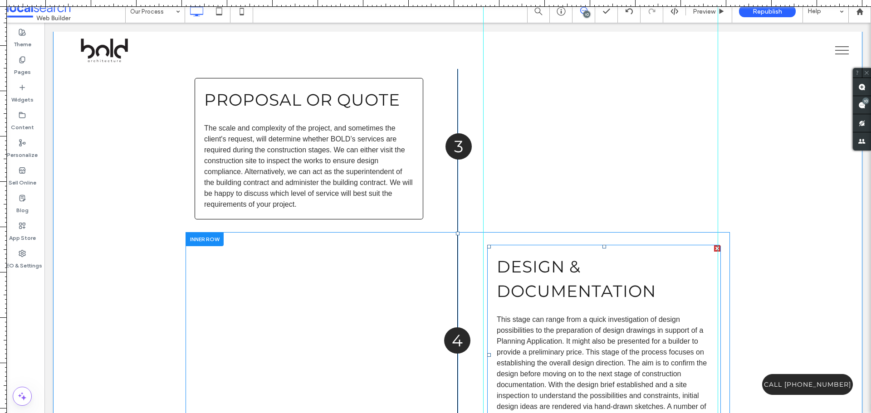
scroll to position [1860, 0]
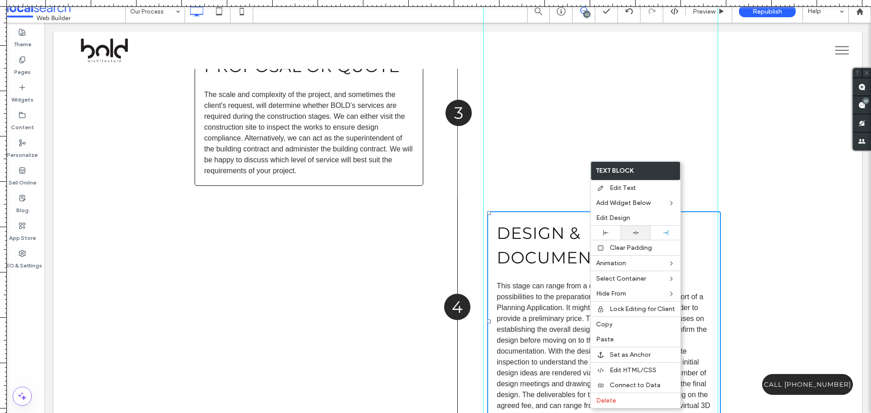
click at [631, 234] on div at bounding box center [635, 233] width 21 height 6
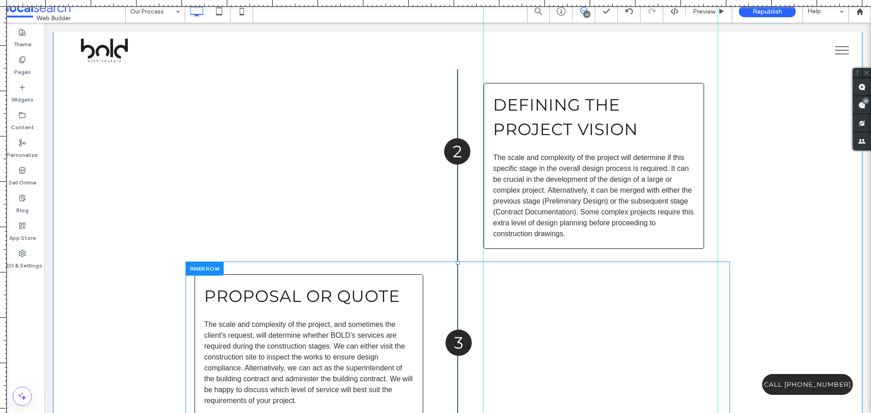
scroll to position [1678, 0]
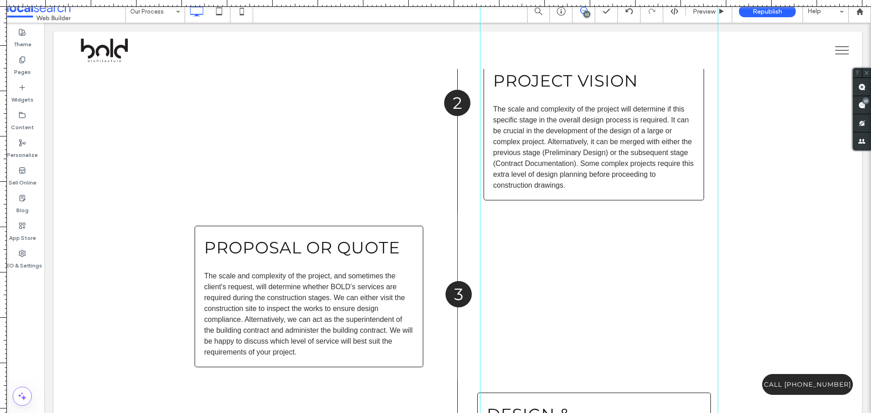
click at [480, 290] on div at bounding box center [480, 206] width 8 height 413
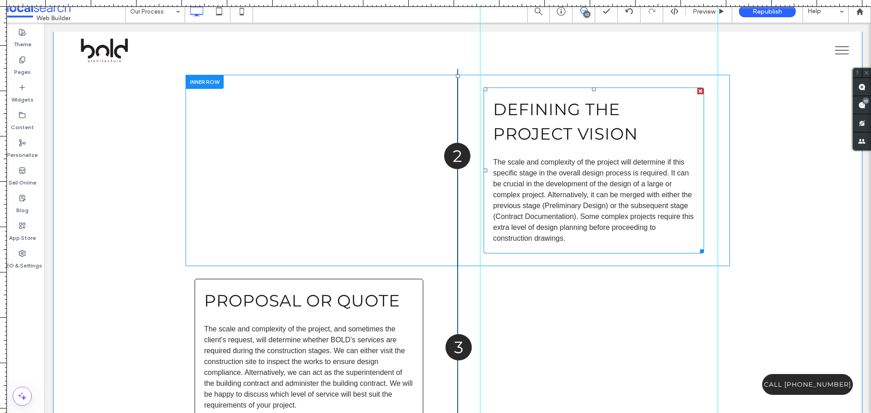
scroll to position [1588, 0]
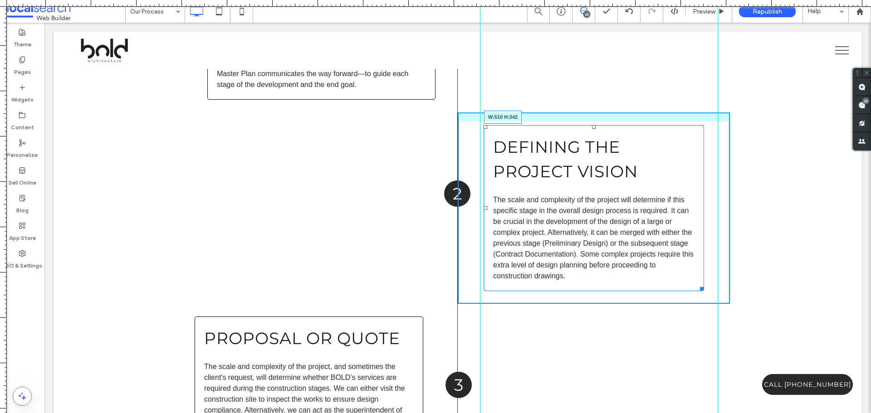
drag, startPoint x: 698, startPoint y: 286, endPoint x: 704, endPoint y: 280, distance: 8.0
click at [704, 280] on div "Defining the Project Vision The scale and complexity of the project will determ…" at bounding box center [594, 208] width 272 height 191
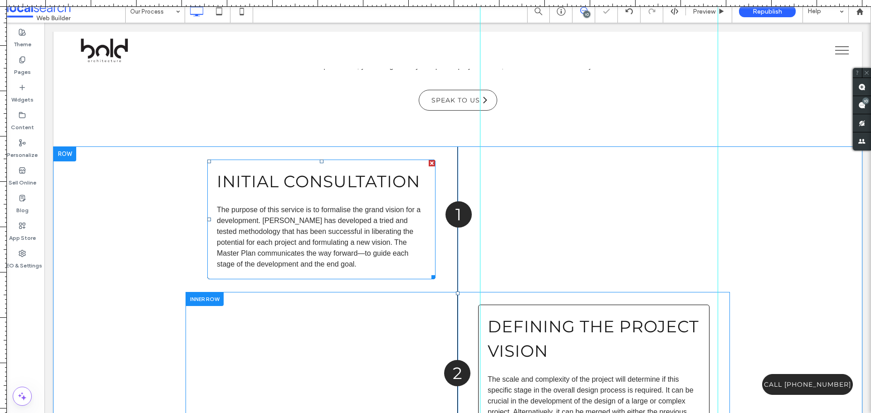
scroll to position [1361, 0]
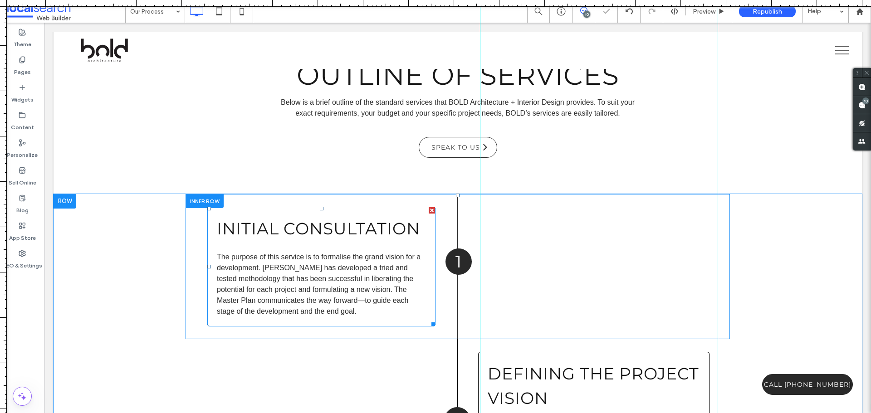
click at [422, 304] on p "The purpose of this service is to formalise the grand vision for a development.…" at bounding box center [321, 284] width 209 height 65
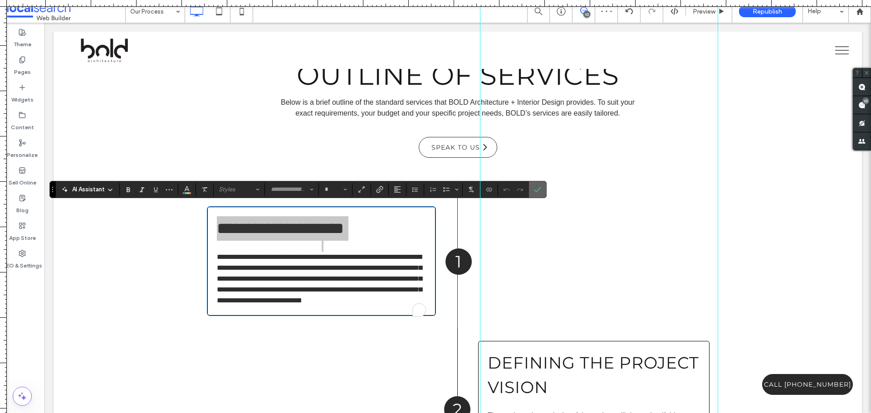
drag, startPoint x: 540, startPoint y: 191, endPoint x: 351, endPoint y: 300, distance: 218.3
click at [540, 191] on icon "Confirm" at bounding box center [537, 189] width 7 height 7
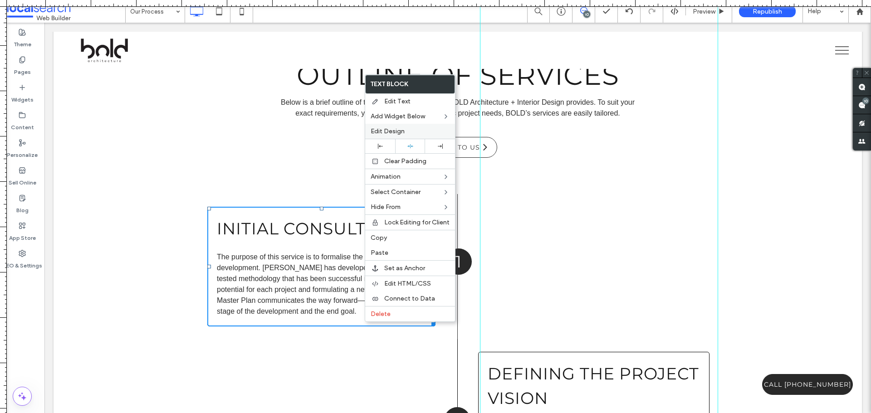
click at [388, 134] on span "Edit Design" at bounding box center [388, 131] width 34 height 8
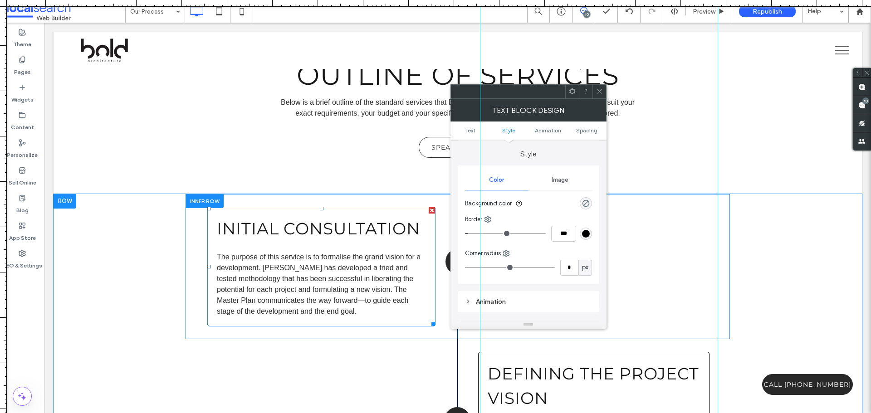
scroll to position [91, 0]
click at [558, 227] on input "***" at bounding box center [563, 230] width 25 height 16
type input "*"
type input "***"
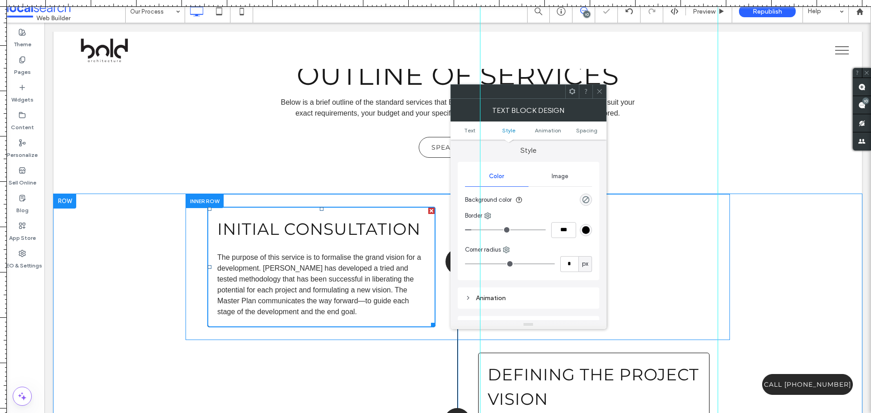
click at [597, 91] on icon at bounding box center [599, 91] width 7 height 7
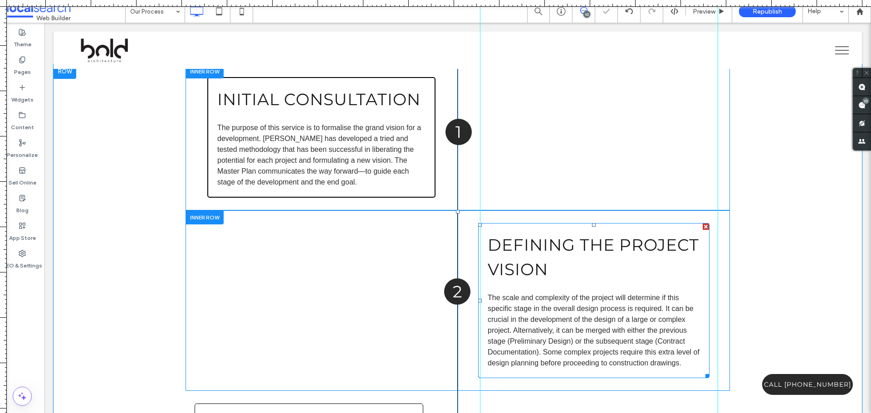
scroll to position [1542, 0]
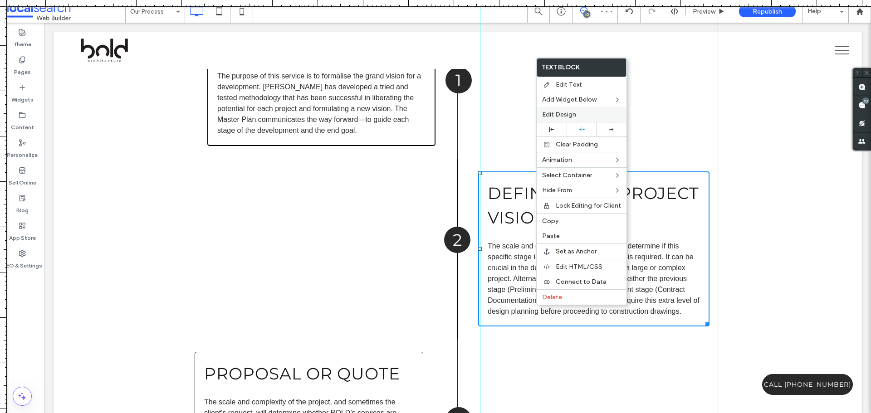
click at [572, 118] on span "Edit Design" at bounding box center [559, 115] width 34 height 8
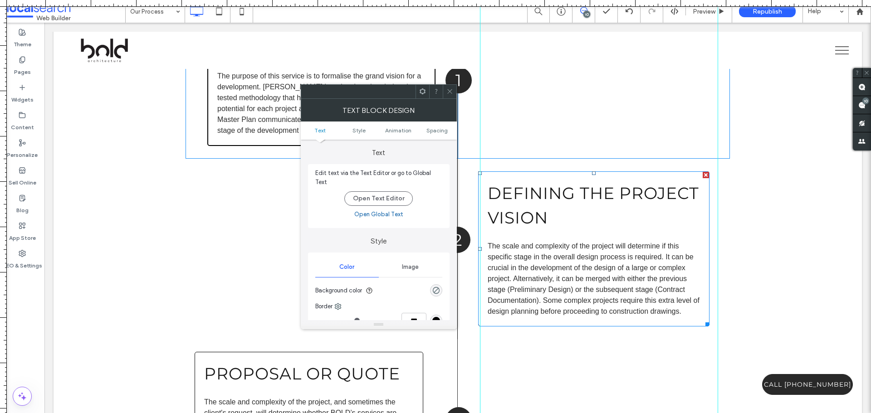
scroll to position [45, 0]
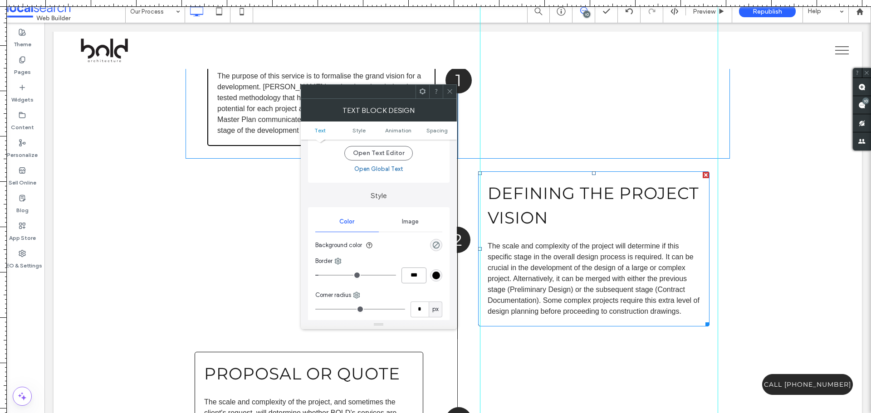
click at [411, 276] on input "***" at bounding box center [413, 276] width 25 height 16
type input "*"
type input "***"
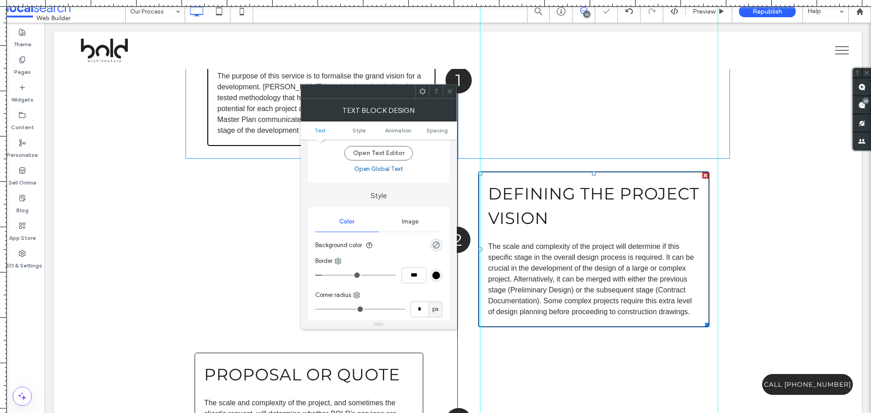
click at [451, 91] on icon at bounding box center [449, 91] width 7 height 7
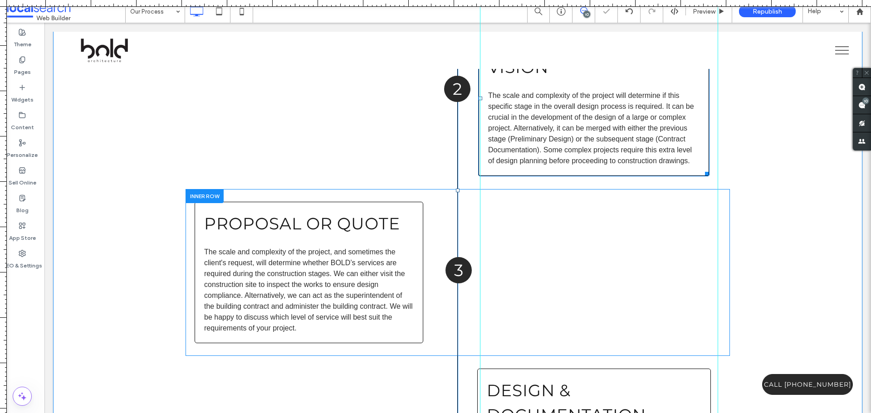
scroll to position [1724, 0]
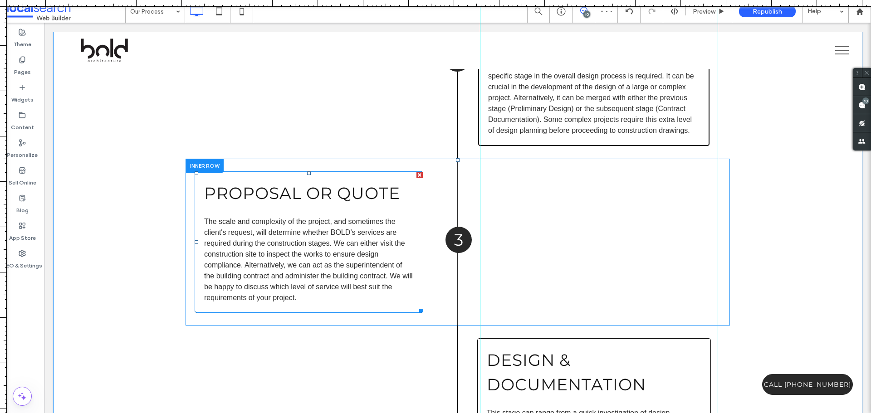
click at [386, 291] on p "The scale and complexity of the project, and sometimes the client's request, wi…" at bounding box center [309, 259] width 210 height 87
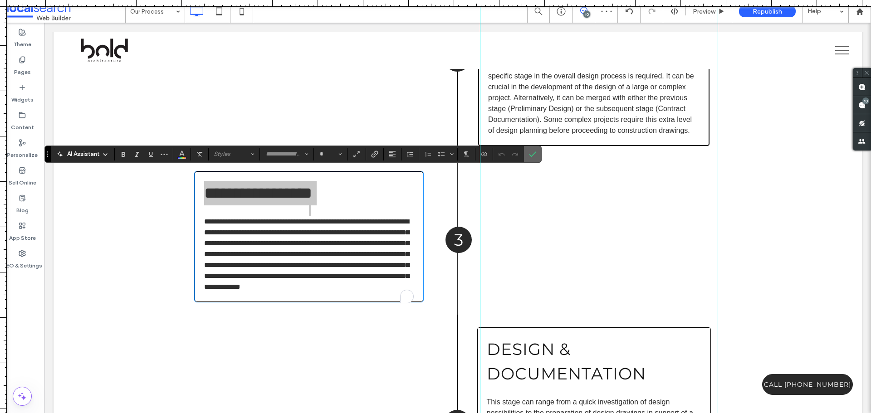
click at [531, 158] on span "Confirm" at bounding box center [531, 154] width 4 height 16
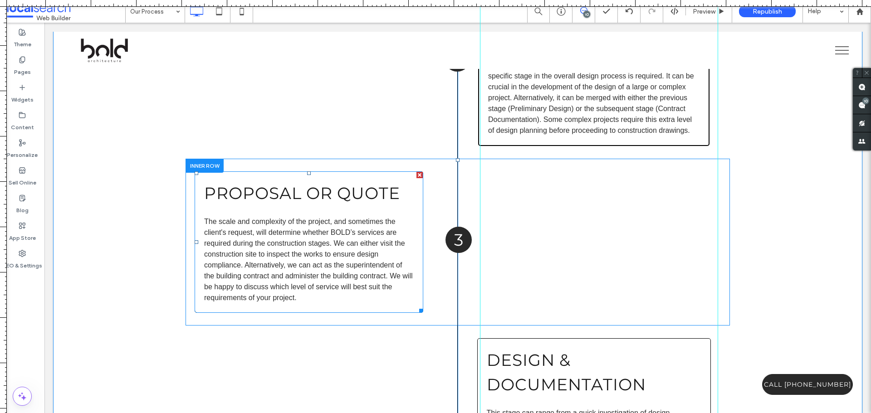
click at [391, 300] on p "The scale and complexity of the project, and sometimes the client's request, wi…" at bounding box center [309, 259] width 210 height 87
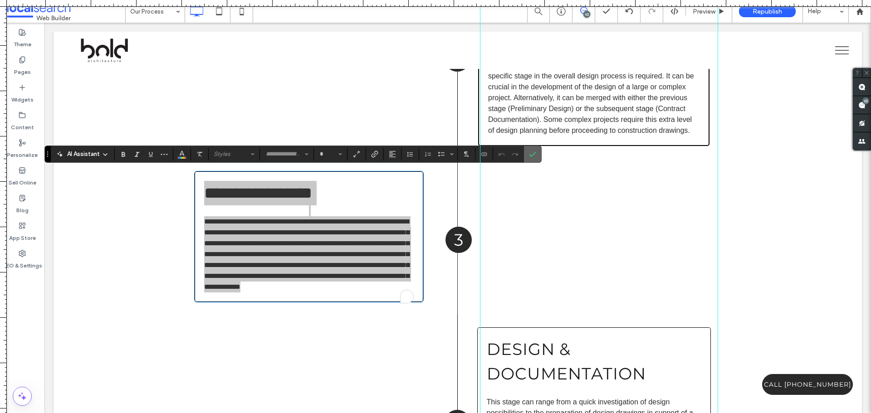
click at [532, 160] on span "Confirm" at bounding box center [531, 154] width 4 height 16
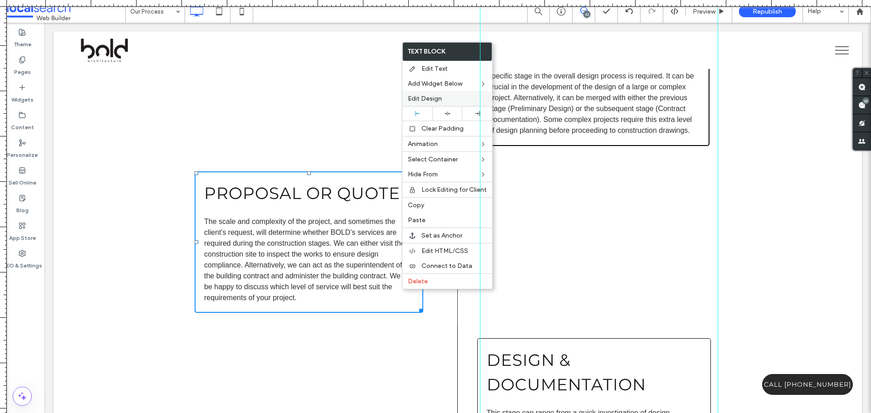
click at [464, 103] on div "Edit Design" at bounding box center [447, 98] width 90 height 15
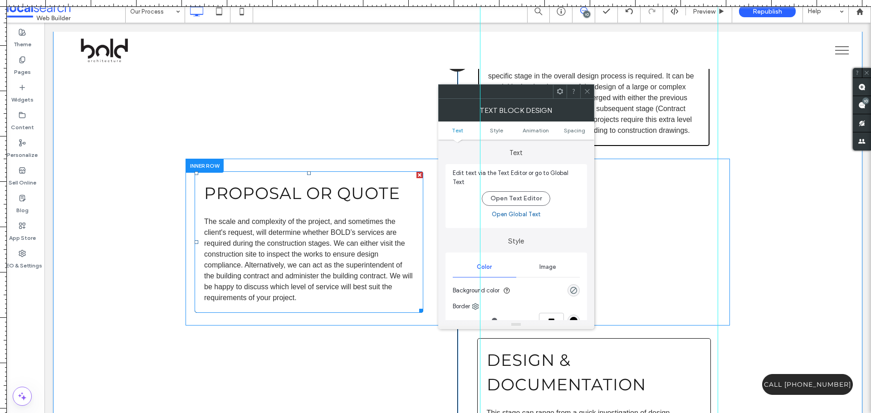
scroll to position [91, 0]
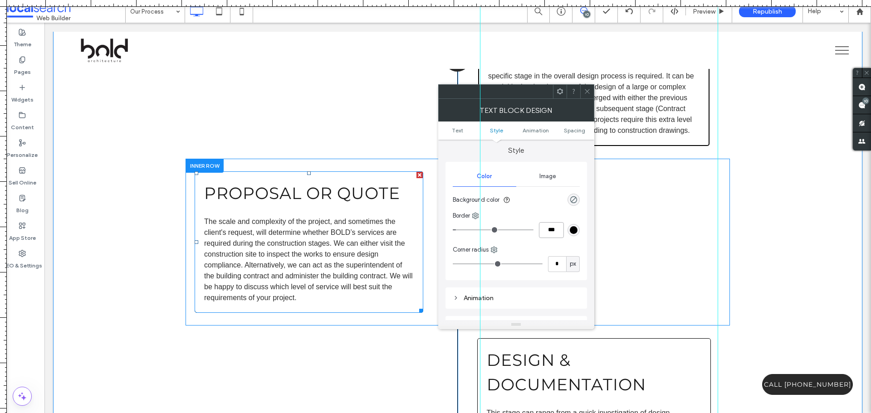
click at [550, 227] on input "***" at bounding box center [551, 230] width 25 height 16
type input "*"
type input "***"
drag, startPoint x: 590, startPoint y: 89, endPoint x: 587, endPoint y: 99, distance: 10.2
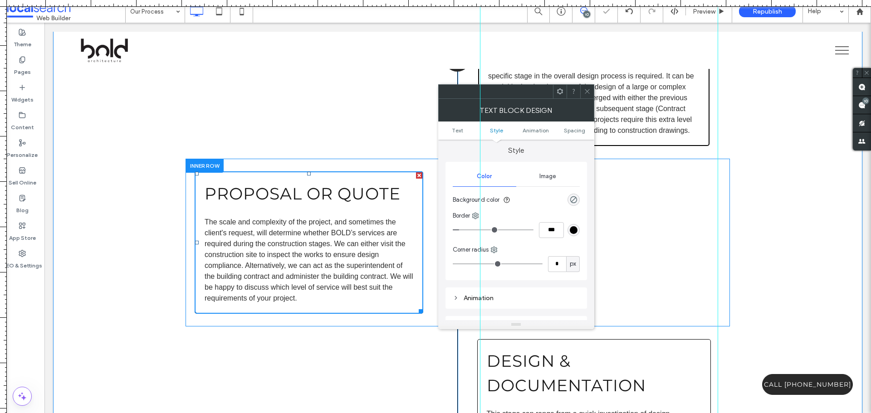
click at [589, 90] on icon at bounding box center [587, 91] width 7 height 7
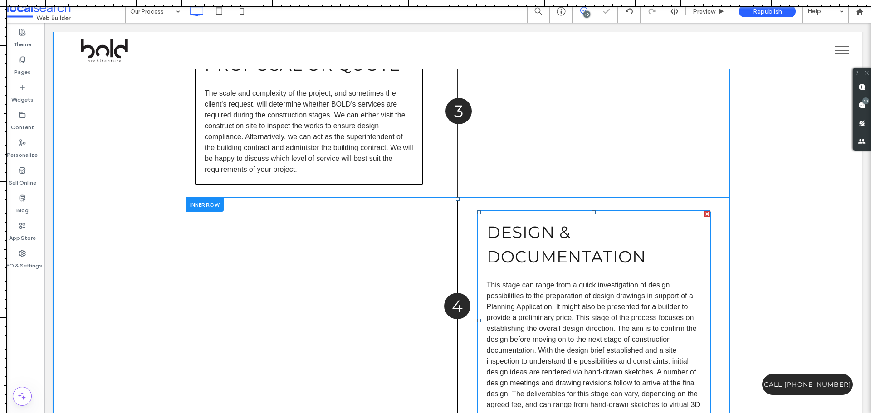
scroll to position [1905, 0]
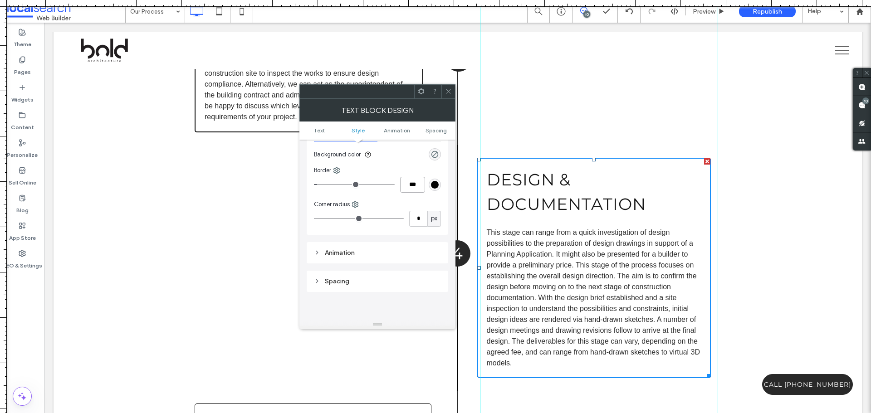
drag, startPoint x: 411, startPoint y: 181, endPoint x: 414, endPoint y: 176, distance: 4.7
click at [412, 179] on input "***" at bounding box center [412, 185] width 25 height 16
type input "*"
type input "***"
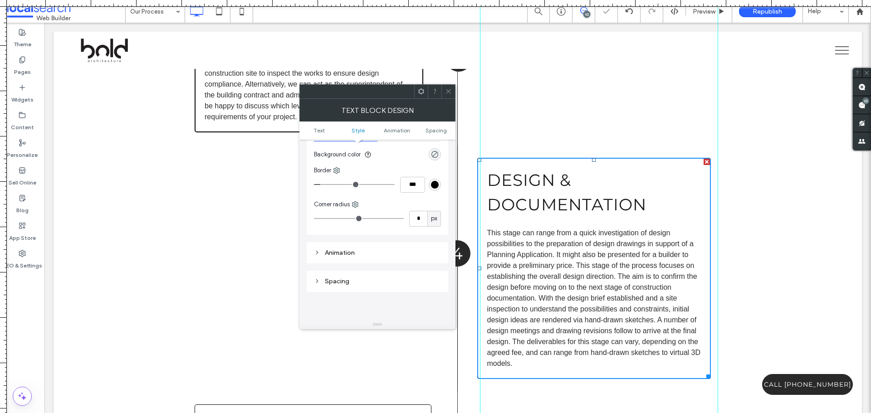
click at [448, 92] on icon at bounding box center [448, 91] width 7 height 7
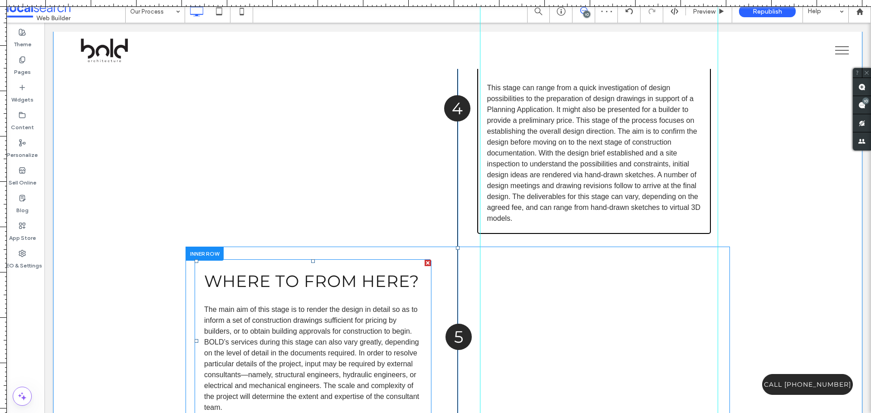
scroll to position [2132, 0]
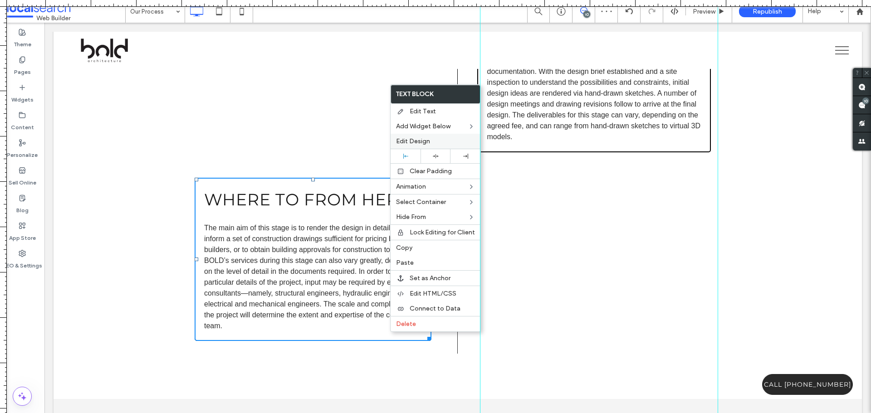
click at [418, 141] on span "Edit Design" at bounding box center [413, 141] width 34 height 8
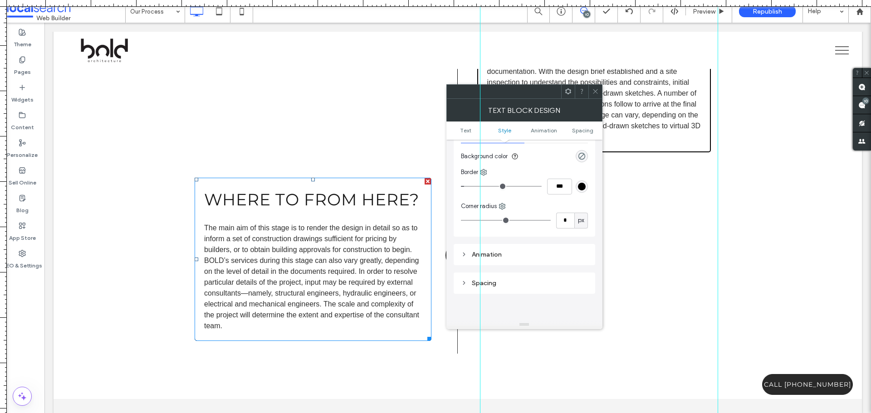
scroll to position [136, 0]
click at [559, 178] on input "***" at bounding box center [559, 185] width 25 height 16
type input "*"
type input "***"
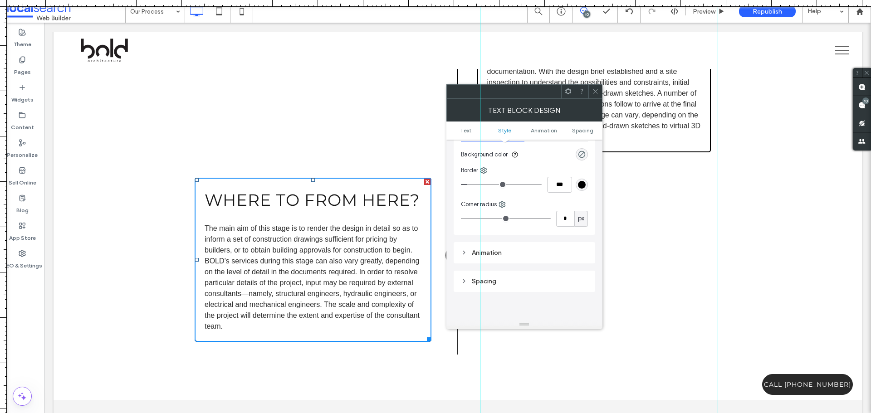
click at [593, 86] on span at bounding box center [595, 92] width 7 height 14
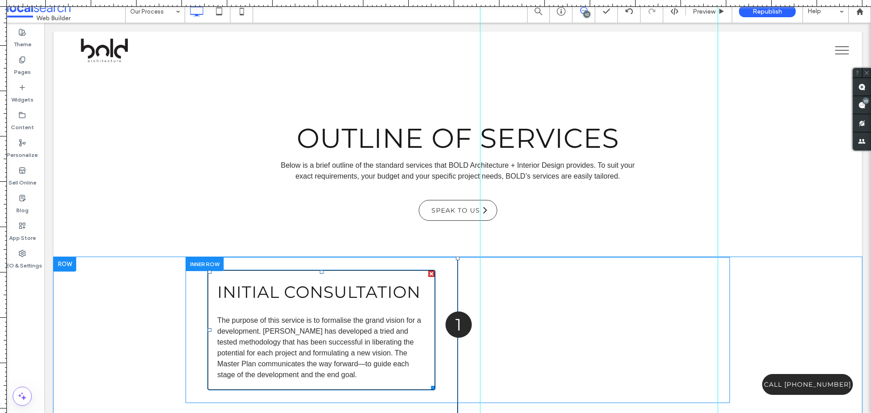
scroll to position [1361, 0]
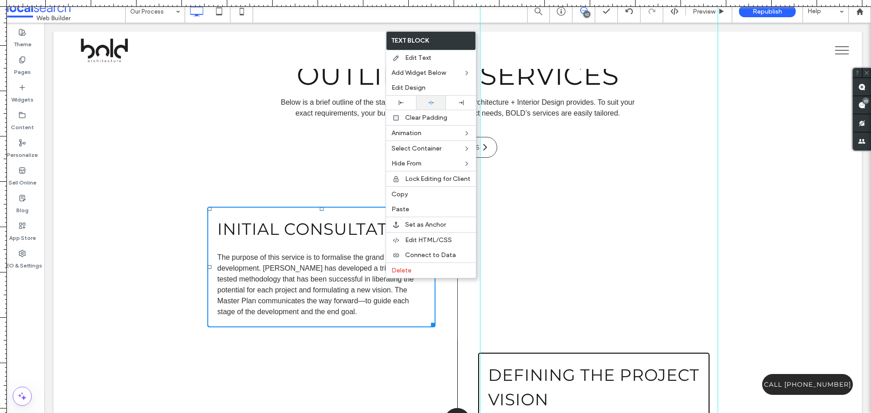
click at [431, 106] on div at bounding box center [431, 103] width 30 height 14
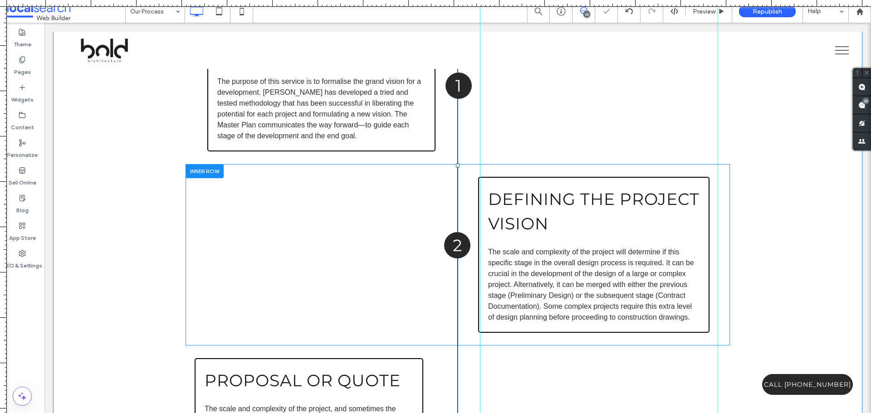
scroll to position [1542, 0]
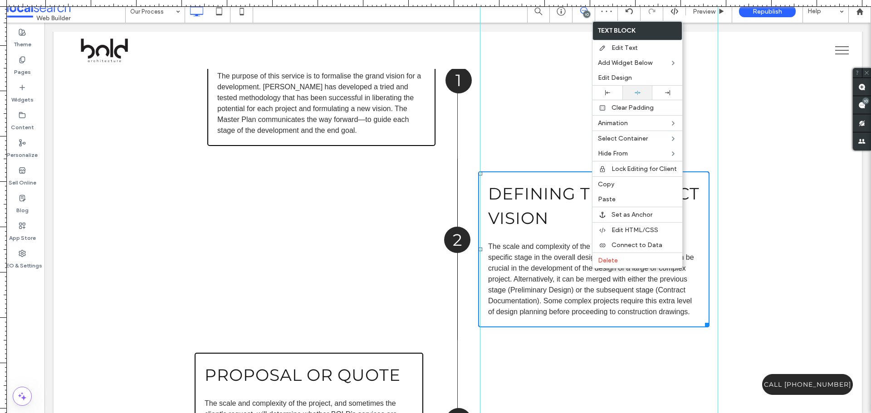
click at [636, 93] on icon at bounding box center [638, 93] width 6 height 6
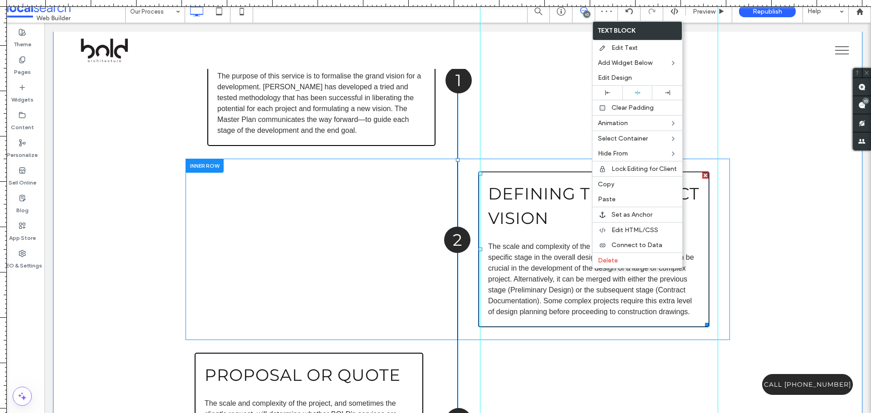
scroll to position [1678, 0]
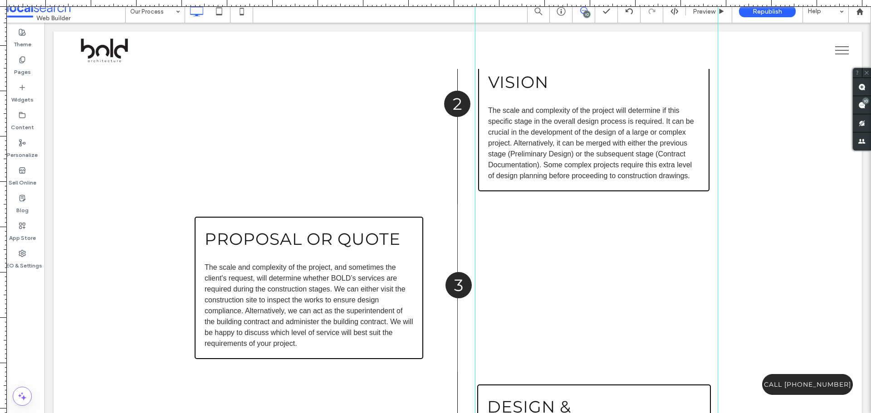
drag, startPoint x: 479, startPoint y: 303, endPoint x: 475, endPoint y: 301, distance: 4.9
click at [475, 301] on div at bounding box center [475, 206] width 8 height 413
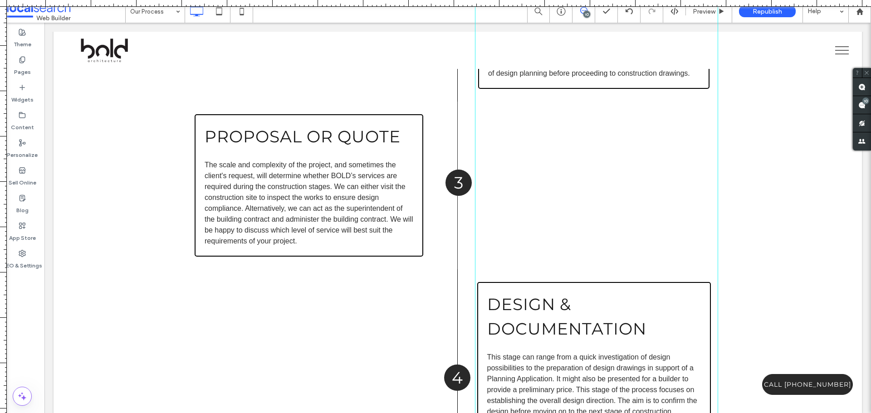
scroll to position [1815, 0]
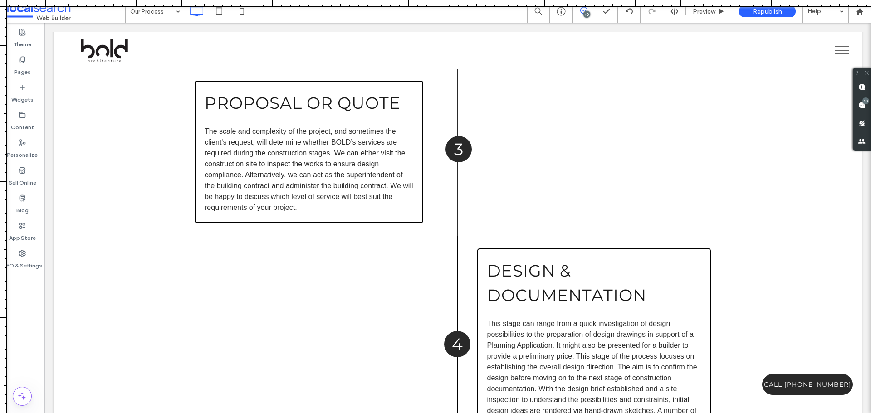
drag, startPoint x: 719, startPoint y: 360, endPoint x: 712, endPoint y: 356, distance: 7.3
click at [712, 356] on div at bounding box center [713, 206] width 8 height 413
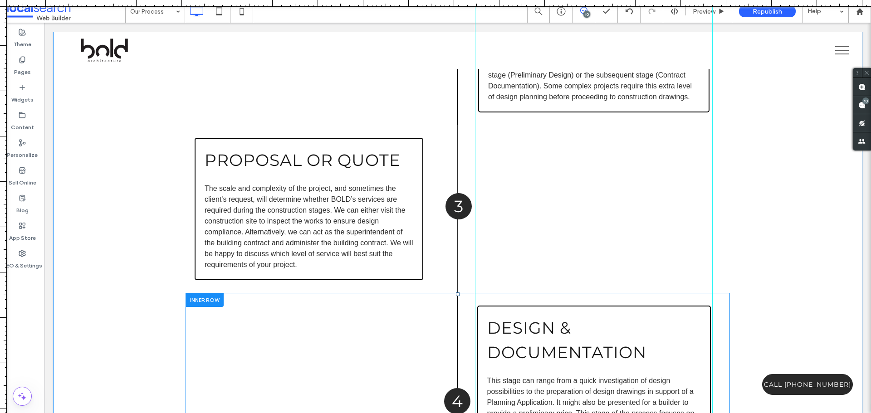
scroll to position [1724, 0]
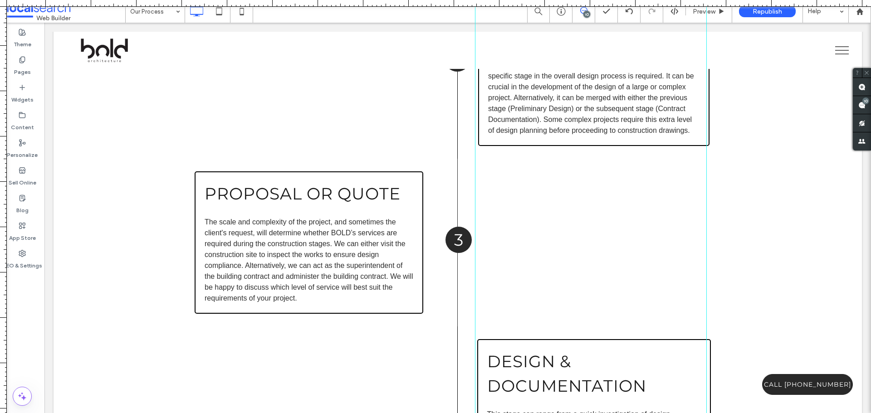
drag, startPoint x: 713, startPoint y: 253, endPoint x: 706, endPoint y: 252, distance: 6.5
click at [706, 252] on div at bounding box center [707, 206] width 8 height 413
click at [475, 296] on div at bounding box center [475, 206] width 8 height 413
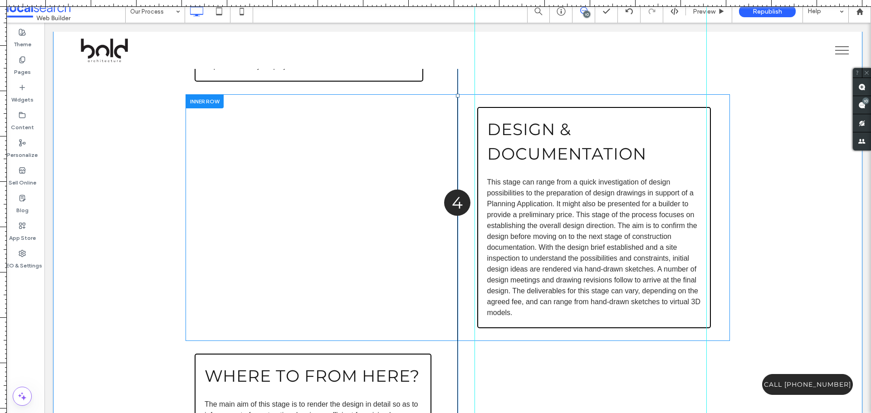
scroll to position [2041, 0]
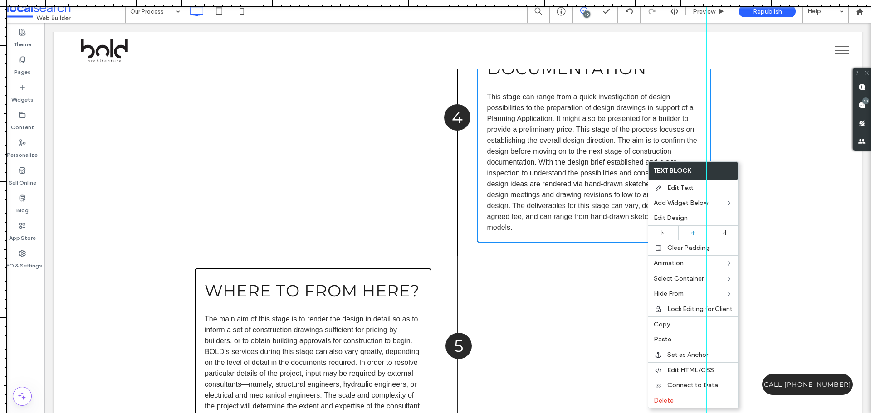
click at [607, 233] on div "Design & Documentation This stage can range from a quick investigation of desig…" at bounding box center [594, 132] width 234 height 221
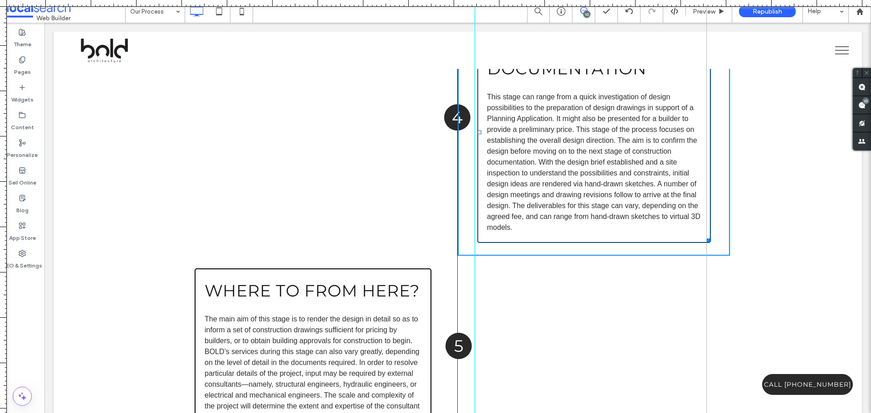
drag, startPoint x: 701, startPoint y: 237, endPoint x: 716, endPoint y: 304, distance: 68.8
click at [703, 236] on div at bounding box center [706, 238] width 7 height 7
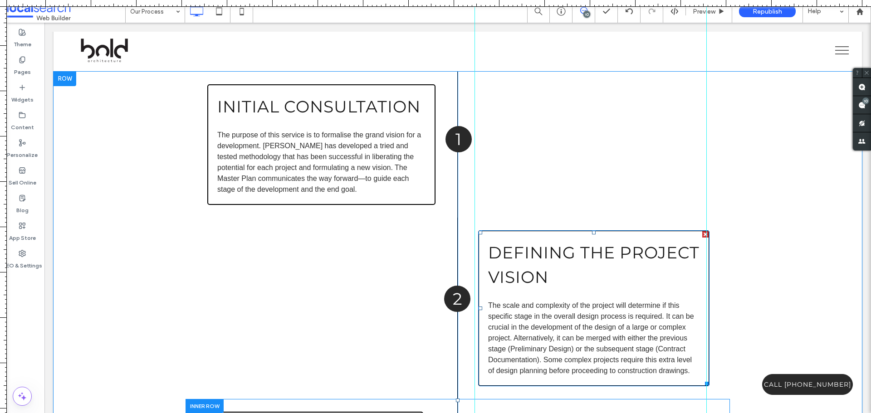
scroll to position [1588, 0]
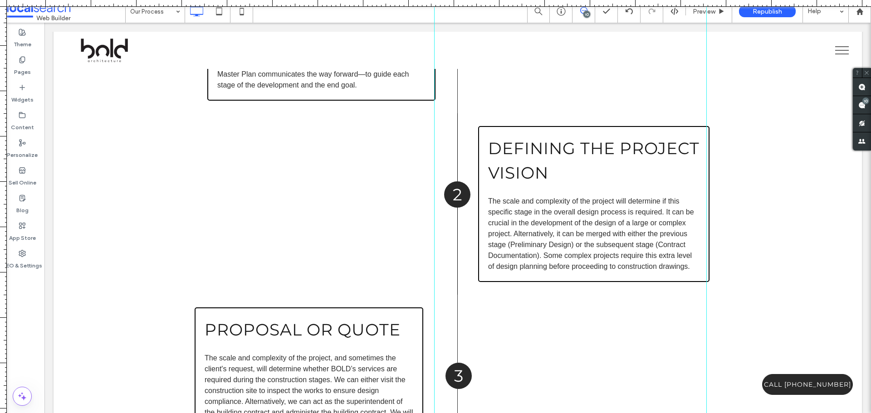
drag, startPoint x: 475, startPoint y: 330, endPoint x: 434, endPoint y: 304, distance: 48.7
click at [434, 304] on div at bounding box center [435, 206] width 8 height 413
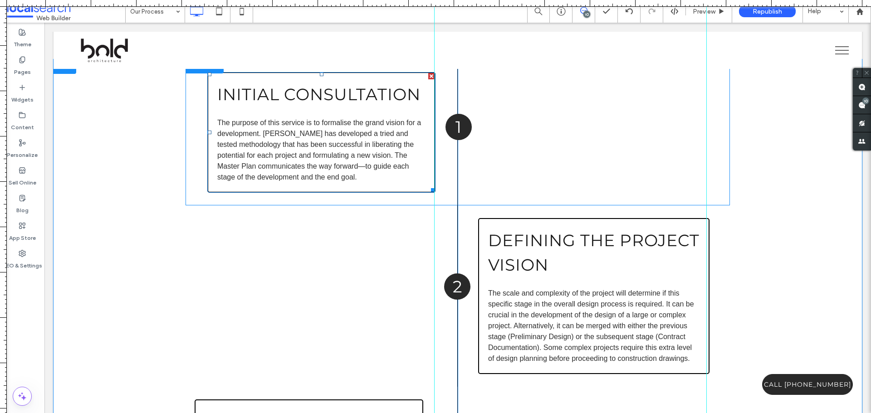
scroll to position [1406, 0]
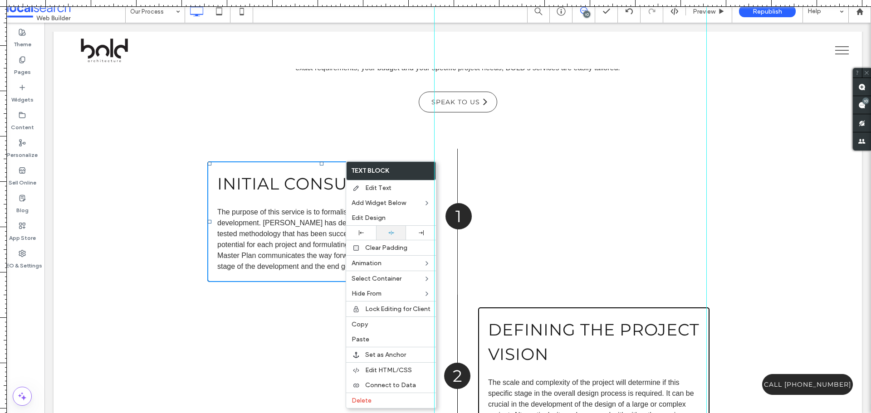
click at [392, 236] on div at bounding box center [391, 233] width 30 height 14
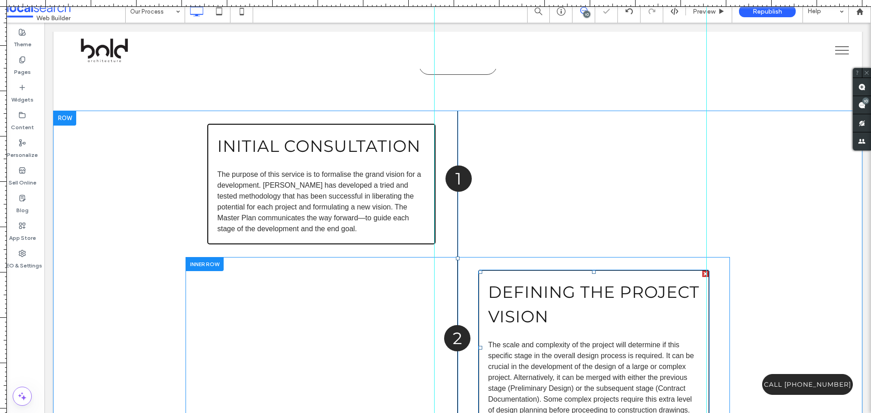
scroll to position [1497, 0]
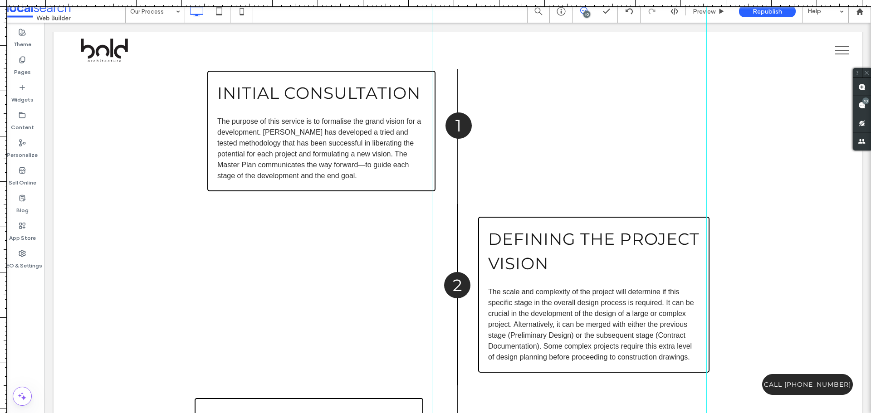
click at [432, 223] on div at bounding box center [432, 206] width 8 height 413
click at [432, 201] on div at bounding box center [433, 206] width 8 height 413
drag, startPoint x: 707, startPoint y: 183, endPoint x: 204, endPoint y: 196, distance: 503.7
click at [204, 196] on div at bounding box center [204, 206] width 8 height 413
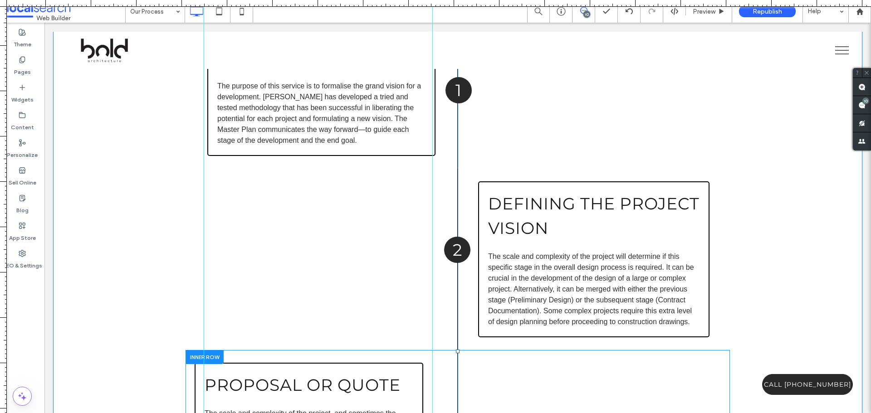
scroll to position [1633, 0]
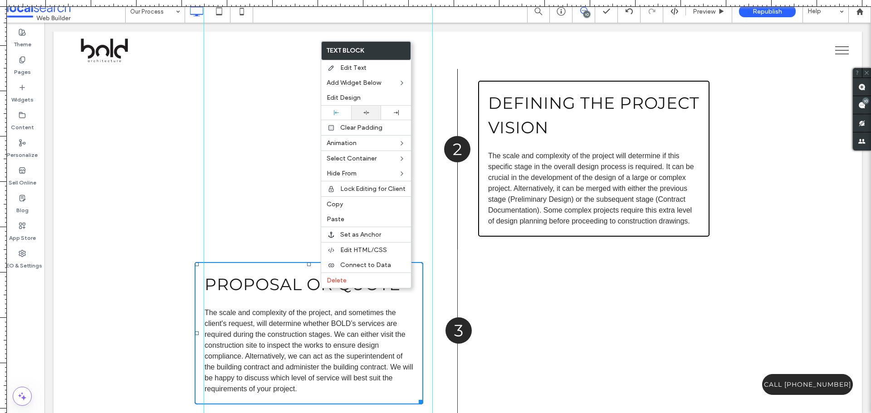
click at [360, 116] on div at bounding box center [366, 113] width 30 height 14
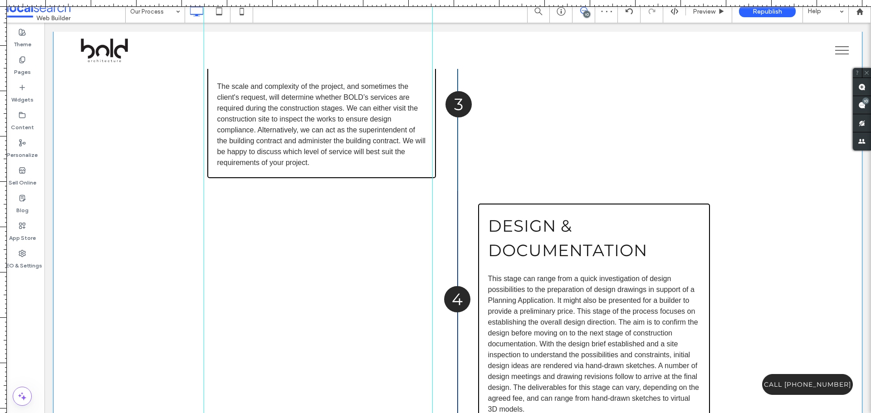
scroll to position [1996, 0]
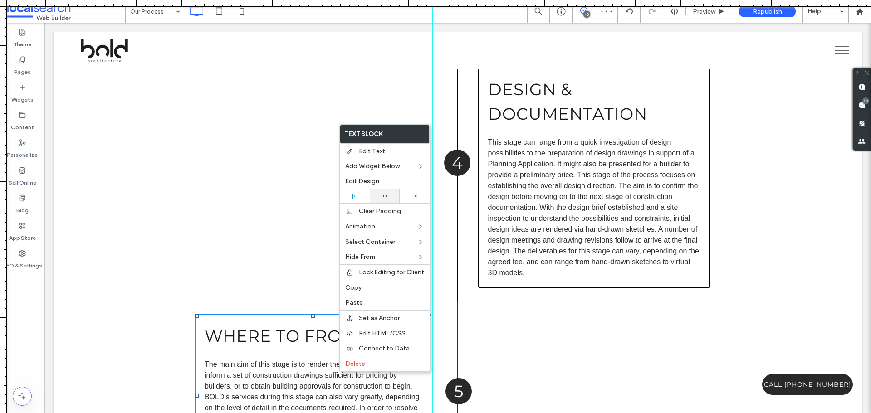
click at [391, 196] on div at bounding box center [384, 196] width 21 height 6
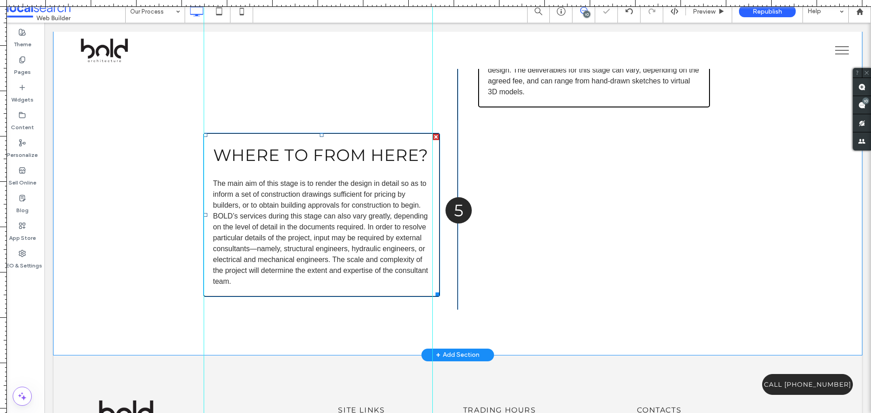
scroll to position [2177, 0]
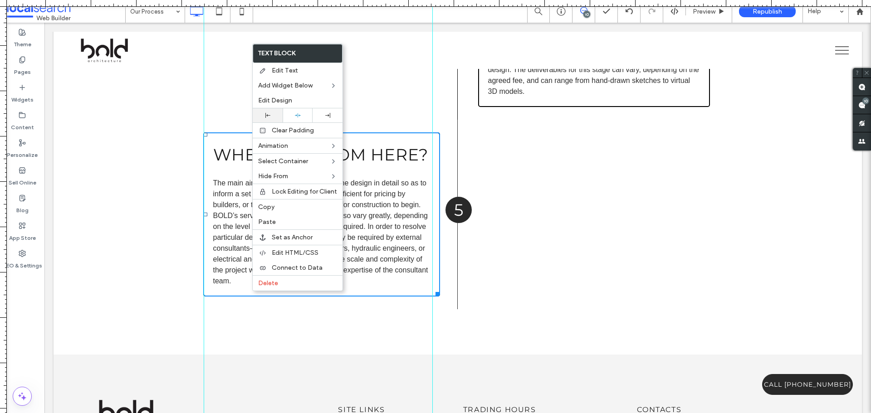
click at [269, 117] on icon at bounding box center [267, 115] width 5 height 5
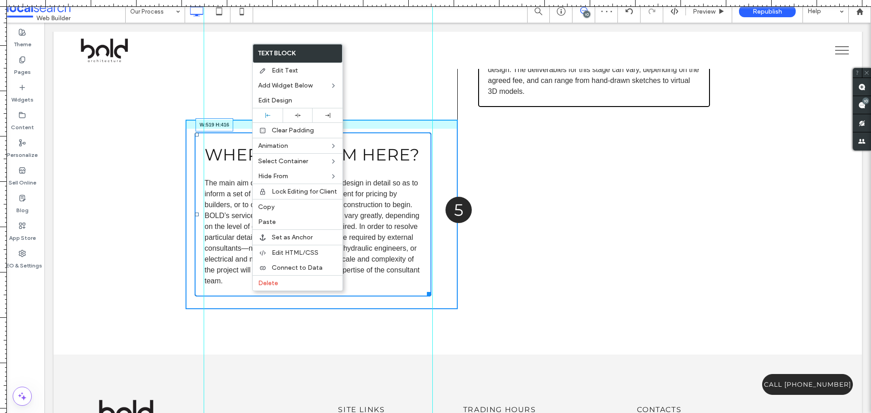
click at [425, 292] on div "Where to From Here? ﻿ The main aim of this stage is to render the design in det…" at bounding box center [313, 214] width 237 height 164
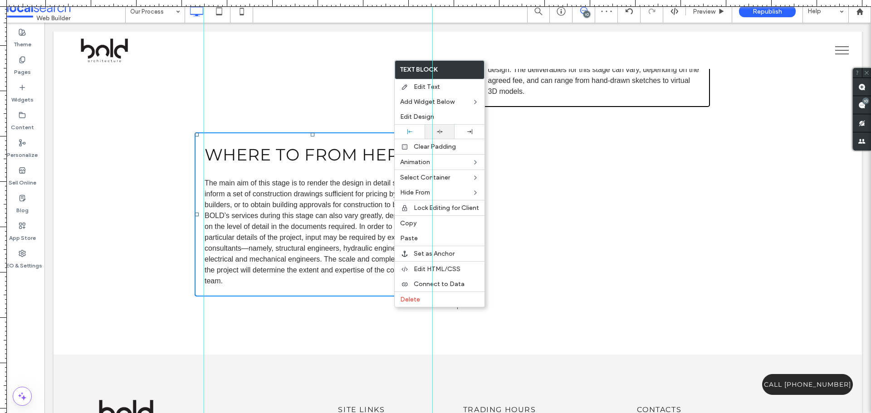
click at [438, 132] on use at bounding box center [440, 132] width 6 height 4
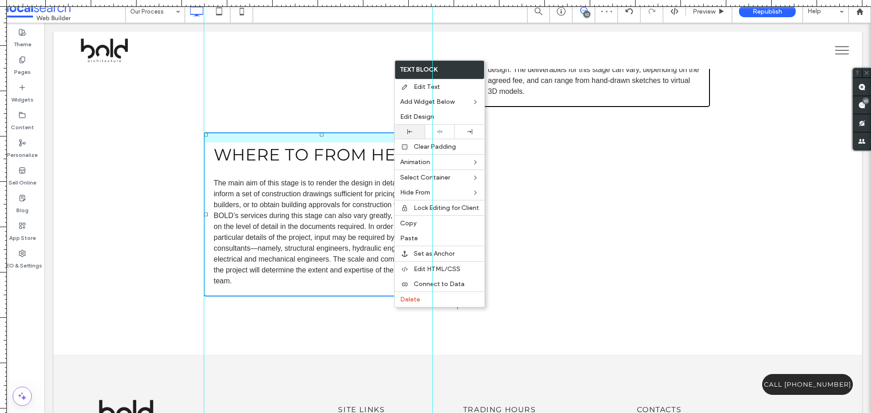
click at [411, 138] on div at bounding box center [410, 132] width 30 height 14
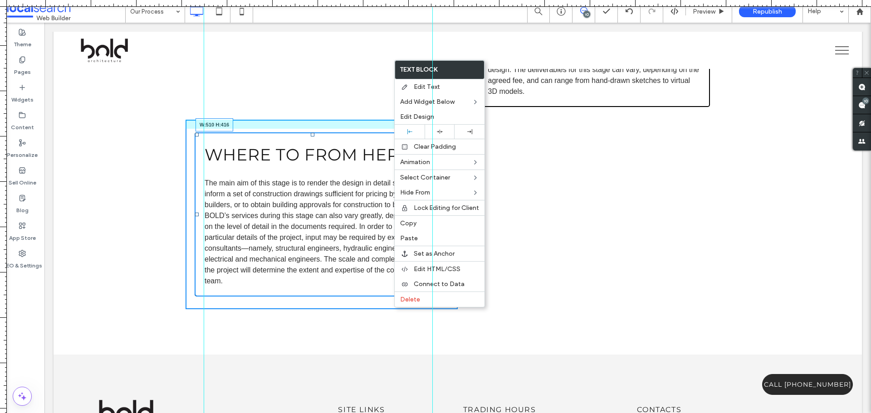
drag, startPoint x: 423, startPoint y: 314, endPoint x: 470, endPoint y: 326, distance: 48.2
click at [422, 296] on div at bounding box center [425, 292] width 7 height 7
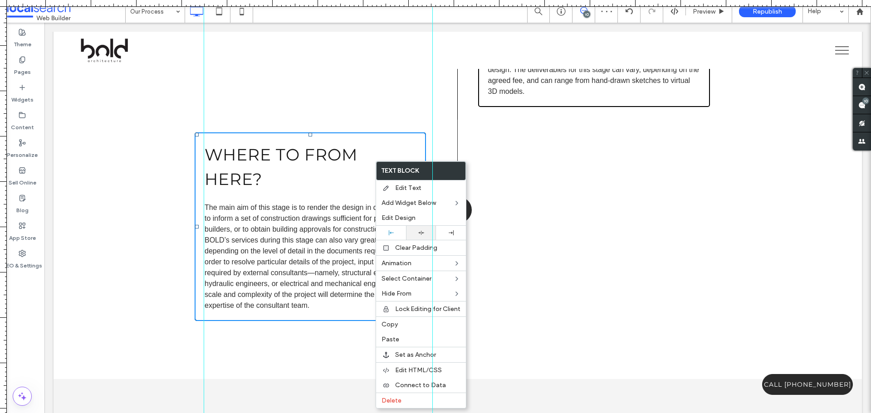
click at [420, 236] on div at bounding box center [421, 233] width 30 height 14
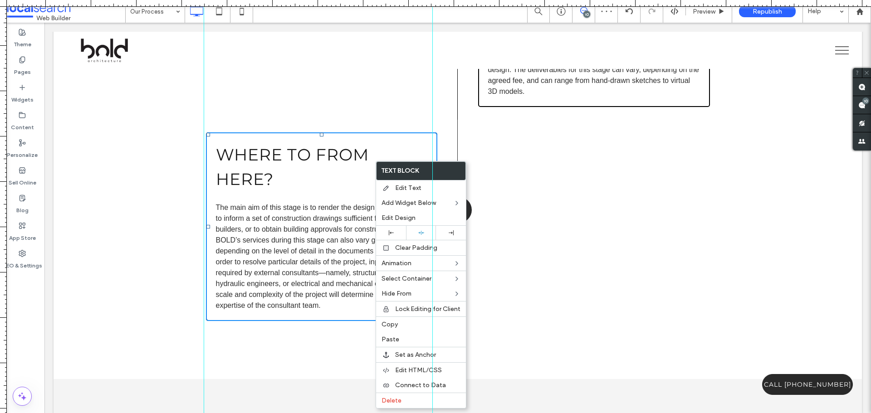
click at [318, 198] on p "﻿" at bounding box center [321, 196] width 211 height 11
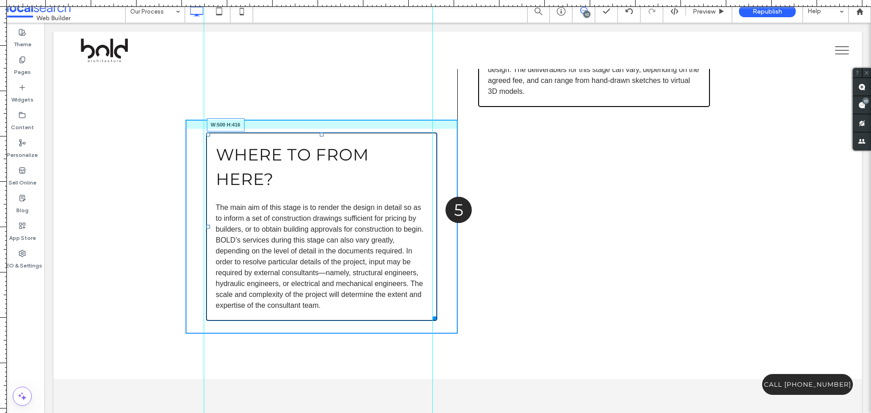
click at [430, 316] on div at bounding box center [433, 316] width 7 height 7
drag, startPoint x: 428, startPoint y: 318, endPoint x: 468, endPoint y: 343, distance: 47.5
click at [429, 318] on div at bounding box center [430, 316] width 7 height 7
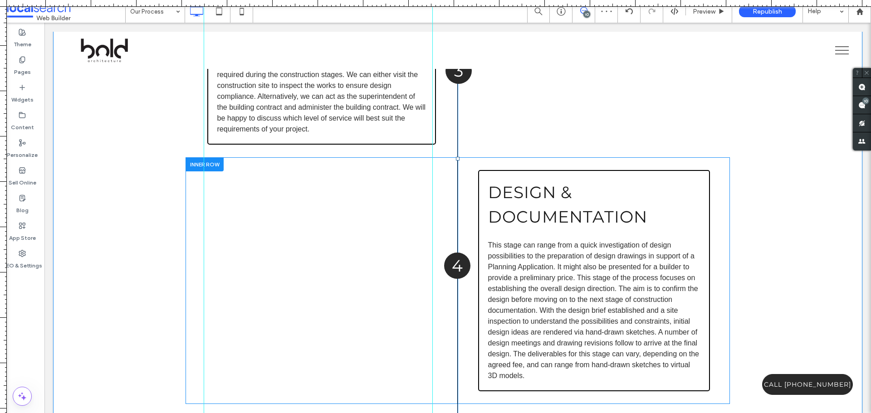
scroll to position [1815, 0]
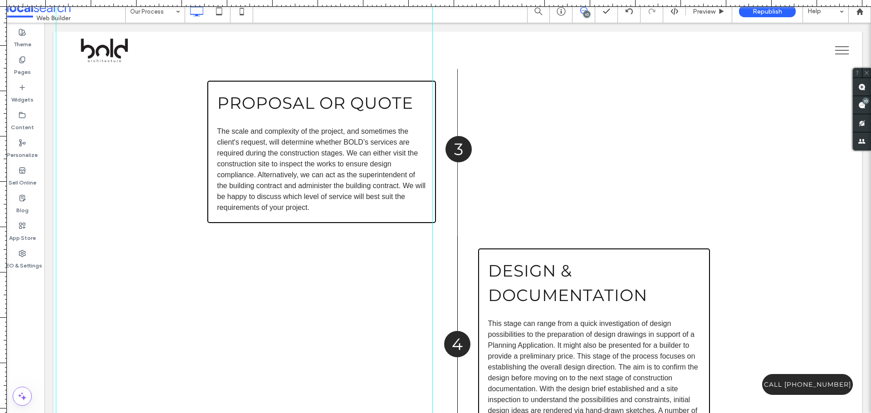
drag, startPoint x: 205, startPoint y: 292, endPoint x: -112, endPoint y: 296, distance: 317.1
click at [0, 296] on html ".wqwq-1{fill:#231f20;} .cls-1q, .cls-2q { fill-rule: evenodd; } .cls-2q { fill:…" at bounding box center [435, 206] width 871 height 413
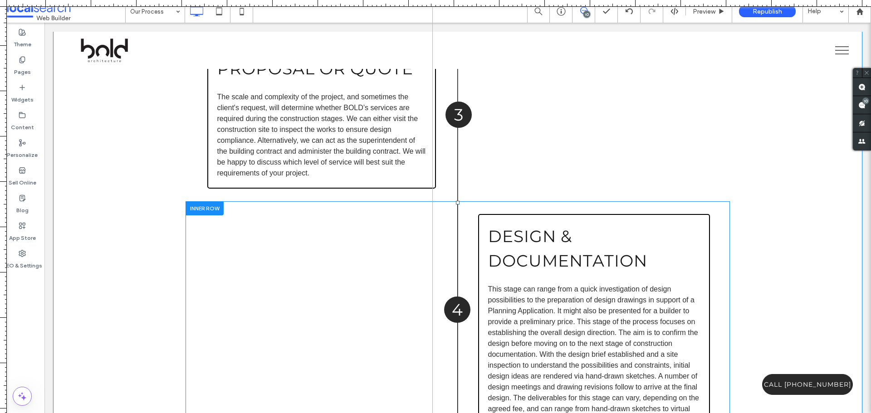
scroll to position [1905, 0]
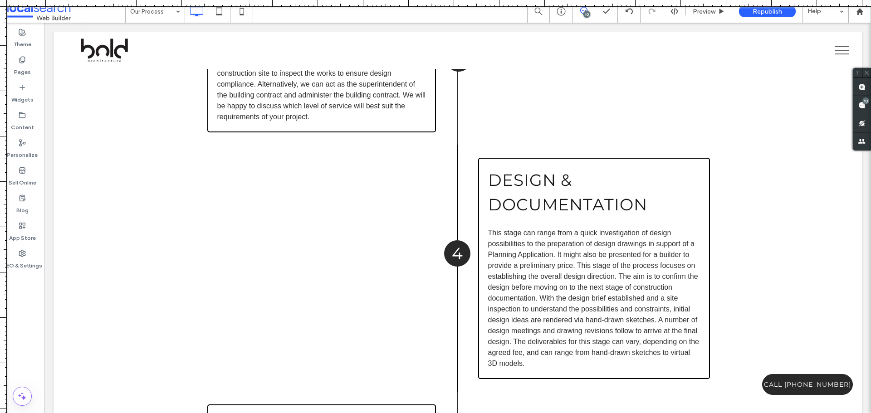
drag, startPoint x: 432, startPoint y: 229, endPoint x: -173, endPoint y: 214, distance: 604.9
click at [0, 214] on html ".wqwq-1{fill:#231f20;} .cls-1q, .cls-2q { fill-rule: evenodd; } .cls-2q { fill:…" at bounding box center [435, 206] width 871 height 413
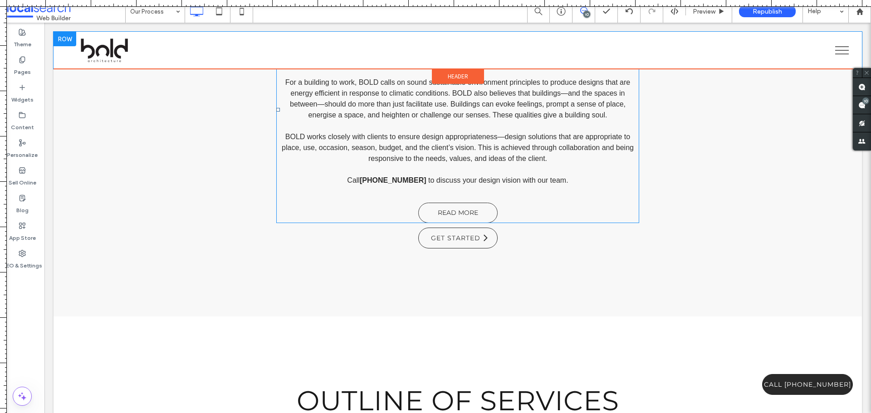
scroll to position [998, 0]
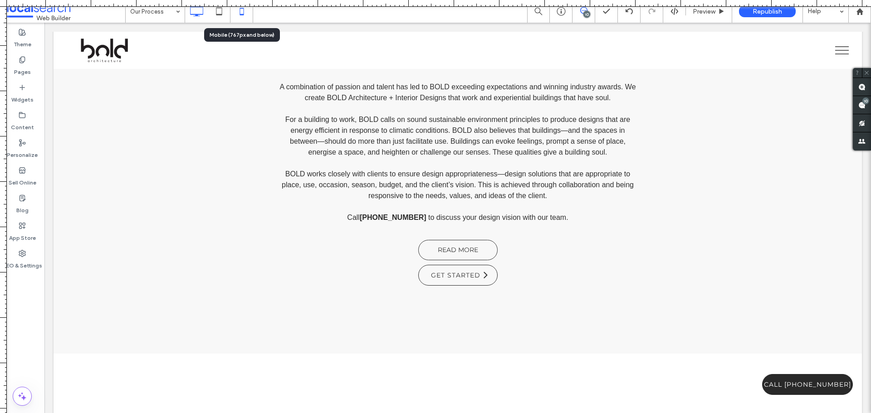
click at [240, 15] on icon at bounding box center [242, 11] width 18 height 18
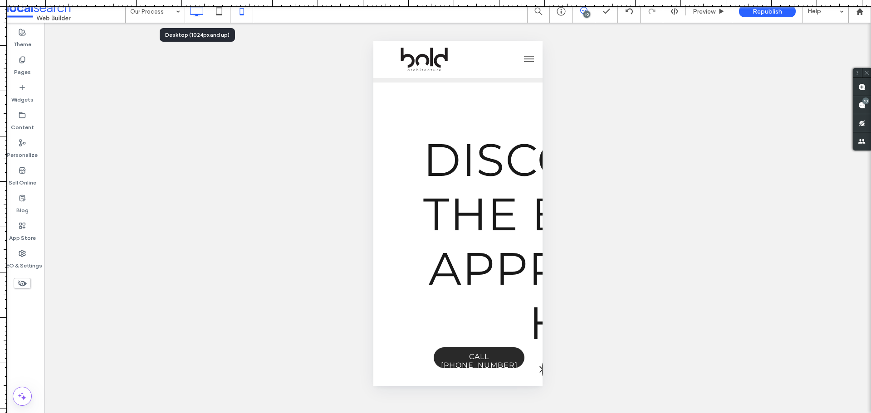
click at [198, 10] on icon at bounding box center [196, 11] width 18 height 18
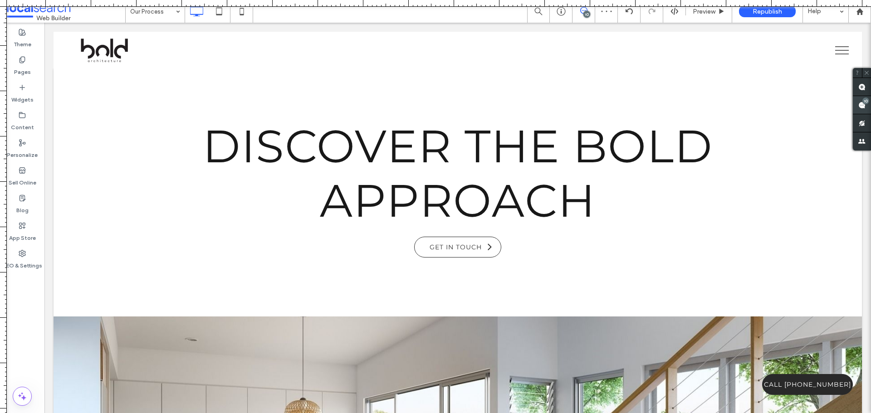
click at [863, 103] on div "10" at bounding box center [865, 101] width 7 height 7
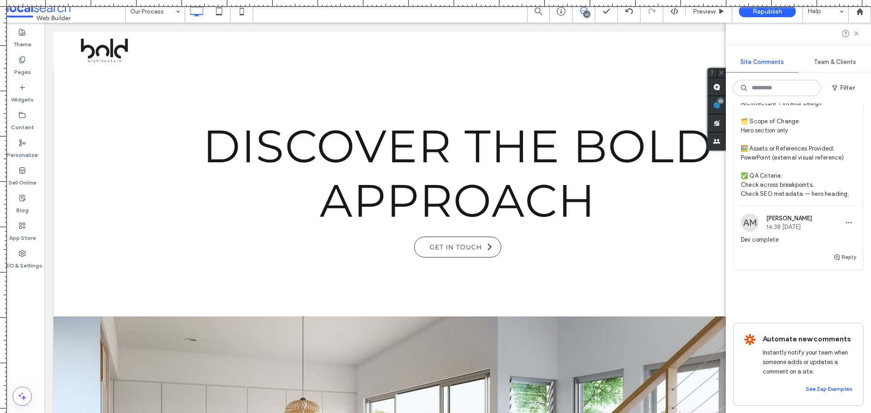
scroll to position [3321, 0]
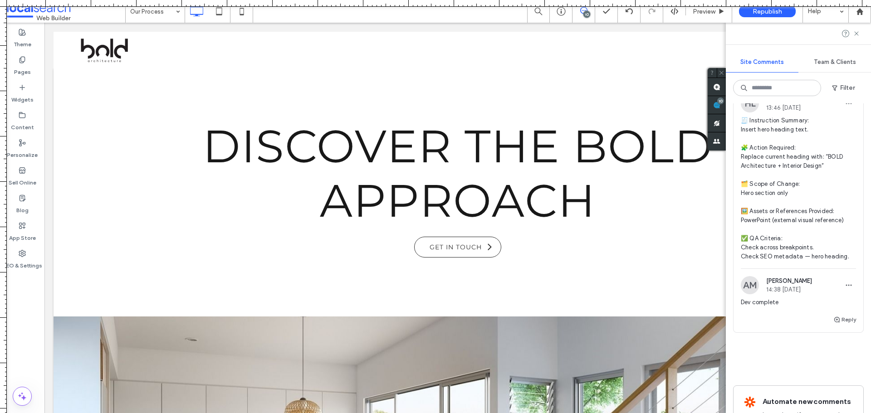
click at [775, 203] on span "🧾 Instruction Summary: Insert hero heading text. 🧩 Action Required: Replace cur…" at bounding box center [798, 188] width 115 height 145
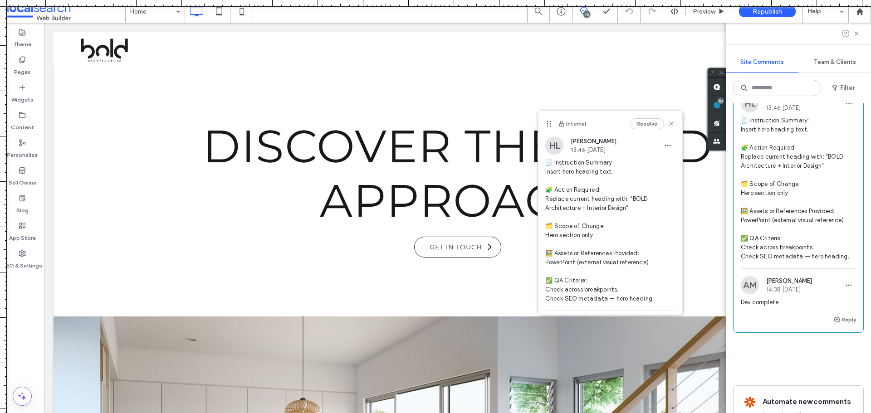
click at [567, 196] on span "🧾 Instruction Summary: Insert hero heading text. 🧩 Action Required: Replace cur…" at bounding box center [610, 230] width 130 height 145
click at [596, 194] on span "🧾 Instruction Summary: Insert hero heading text. 🧩 Action Required: Replace cur…" at bounding box center [610, 230] width 130 height 145
click at [571, 186] on span "🧾 Instruction Summary: Insert hero heading text. 🧩 Action Required: Replace cur…" at bounding box center [610, 230] width 130 height 145
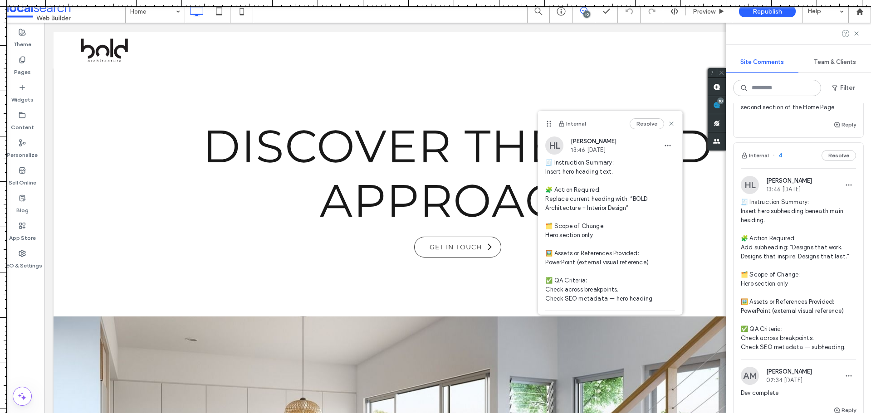
scroll to position [2912, 0]
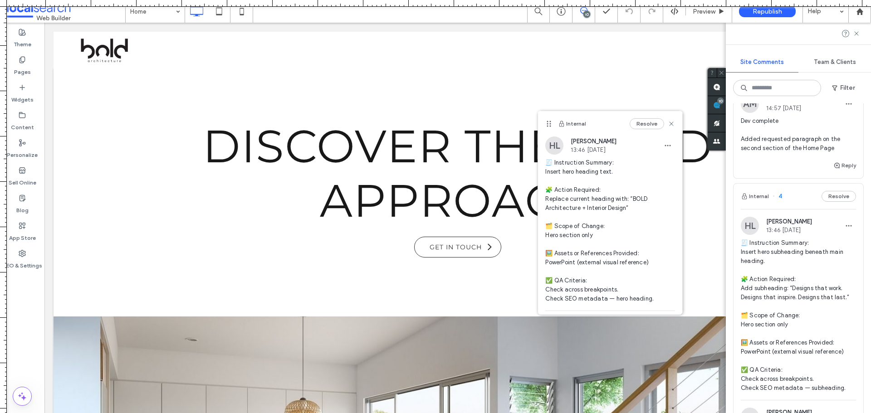
click at [779, 317] on span "🧾 Instruction Summary: Insert hero subheading beneath main heading. 🧩 Action Re…" at bounding box center [798, 316] width 115 height 154
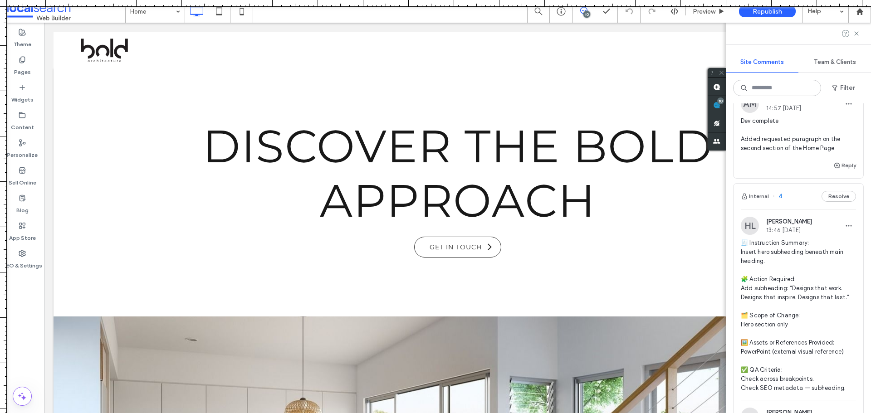
scroll to position [0, 0]
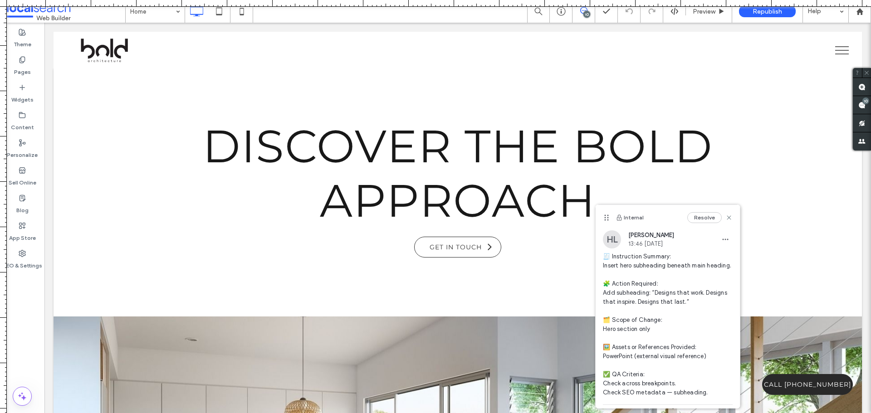
click at [654, 264] on span "🧾 Instruction Summary: Insert hero subheading beneath main heading. 🧩 Action Re…" at bounding box center [668, 324] width 130 height 145
click at [652, 269] on span "🧾 Instruction Summary: Insert hero subheading beneath main heading. 🧩 Action Re…" at bounding box center [668, 324] width 130 height 145
click at [632, 267] on span "🧾 Instruction Summary: Insert hero subheading beneath main heading. 🧩 Action Re…" at bounding box center [668, 324] width 130 height 145
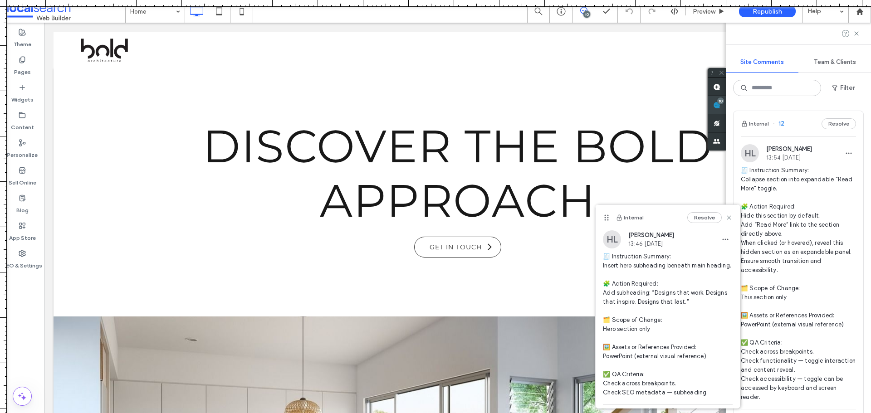
click at [726, 110] on span at bounding box center [717, 105] width 18 height 18
click at [727, 217] on use at bounding box center [729, 217] width 4 height 4
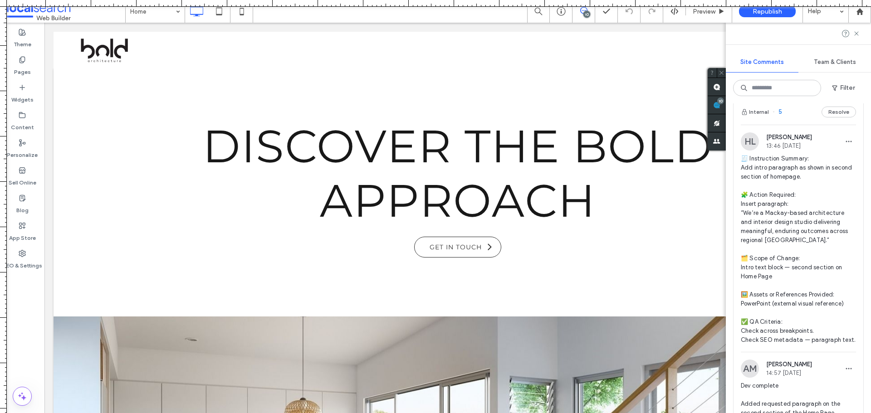
scroll to position [2631, 0]
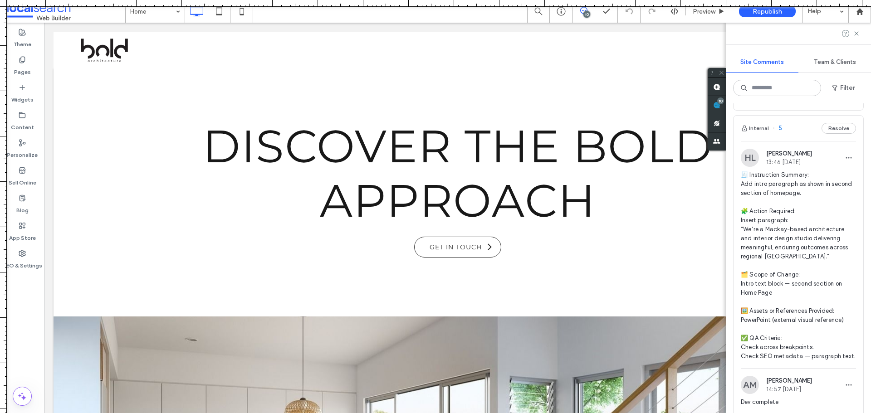
click at [786, 245] on span "🧾 Instruction Summary: Add intro paragraph as shown in second section of homepa…" at bounding box center [798, 266] width 115 height 191
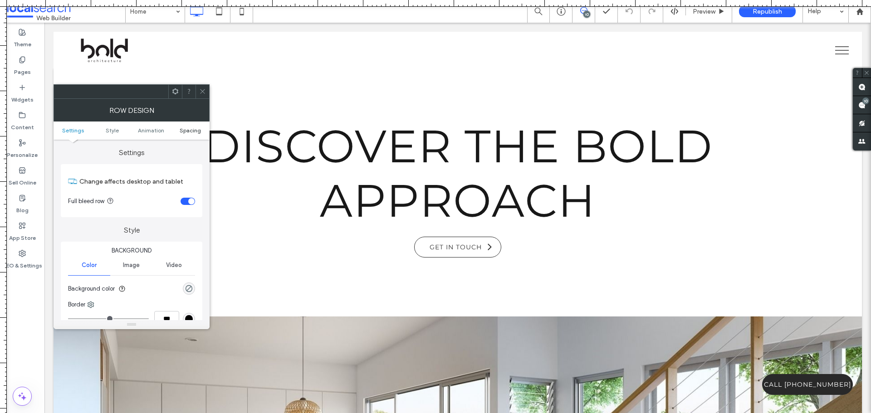
click at [177, 130] on link "Spacing" at bounding box center [190, 130] width 39 height 7
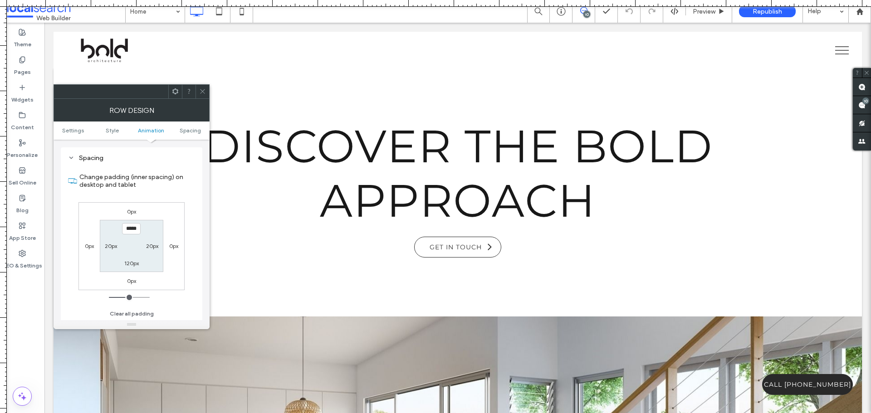
scroll to position [256, 0]
type input "***"
type input "*"
click at [131, 228] on input "***" at bounding box center [131, 228] width 19 height 11
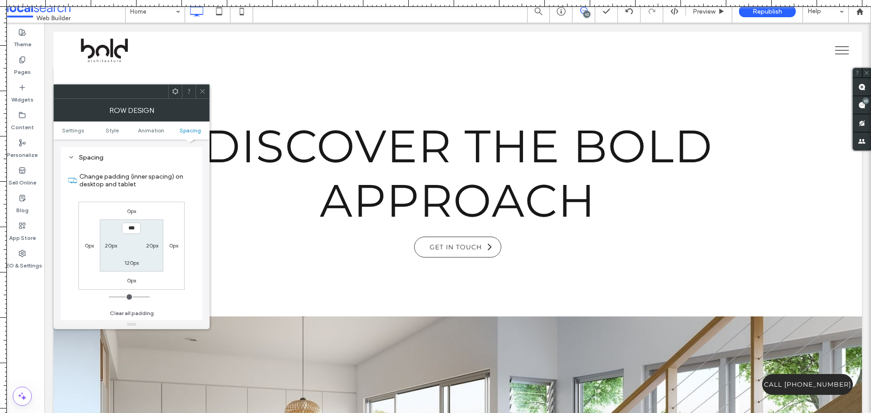
type input "*****"
type input "***"
click at [203, 91] on icon at bounding box center [202, 91] width 7 height 7
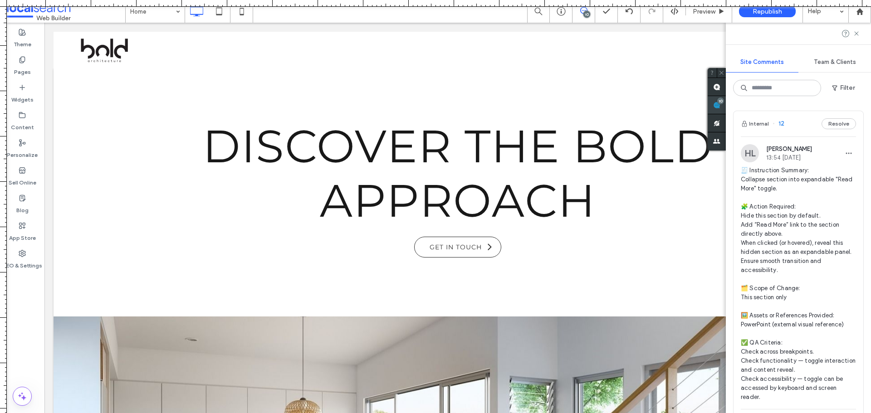
click at [861, 105] on div "Site Comments Team & Clients Filter Internal 12 Resolve HL Hollie Lowry 13:54 S…" at bounding box center [798, 218] width 145 height 391
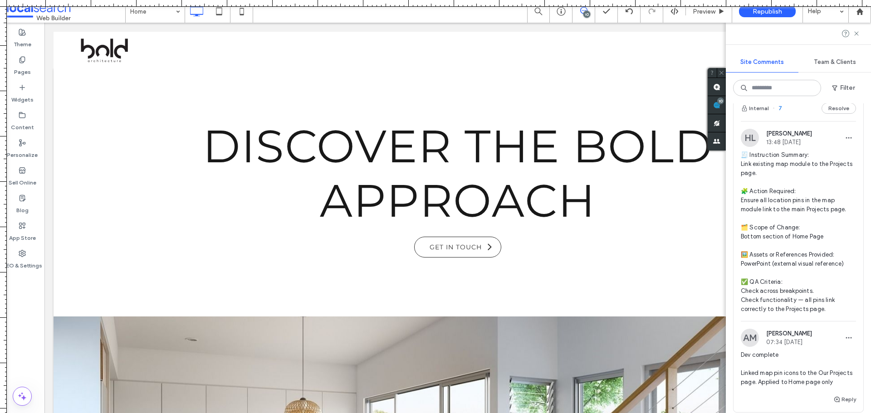
scroll to position [1951, 0]
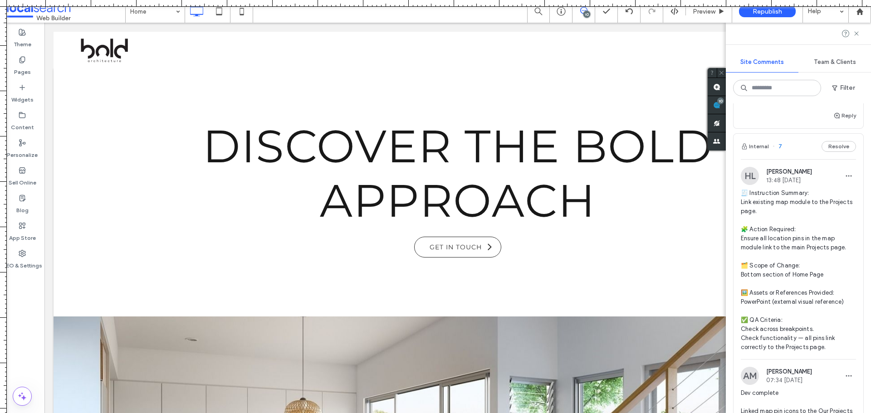
click at [781, 250] on span "🧾 Instruction Summary: Link existing map module to the Projects page. 🧩 Action …" at bounding box center [798, 270] width 115 height 163
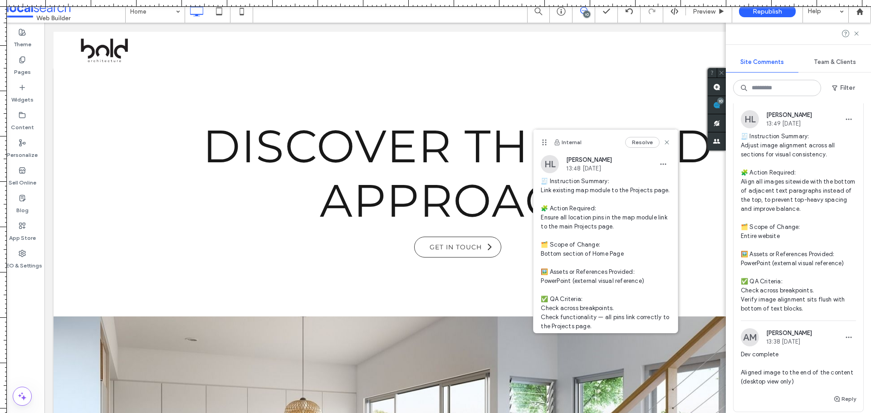
scroll to position [1588, 0]
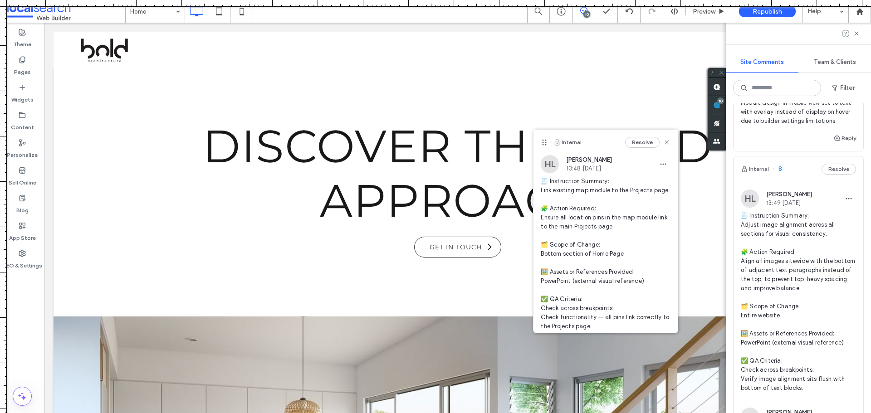
click at [778, 278] on span "🧾 Instruction Summary: Adjust image alignment across all sections for visual co…" at bounding box center [798, 301] width 115 height 181
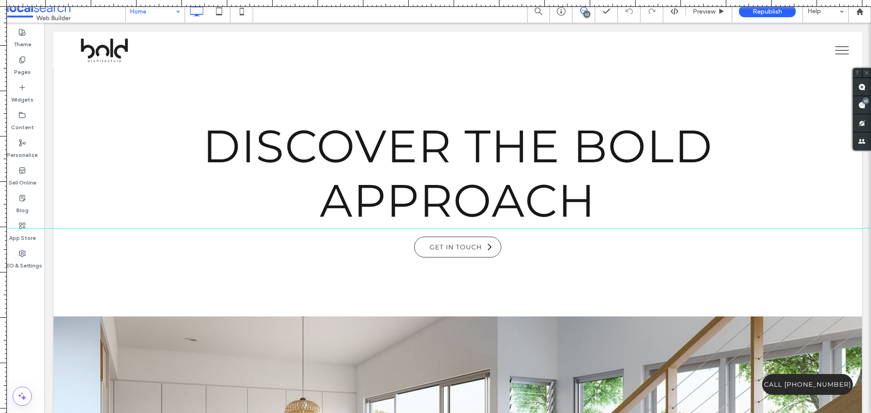
drag, startPoint x: 432, startPoint y: 6, endPoint x: 475, endPoint y: 228, distance: 226.3
click at [475, 413] on div at bounding box center [435, 413] width 871 height 0
drag, startPoint x: 438, startPoint y: 228, endPoint x: 460, endPoint y: -55, distance: 283.9
click at [460, 0] on html ".wqwq-1{fill:#231f20;} .cls-1q, .cls-2q { fill-rule: evenodd; } .cls-2q { fill:…" at bounding box center [435, 206] width 871 height 413
click at [25, 63] on icon at bounding box center [22, 59] width 7 height 7
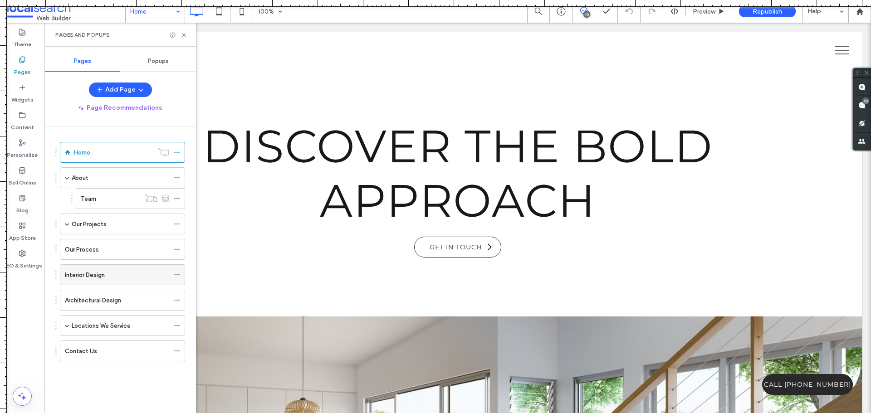
click at [77, 275] on label "Interior Design" at bounding box center [85, 275] width 40 height 16
click at [184, 35] on use at bounding box center [184, 35] width 4 height 4
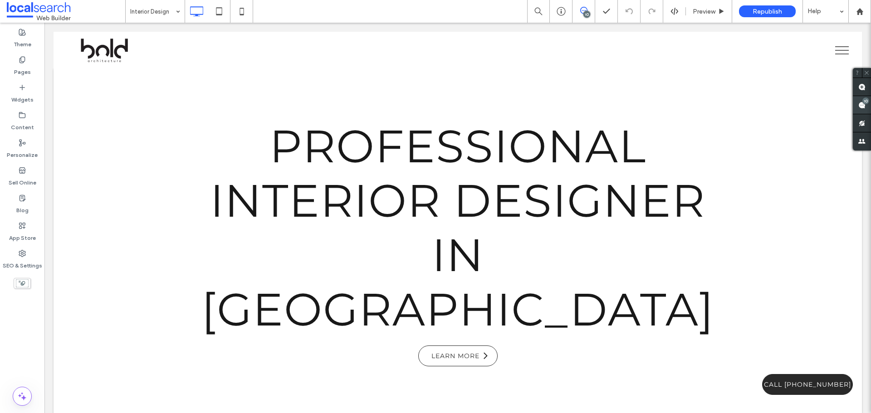
click at [861, 112] on span at bounding box center [862, 105] width 18 height 18
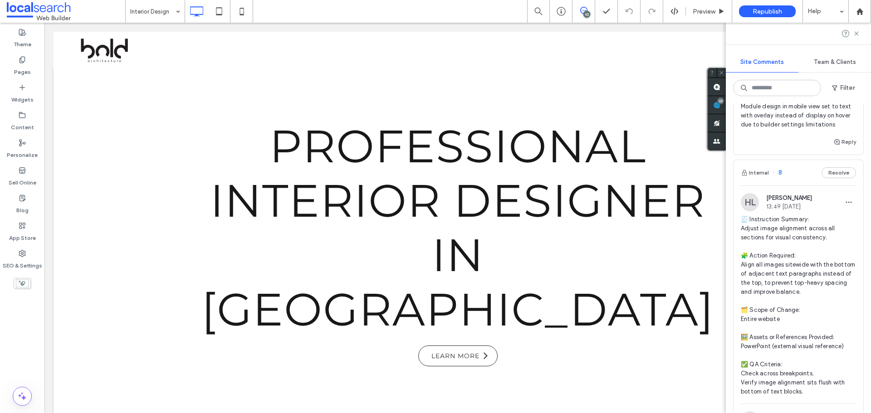
scroll to position [1633, 0]
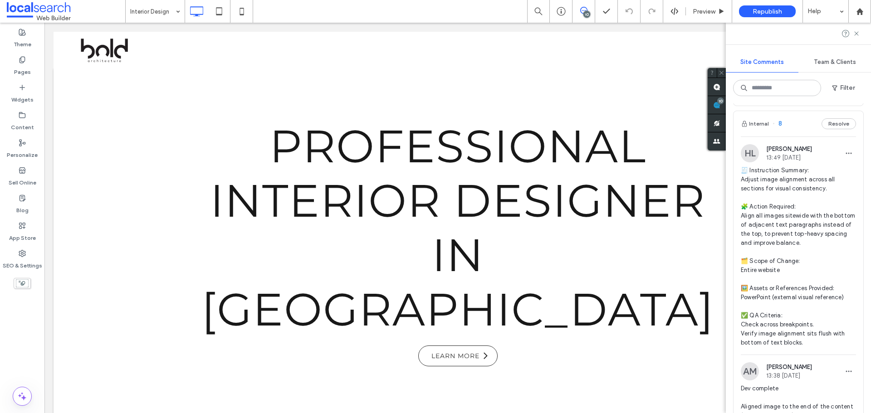
click at [795, 236] on span "🧾 Instruction Summary: Adjust image alignment across all sections for visual co…" at bounding box center [798, 256] width 115 height 181
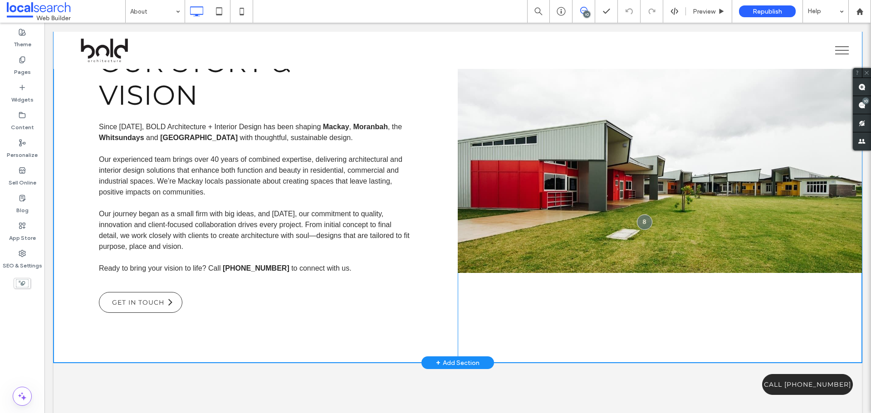
scroll to position [522, 0]
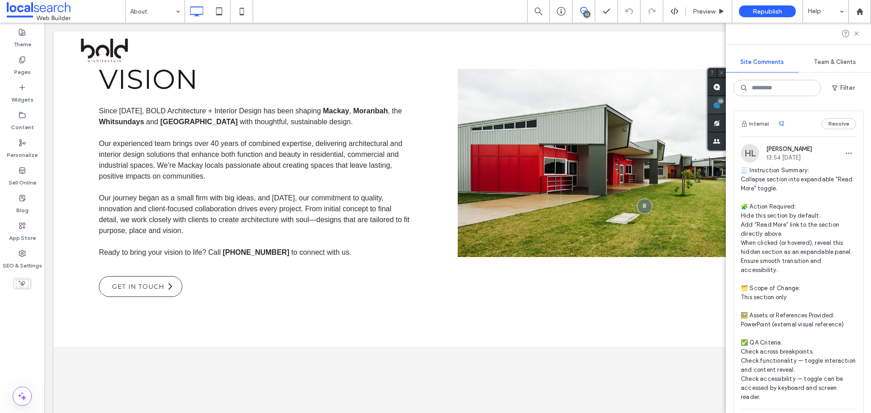
click at [726, 109] on span at bounding box center [717, 105] width 18 height 18
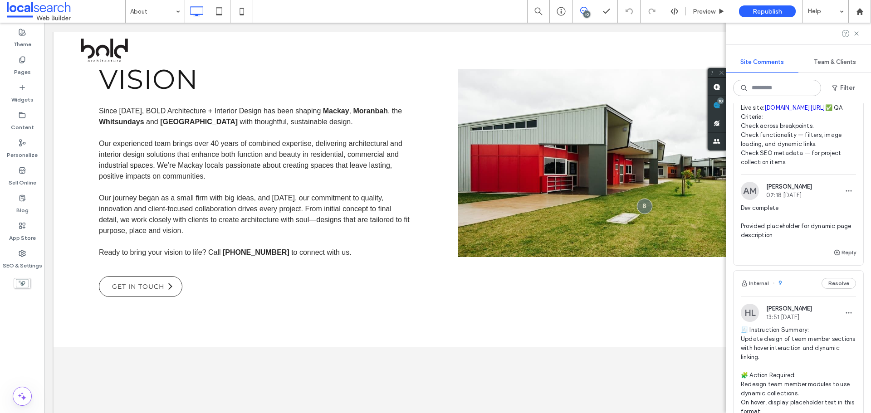
scroll to position [1089, 0]
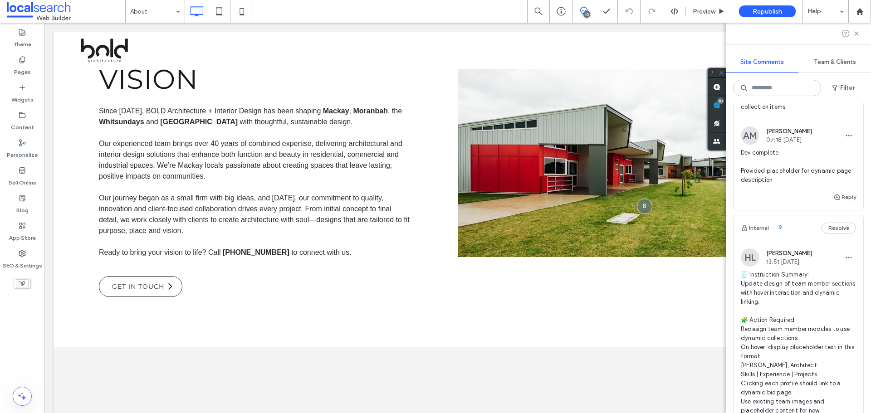
click at [792, 319] on span "🧾 Instruction Summary: Update design of team member sections with hover interac…" at bounding box center [798, 392] width 115 height 245
click at [803, 332] on span "🧾 Instruction Summary: Update design of team member sections with hover interac…" at bounding box center [798, 392] width 115 height 245
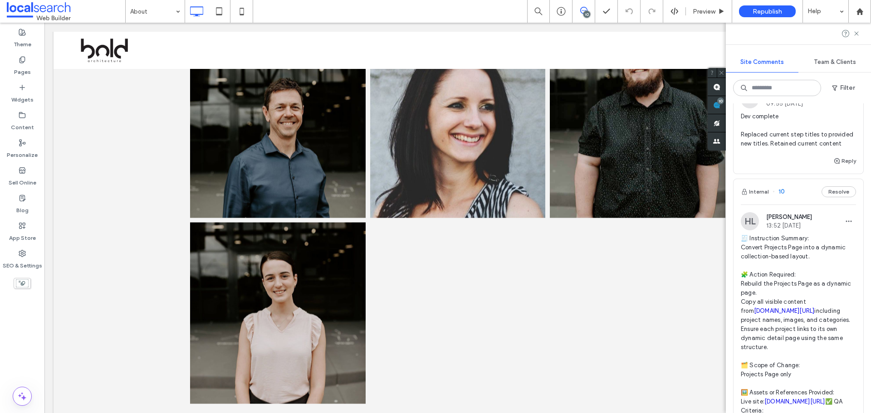
scroll to position [726, 0]
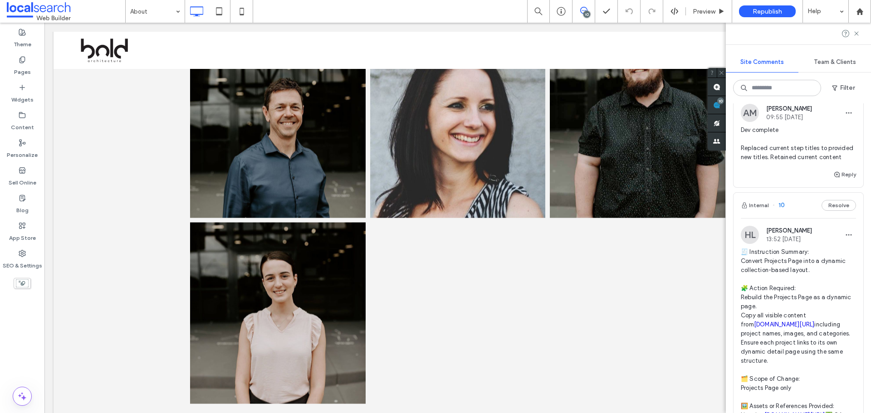
click at [799, 294] on span "🧾 Instruction Summary: Convert Projects Page into a dynamic collection-based la…" at bounding box center [798, 361] width 115 height 227
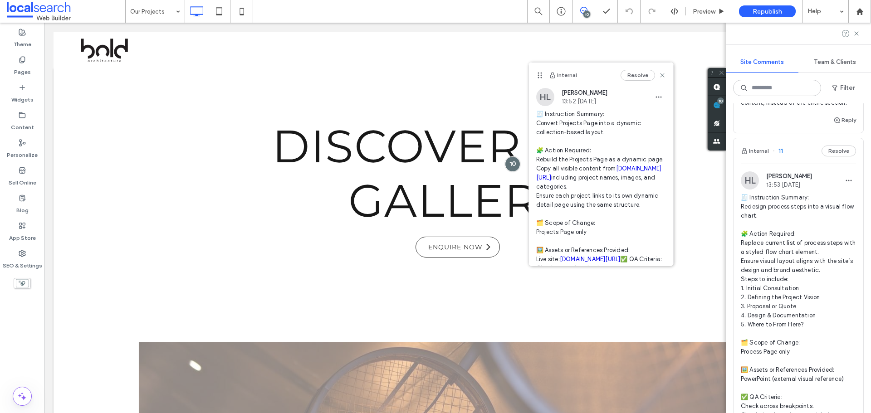
scroll to position [363, 0]
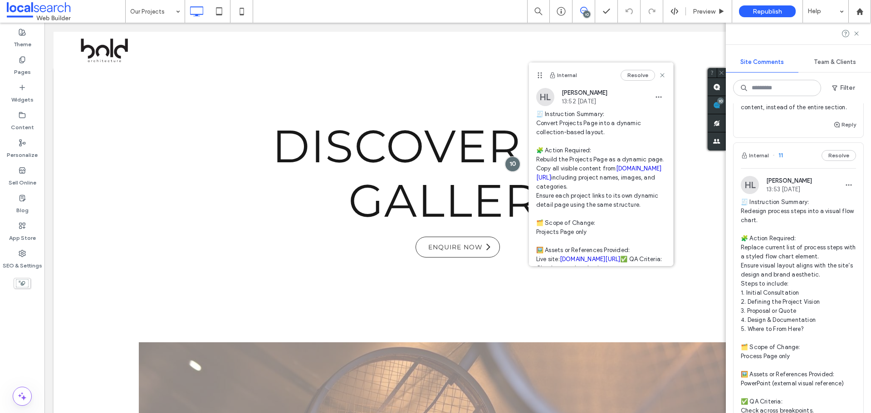
click at [777, 219] on span "🧾 Instruction Summary: Redesign process steps into a visual flow chart. 🧩 Actio…" at bounding box center [798, 325] width 115 height 254
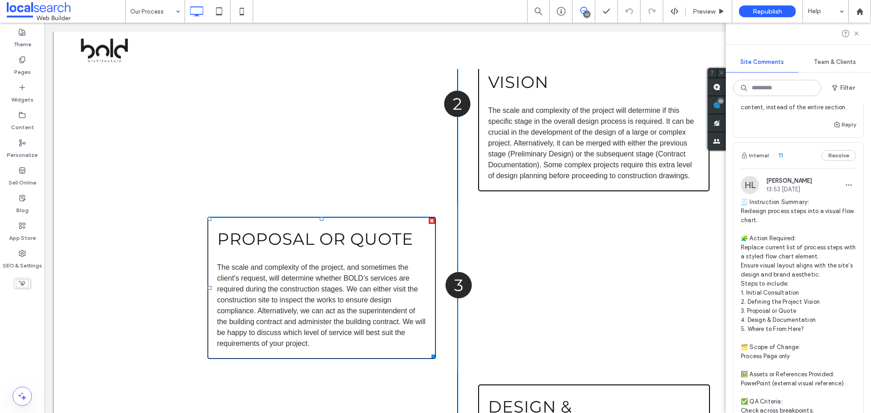
scroll to position [1542, 0]
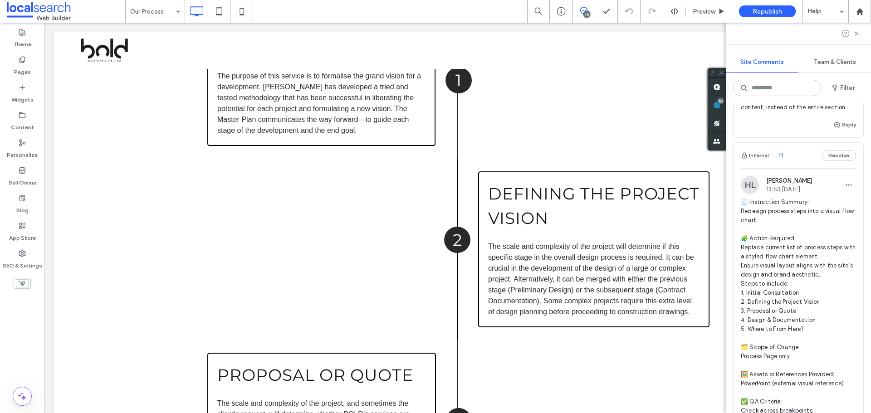
click at [767, 225] on span "🧾 Instruction Summary: Redesign process steps into a visual flow chart. 🧩 Actio…" at bounding box center [798, 325] width 115 height 254
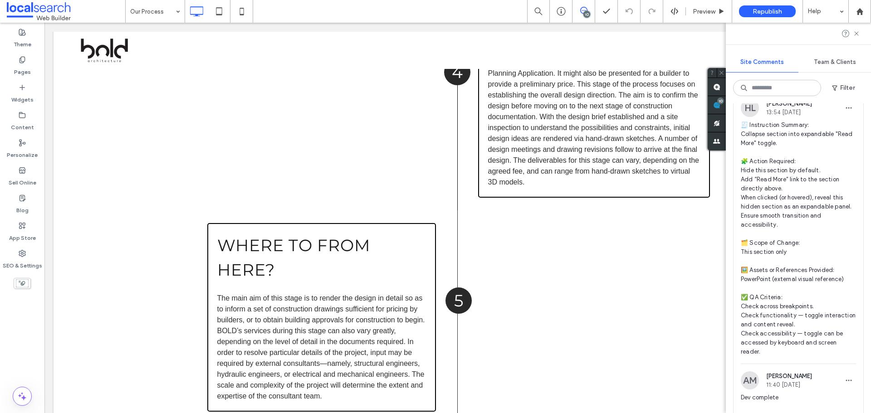
scroll to position [0, 0]
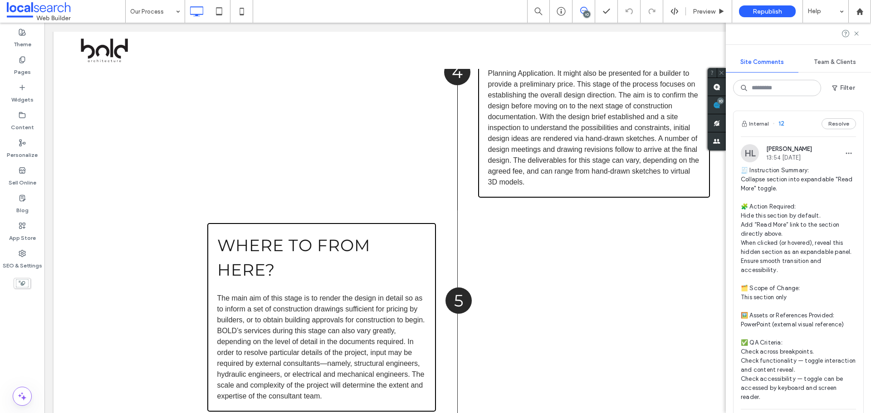
click at [766, 189] on span "🧾 Instruction Summary: Collapse section into expandable "Read More" toggle. 🧩 A…" at bounding box center [798, 284] width 115 height 236
click at [790, 153] on div "Hollie Lowry 13:54 Sep 11 2025" at bounding box center [789, 153] width 46 height 15
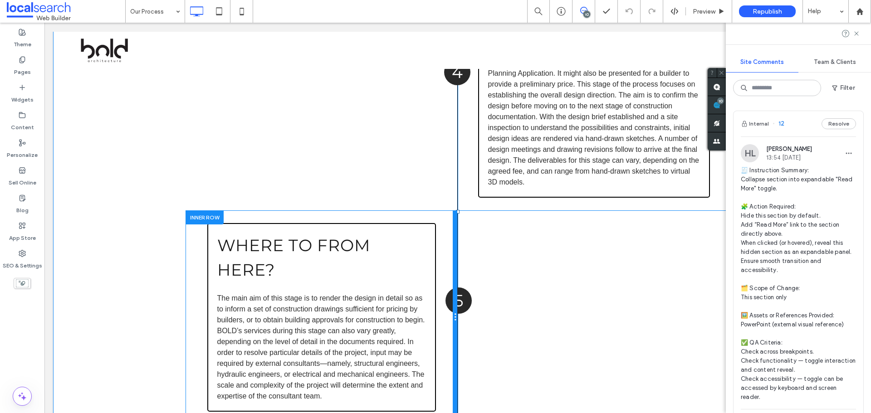
click at [453, 249] on div at bounding box center [455, 317] width 5 height 214
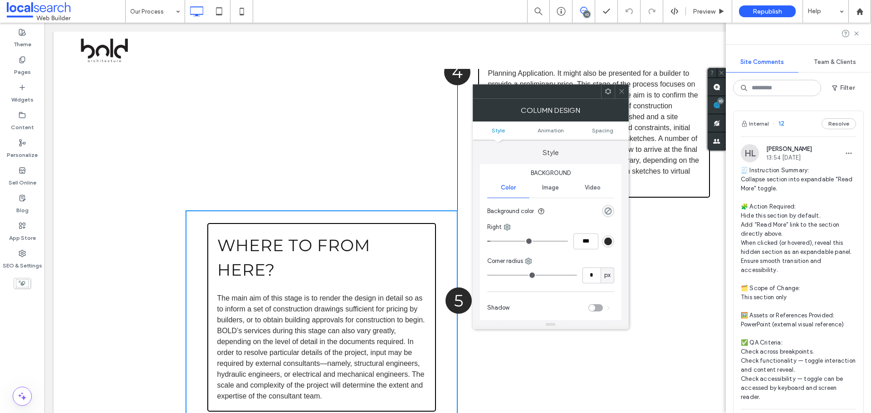
click at [621, 96] on span at bounding box center [621, 92] width 7 height 14
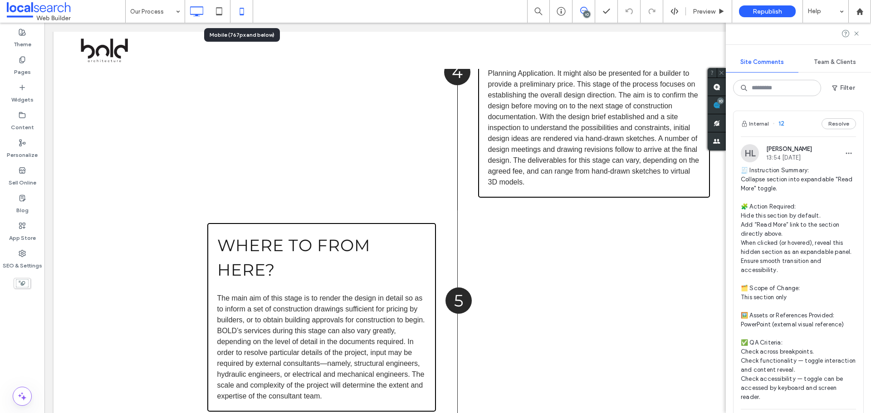
click at [250, 10] on icon at bounding box center [242, 11] width 18 height 18
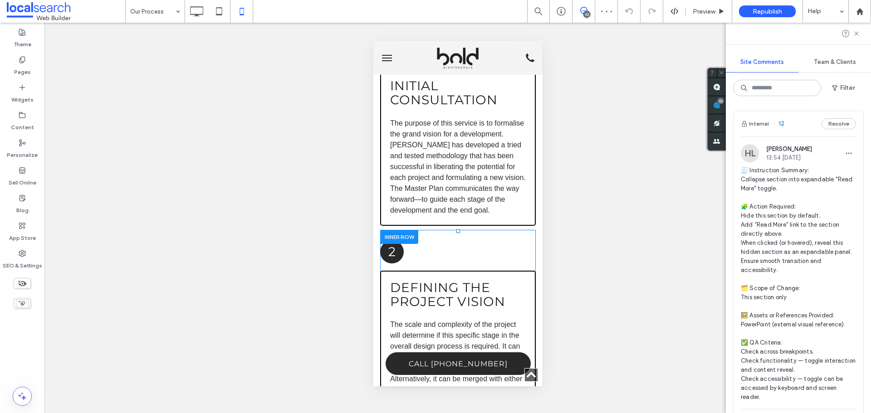
scroll to position [1134, 0]
click at [385, 245] on div at bounding box center [399, 237] width 38 height 14
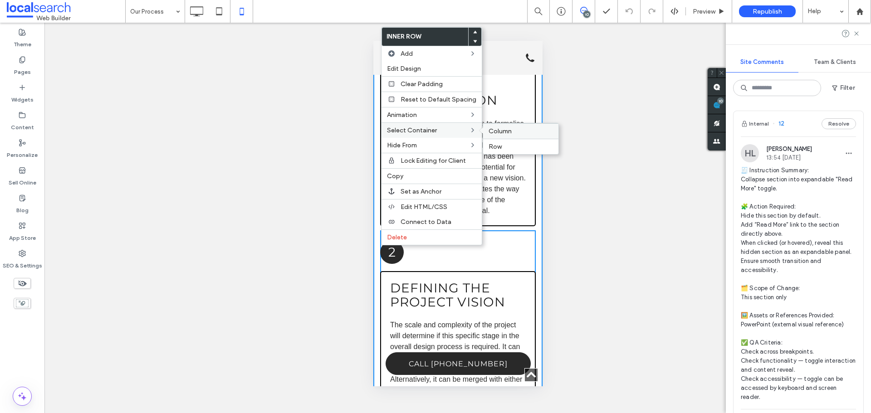
click at [499, 132] on span "Column" at bounding box center [500, 131] width 23 height 8
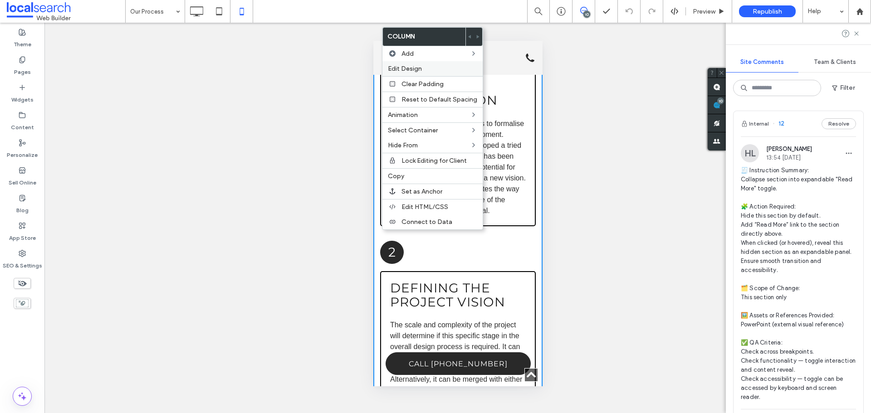
click at [405, 66] on span "Edit Design" at bounding box center [405, 69] width 34 height 8
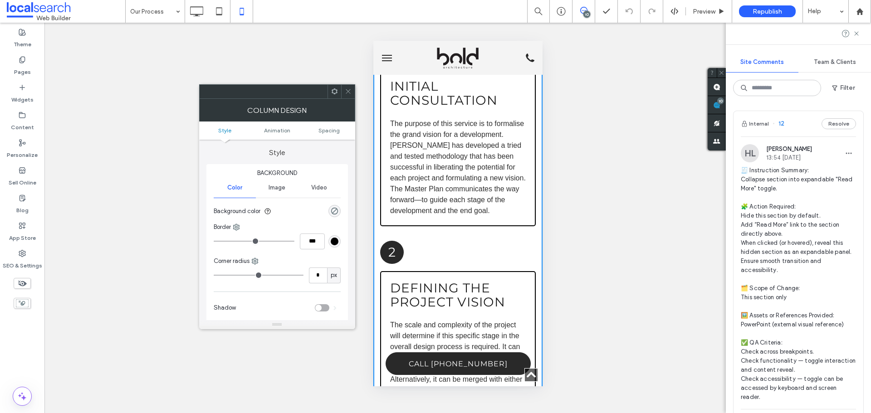
click at [345, 94] on icon at bounding box center [348, 91] width 7 height 7
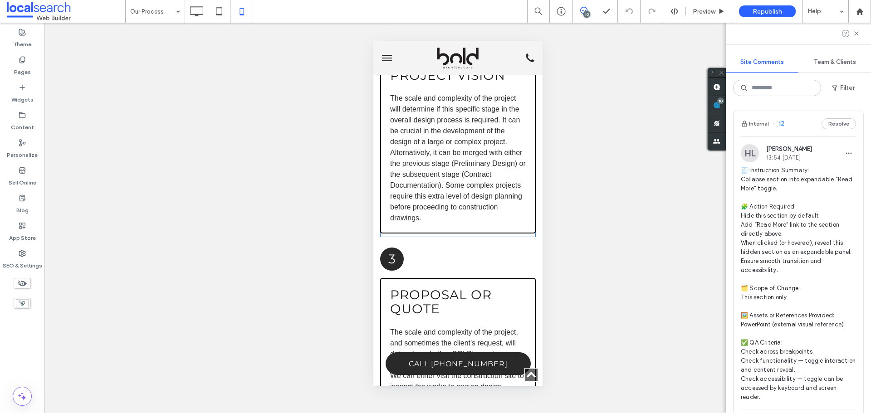
scroll to position [1225, 0]
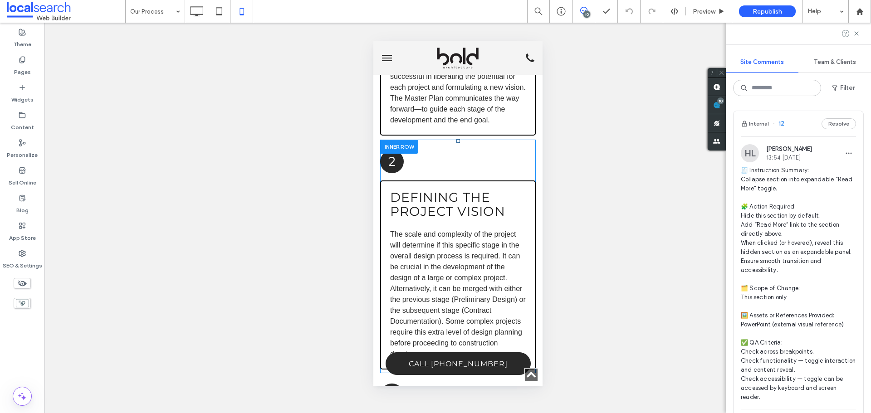
click at [438, 166] on div "2 Click To Paste" at bounding box center [458, 162] width 156 height 30
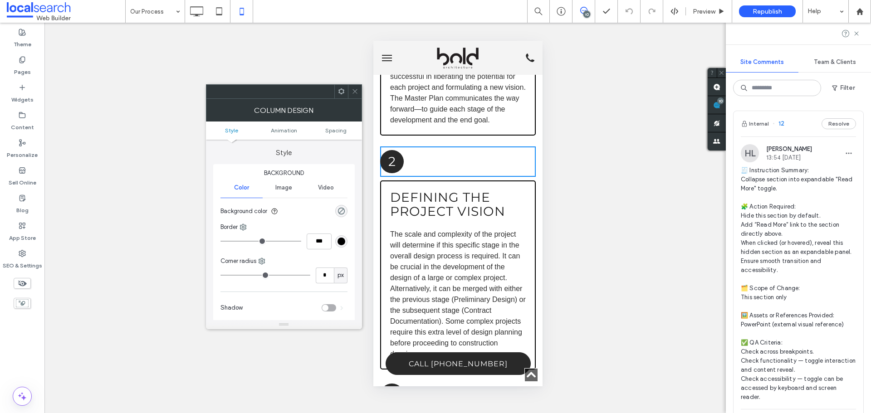
click at [356, 90] on use at bounding box center [354, 91] width 5 height 5
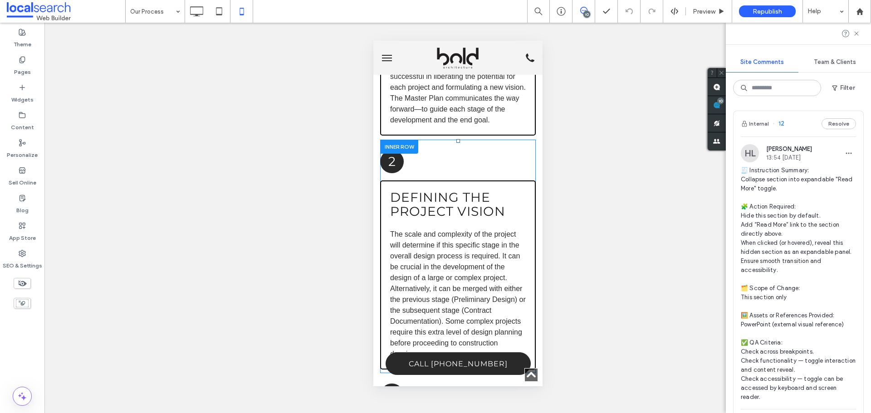
click at [413, 154] on div at bounding box center [399, 147] width 38 height 14
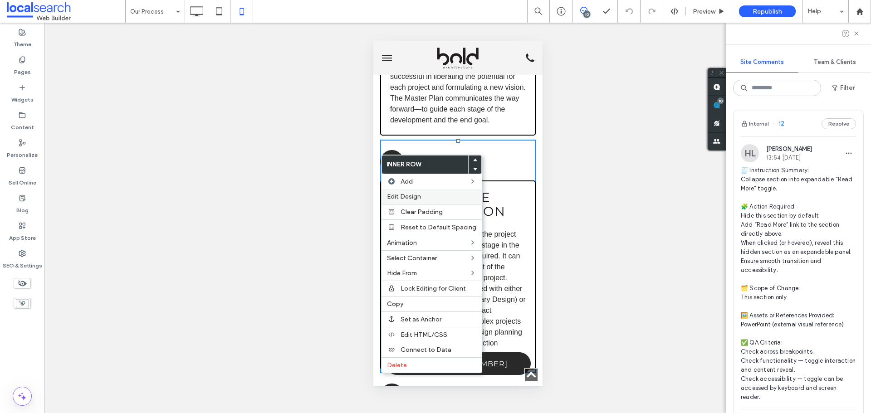
click at [414, 193] on span "Edit Design" at bounding box center [404, 197] width 34 height 8
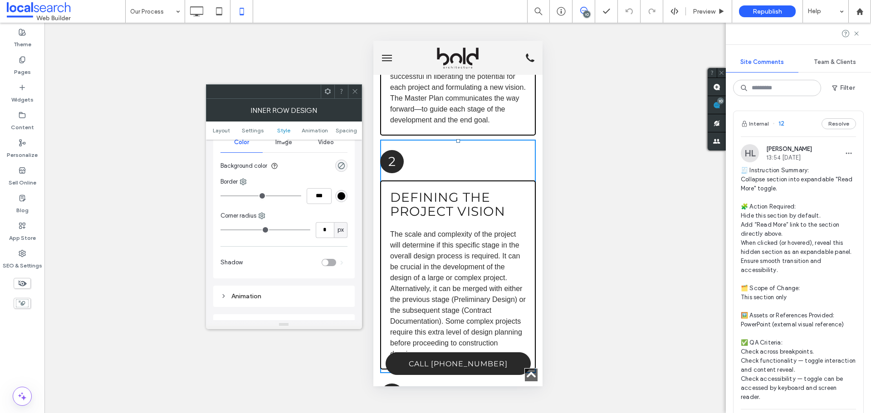
scroll to position [200, 0]
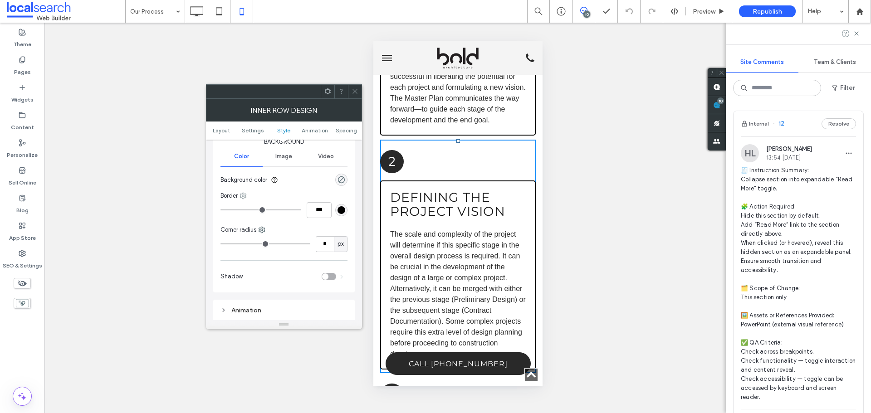
click at [241, 192] on icon at bounding box center [243, 195] width 7 height 7
click at [251, 287] on use at bounding box center [251, 284] width 7 height 7
click at [352, 91] on icon at bounding box center [355, 91] width 7 height 7
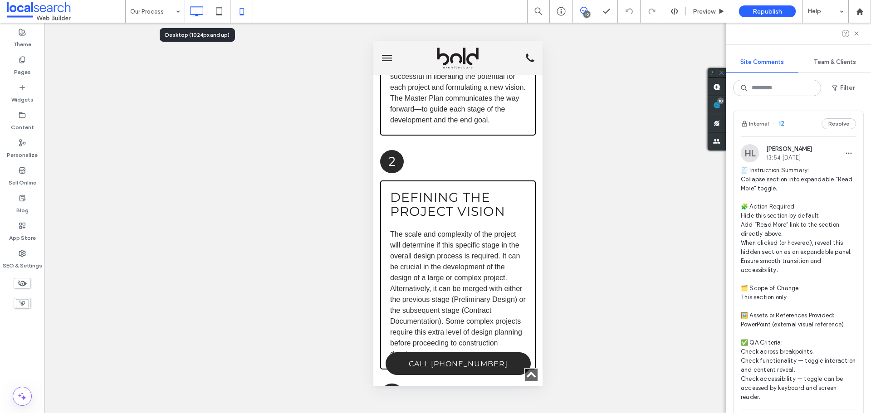
click at [201, 17] on icon at bounding box center [196, 11] width 18 height 18
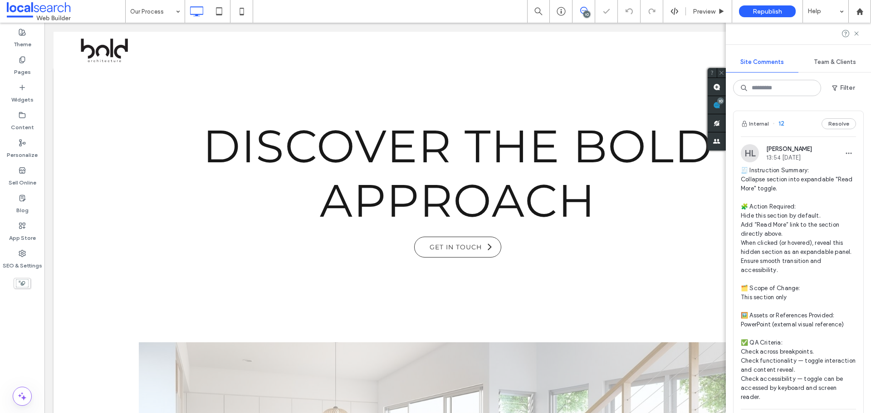
scroll to position [0, 0]
click at [778, 185] on span "🧾 Instruction Summary: Collapse section into expandable "Read More" toggle. 🧩 A…" at bounding box center [798, 284] width 115 height 236
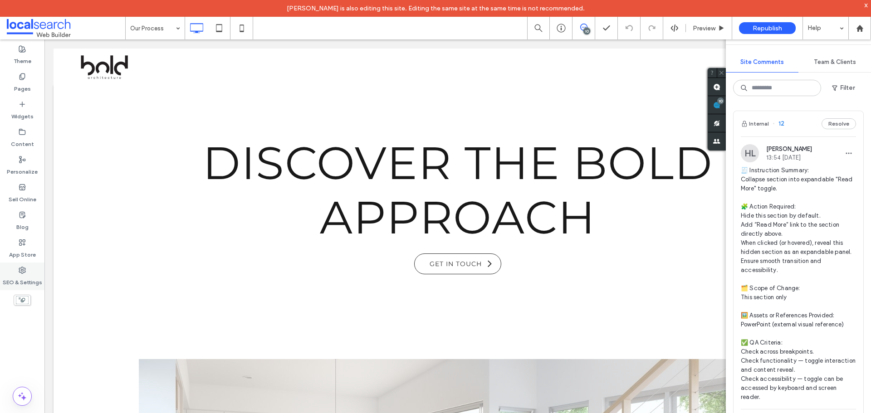
click at [27, 269] on div "SEO & Settings" at bounding box center [22, 277] width 44 height 28
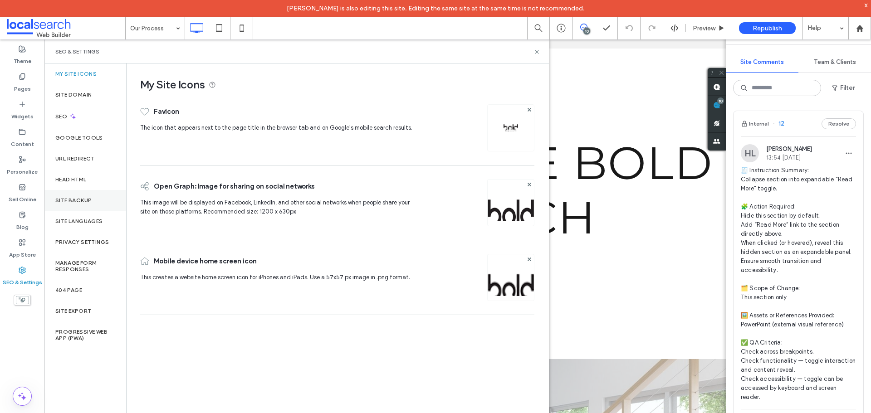
click at [68, 201] on label "Site Backup" at bounding box center [73, 200] width 36 height 6
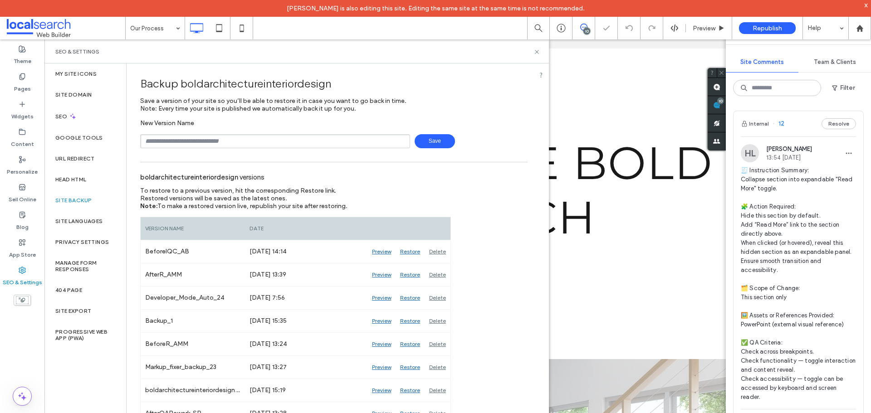
click at [170, 145] on input "text" at bounding box center [275, 141] width 270 height 14
type input "**********"
click at [426, 147] on span "Save" at bounding box center [435, 141] width 40 height 14
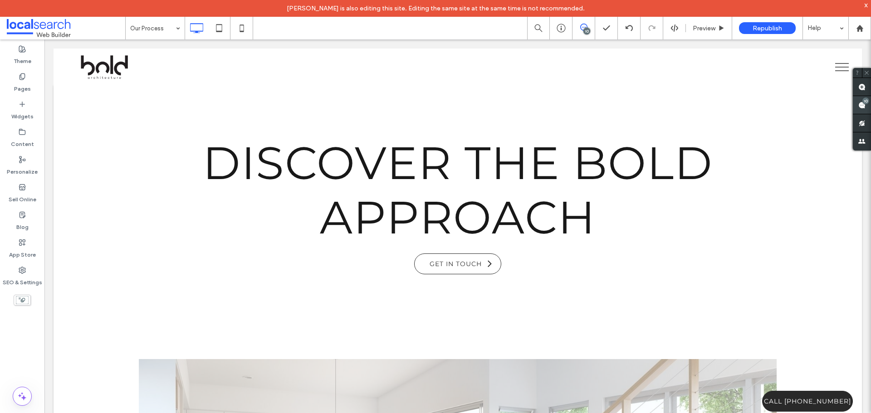
click at [859, 102] on use at bounding box center [861, 105] width 7 height 7
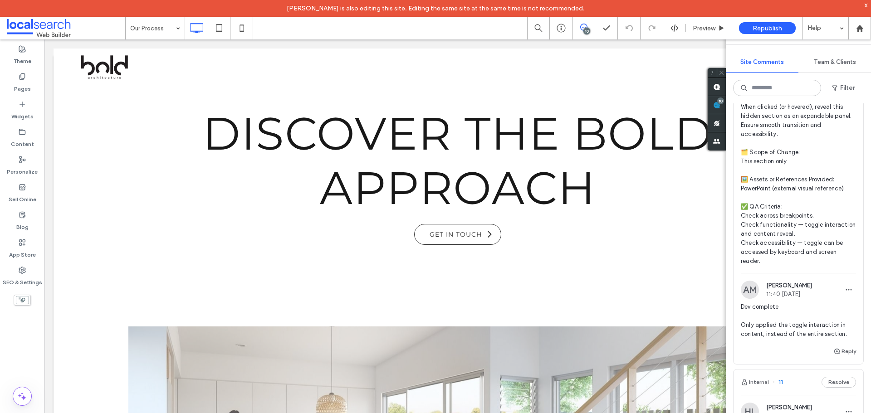
scroll to position [45, 0]
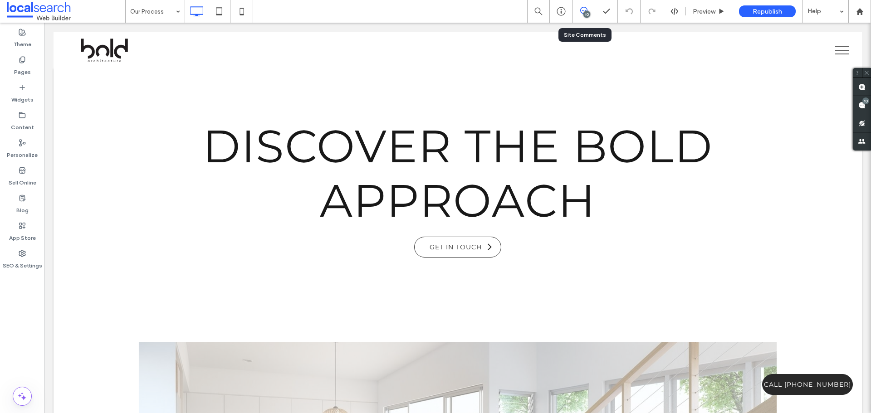
click at [582, 17] on div "10" at bounding box center [583, 11] width 23 height 23
click at [587, 14] on div "10" at bounding box center [586, 14] width 7 height 7
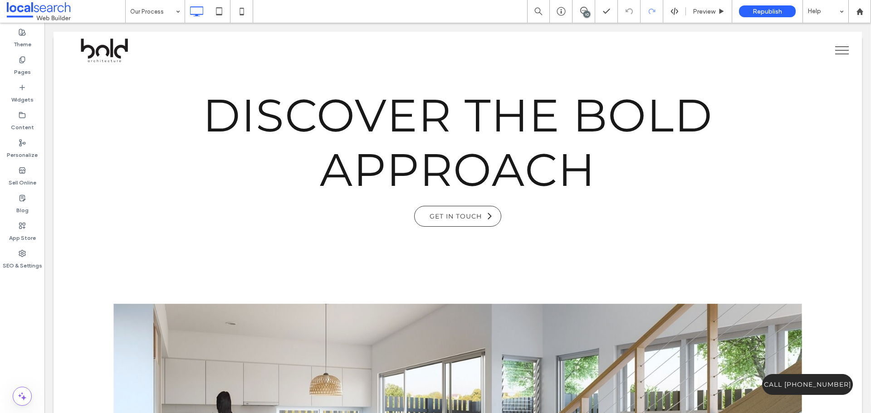
scroll to position [91, 0]
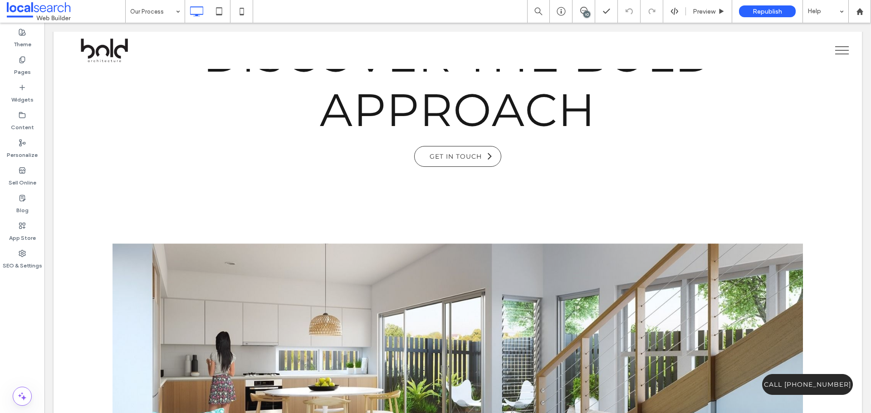
click at [588, 15] on div "10" at bounding box center [586, 14] width 7 height 7
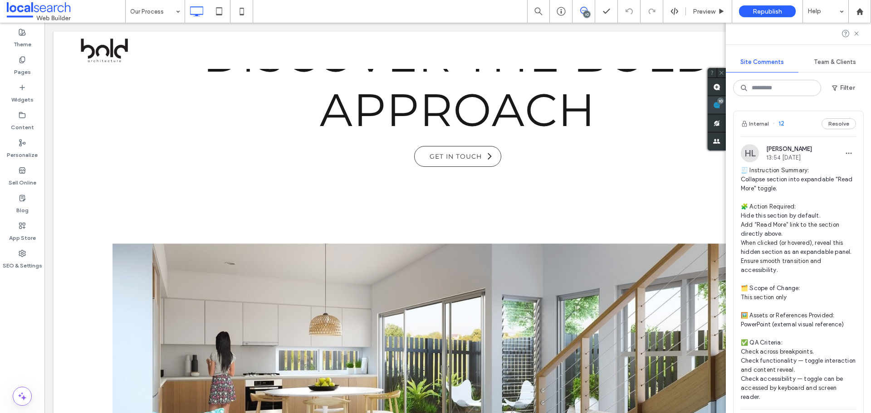
click at [862, 105] on div "Site Comments Team & Clients Filter Internal 12 Resolve HL [PERSON_NAME] 13:54 …" at bounding box center [798, 218] width 145 height 391
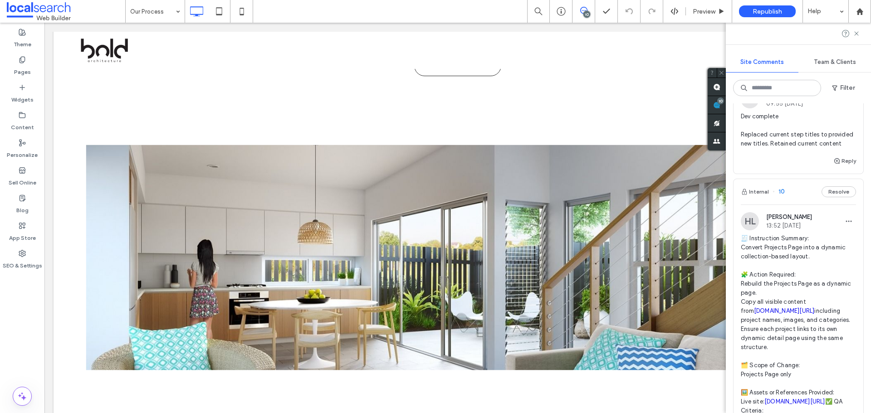
scroll to position [726, 0]
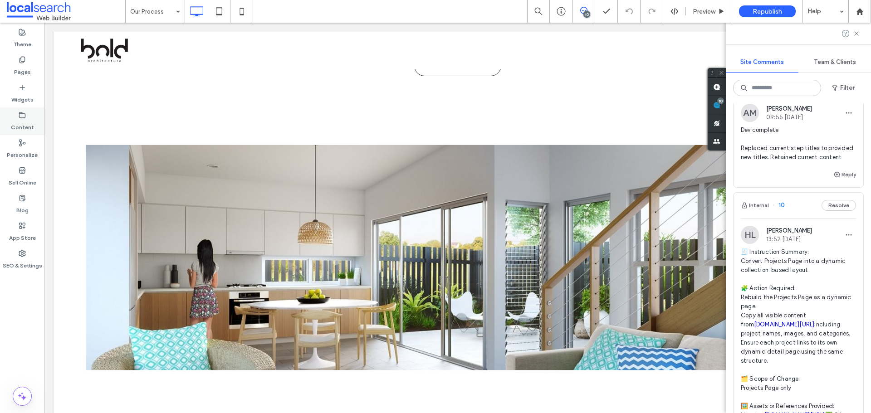
click at [26, 125] on label "Content" at bounding box center [22, 125] width 23 height 13
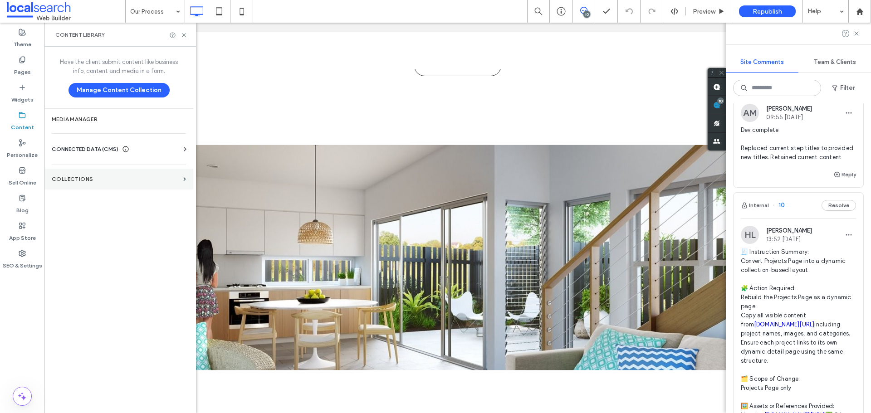
click at [71, 180] on label "Collections" at bounding box center [116, 179] width 128 height 6
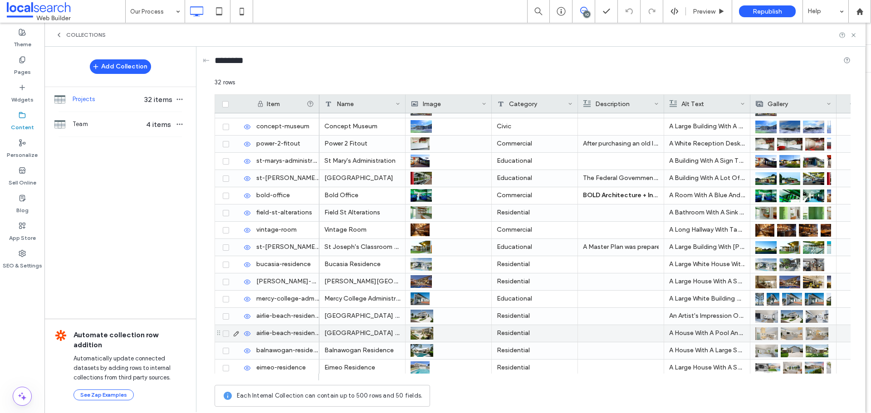
scroll to position [308, 0]
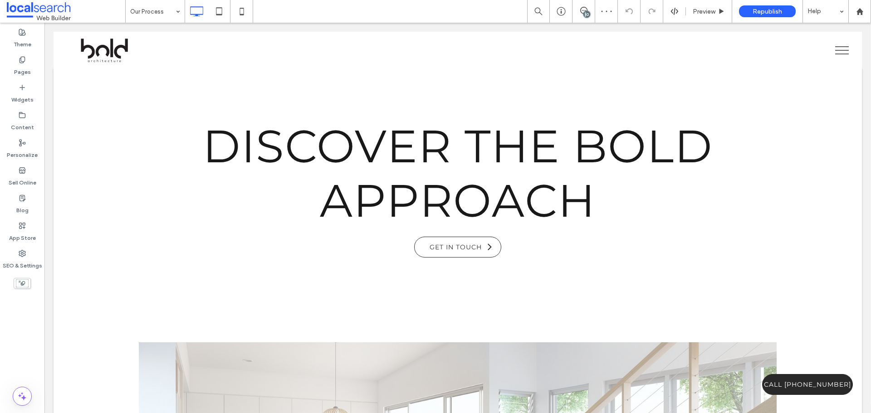
click at [585, 14] on div "10" at bounding box center [586, 14] width 7 height 7
click at [862, 108] on use at bounding box center [861, 105] width 7 height 7
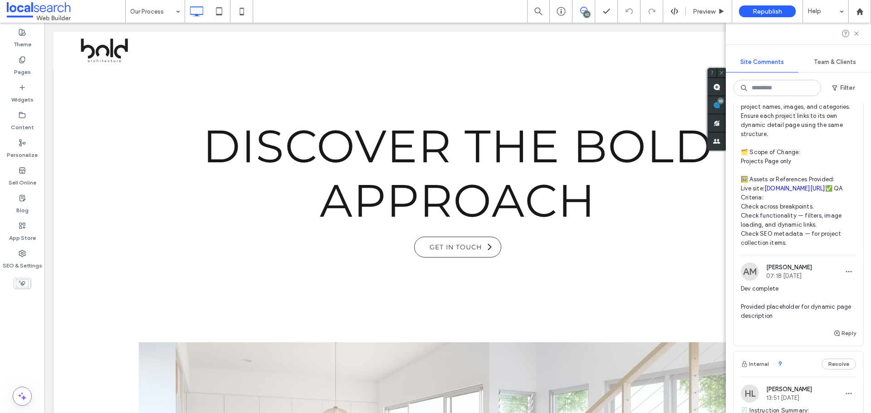
scroll to position [998, 0]
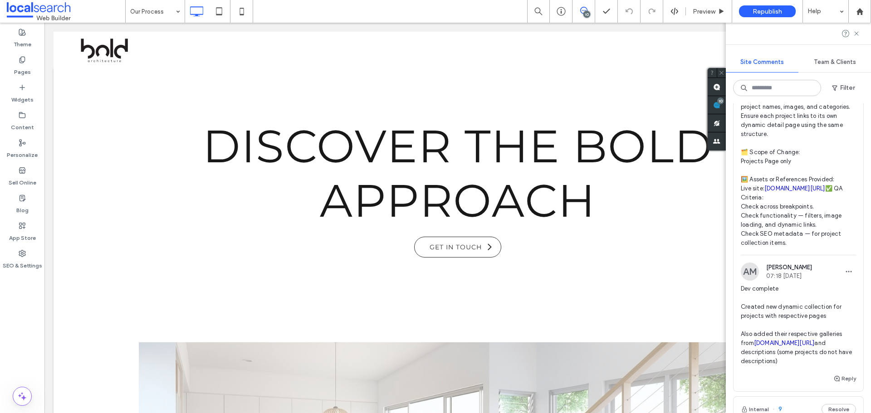
scroll to position [998, 0]
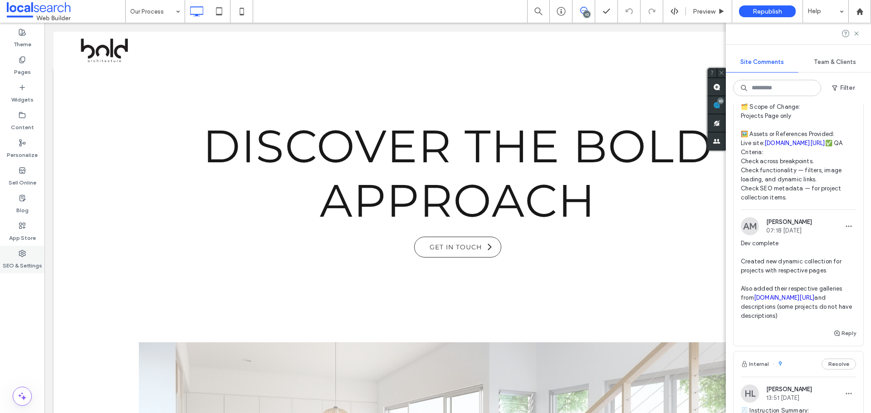
drag, startPoint x: 23, startPoint y: 266, endPoint x: 33, endPoint y: 257, distance: 13.2
click at [23, 266] on label "SEO & Settings" at bounding box center [22, 263] width 39 height 13
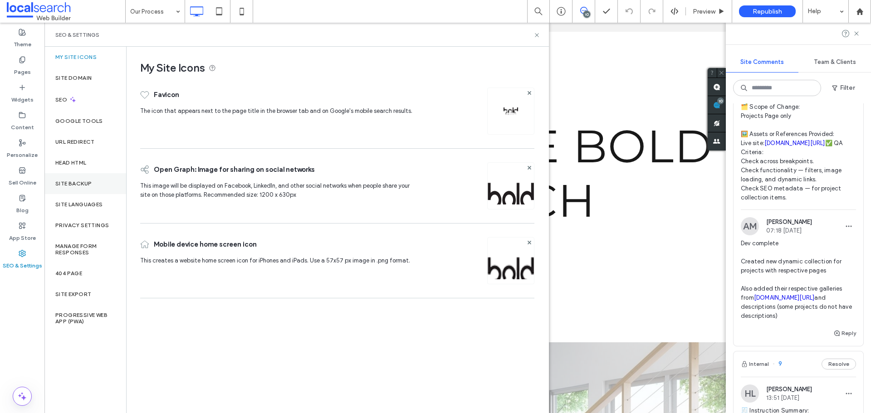
click at [76, 181] on label "Site Backup" at bounding box center [73, 184] width 36 height 6
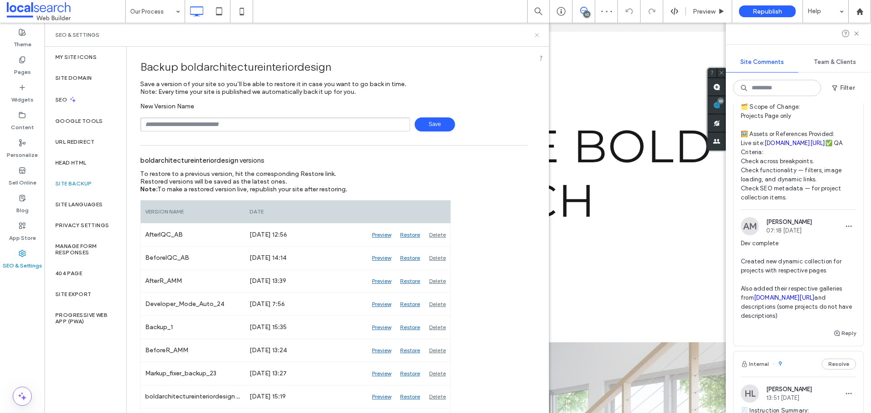
drag, startPoint x: 534, startPoint y: 36, endPoint x: 52, endPoint y: 14, distance: 482.3
click at [534, 36] on icon at bounding box center [536, 35] width 7 height 7
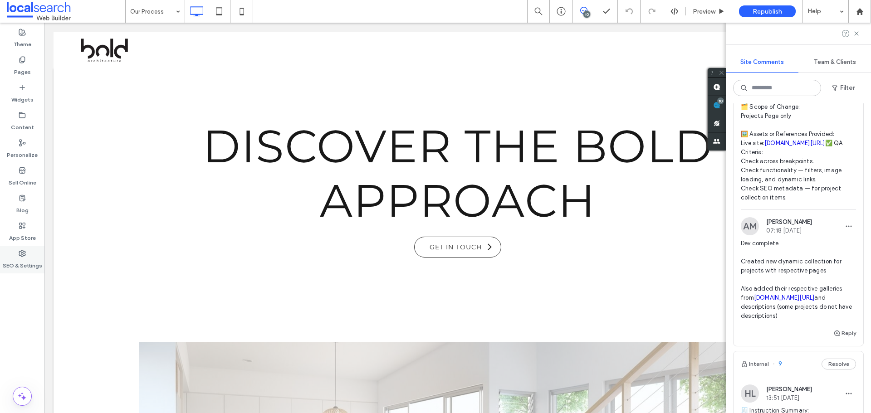
click at [28, 259] on label "SEO & Settings" at bounding box center [22, 263] width 39 height 13
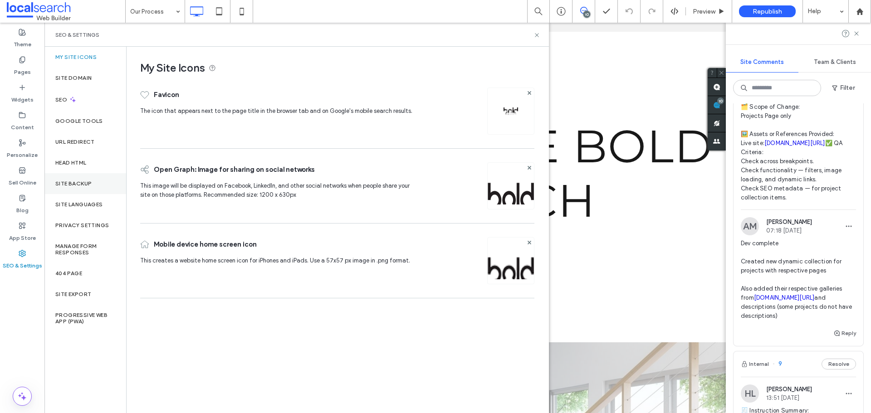
click at [71, 178] on div "Site Backup" at bounding box center [85, 183] width 82 height 21
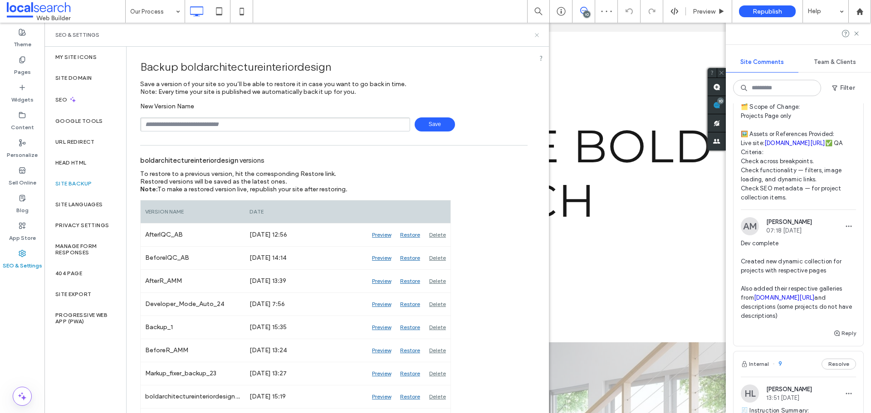
drag, startPoint x: 536, startPoint y: 36, endPoint x: 575, endPoint y: 15, distance: 45.1
click at [536, 36] on use at bounding box center [537, 35] width 4 height 4
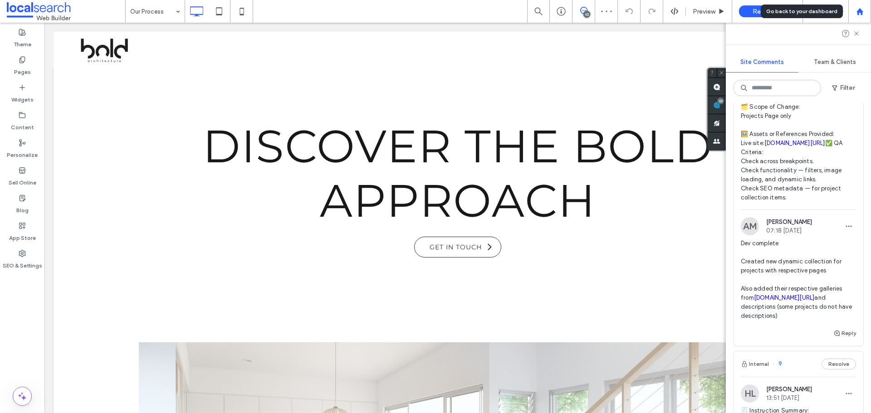
click at [861, 18] on div at bounding box center [859, 11] width 23 height 23
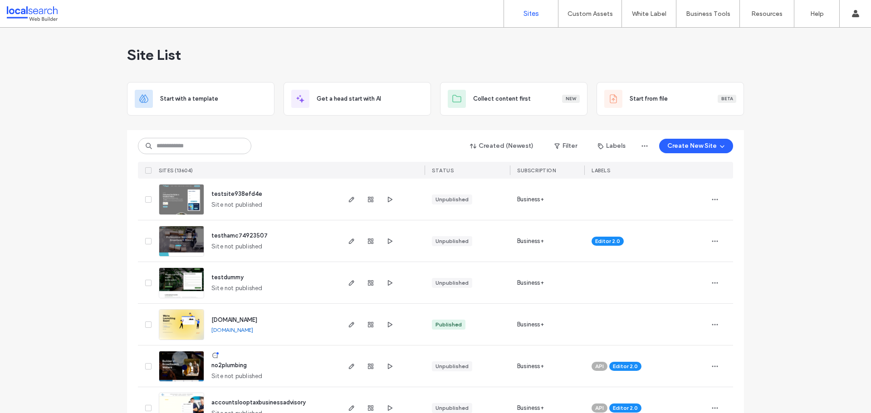
drag, startPoint x: 99, startPoint y: 269, endPoint x: 96, endPoint y: 265, distance: 4.8
drag, startPoint x: 83, startPoint y: 98, endPoint x: 79, endPoint y: 88, distance: 11.5
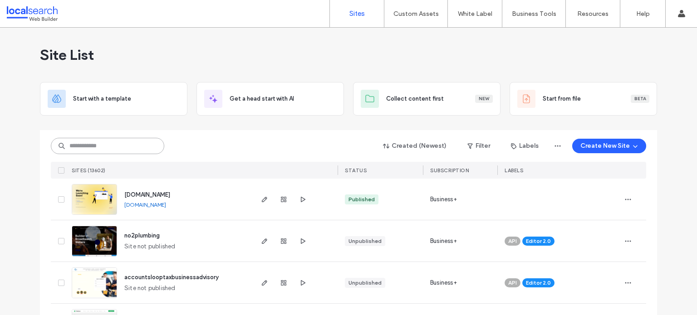
click at [78, 151] on input at bounding box center [107, 146] width 113 height 16
paste input "********"
type input "********"
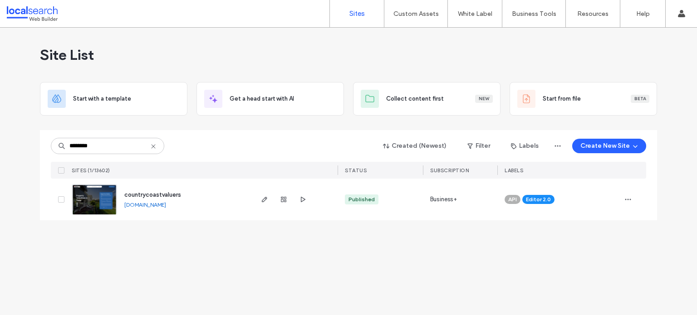
click at [100, 205] on img at bounding box center [94, 216] width 44 height 62
